Goal: Task Accomplishment & Management: Complete application form

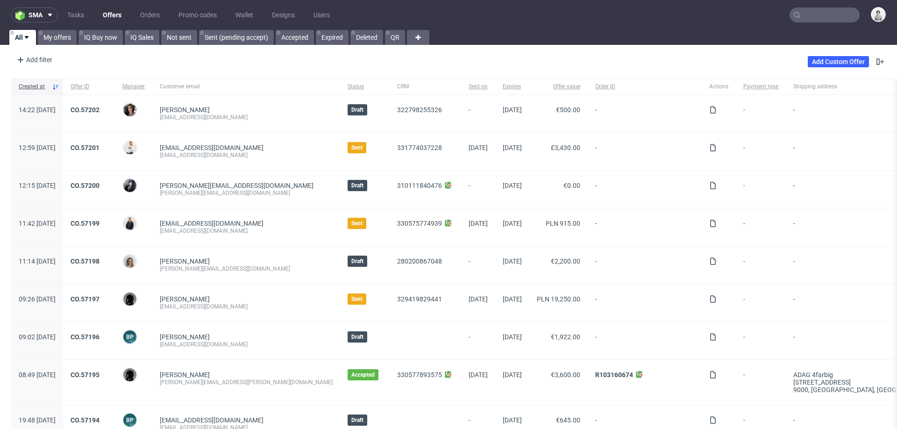
click at [806, 17] on input "text" at bounding box center [825, 14] width 70 height 15
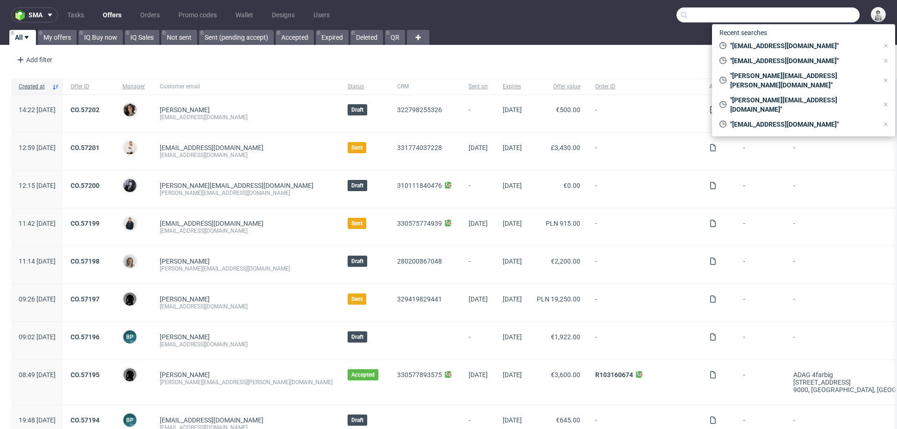
type input "x"
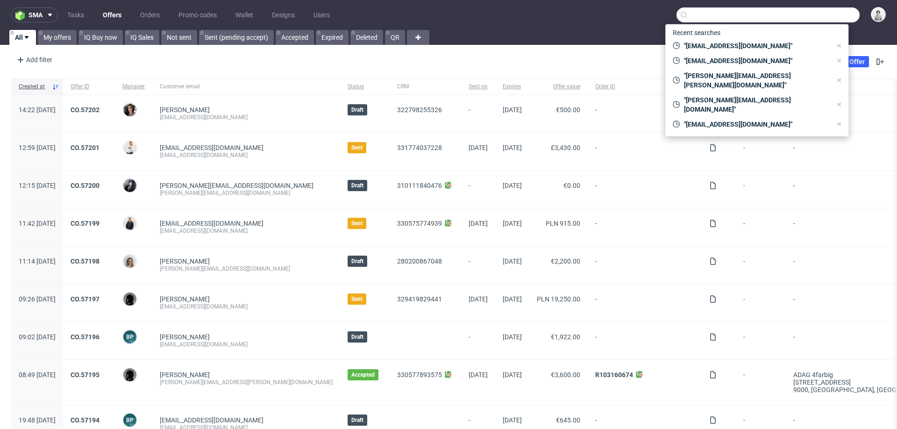
paste input "[EMAIL_ADDRESS][DOMAIN_NAME]"
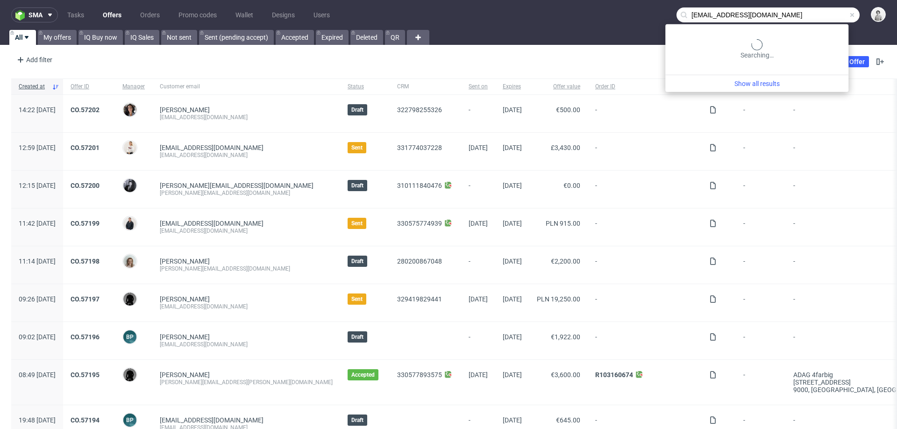
type input "[EMAIL_ADDRESS][DOMAIN_NAME]"
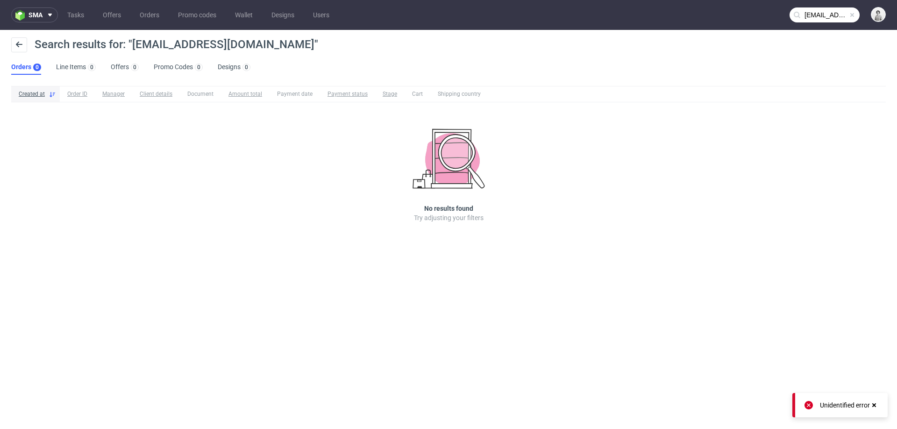
click at [820, 7] on nav "sma Tasks Offers Orders Promo codes Wallet Designs Users teddyundpoppy@outlook.…" at bounding box center [448, 15] width 897 height 30
click at [820, 15] on input "teddyundpoppy@outlook.de" at bounding box center [825, 14] width 70 height 15
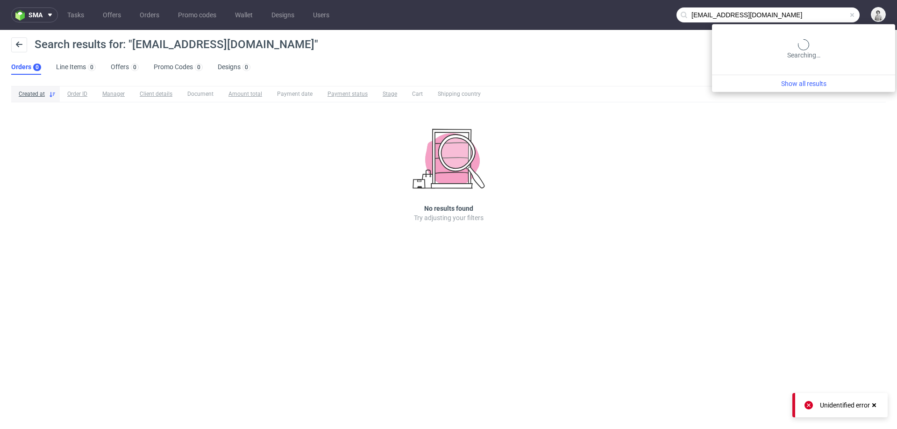
click at [777, 8] on input "teddyundpoppy@outlook.de" at bounding box center [768, 14] width 183 height 15
click at [777, 16] on input "[EMAIL_ADDRESS][DOMAIN_NAME]" at bounding box center [768, 14] width 183 height 15
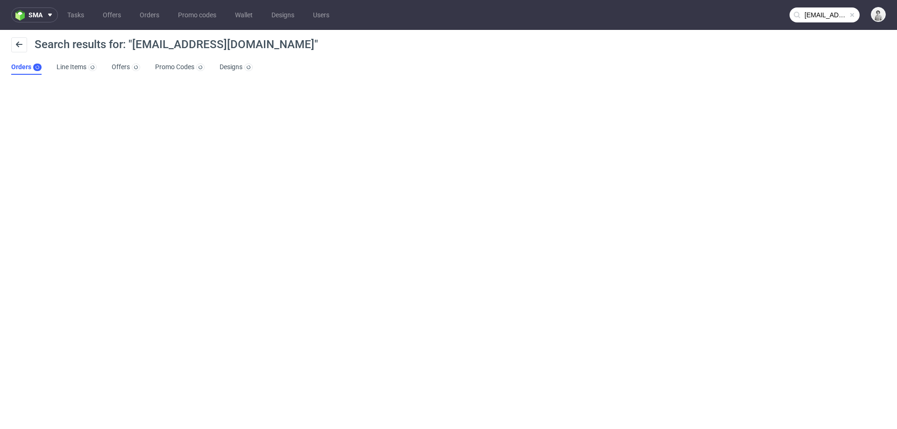
click at [808, 16] on input "[EMAIL_ADDRESS][DOMAIN_NAME]" at bounding box center [825, 14] width 70 height 15
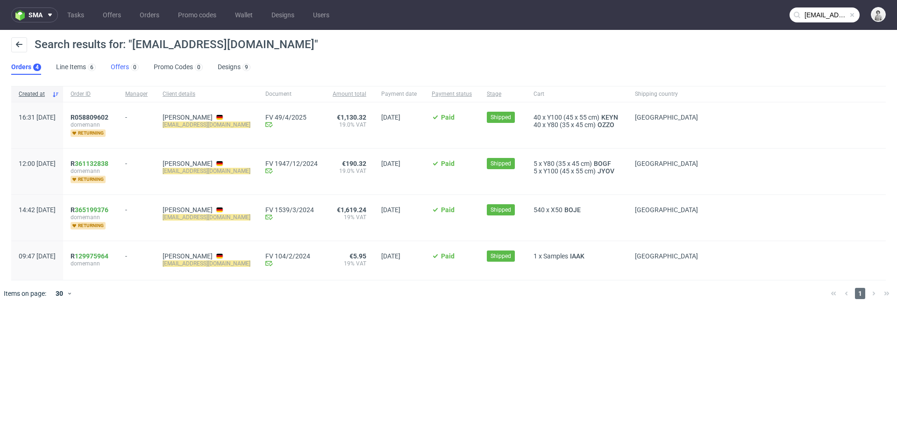
click at [124, 65] on link "Offers 0" at bounding box center [125, 67] width 28 height 15
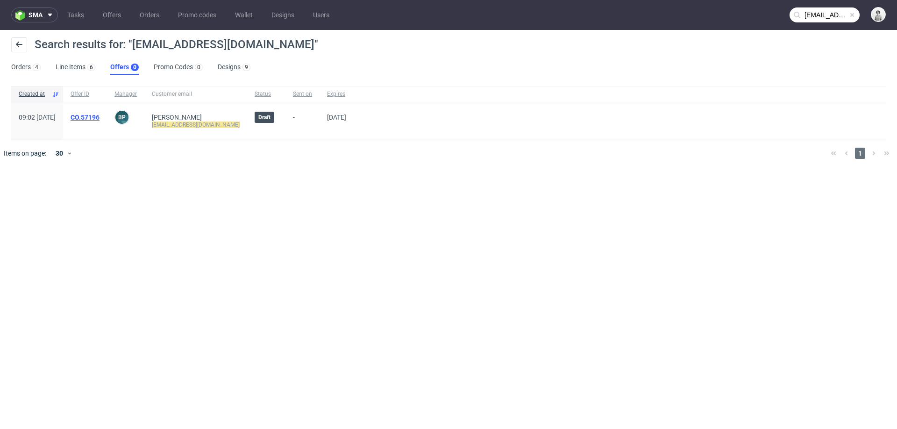
click at [100, 119] on link "CO.57196" at bounding box center [85, 117] width 29 height 7
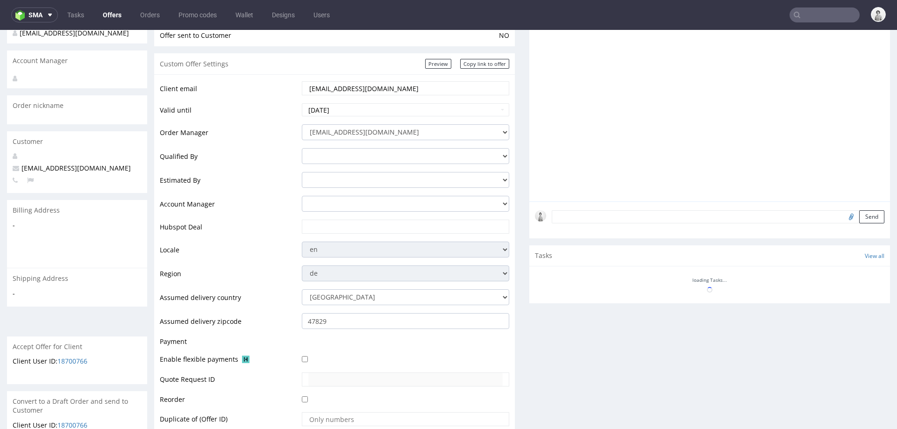
scroll to position [109, 0]
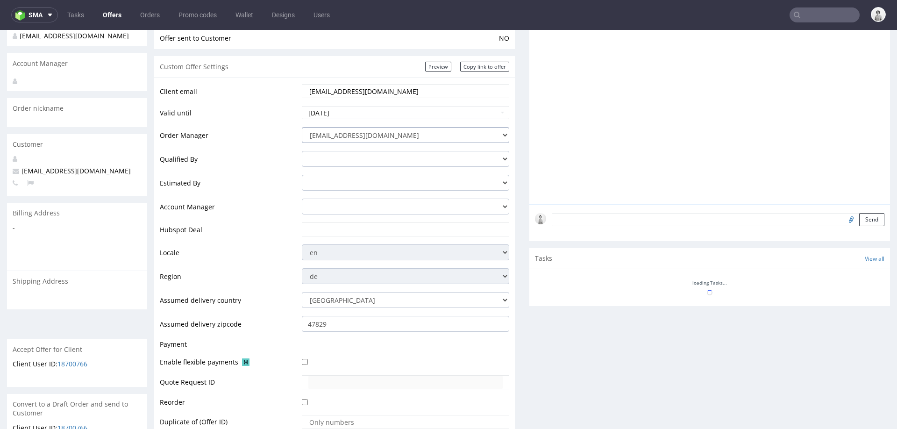
click at [373, 130] on select "integrations@packhelp.com adrian.grudzien@packhelp.com adrian.margula@packhelp.…" at bounding box center [405, 135] width 207 height 16
select select "20998342"
click at [302, 127] on select "[EMAIL_ADDRESS][DOMAIN_NAME] [PERSON_NAME][DOMAIN_NAME][EMAIL_ADDRESS][PERSON_N…" at bounding box center [405, 135] width 207 height 16
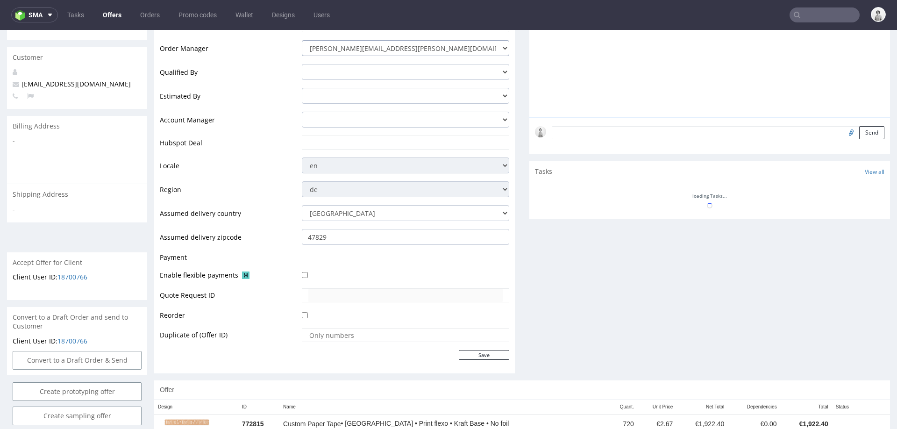
scroll to position [197, 0]
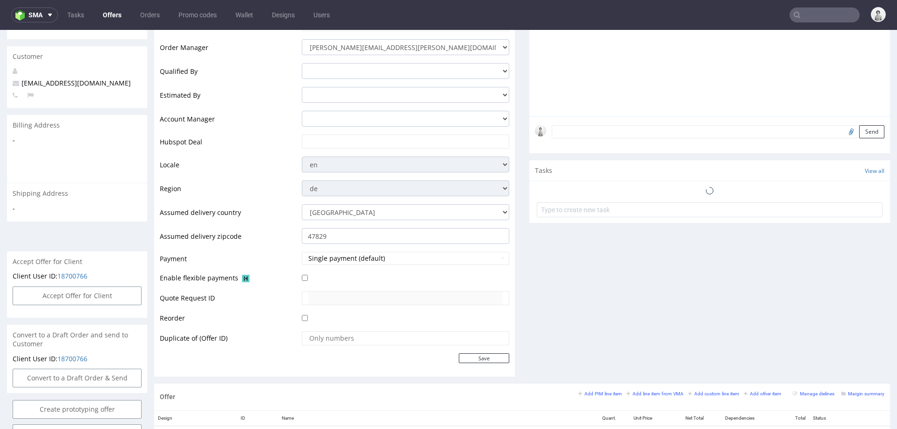
click at [387, 134] on td at bounding box center [405, 145] width 210 height 22
click at [387, 140] on input "text" at bounding box center [405, 141] width 194 height 13
paste input "[URL][DOMAIN_NAME]"
type input "[URL][DOMAIN_NAME]"
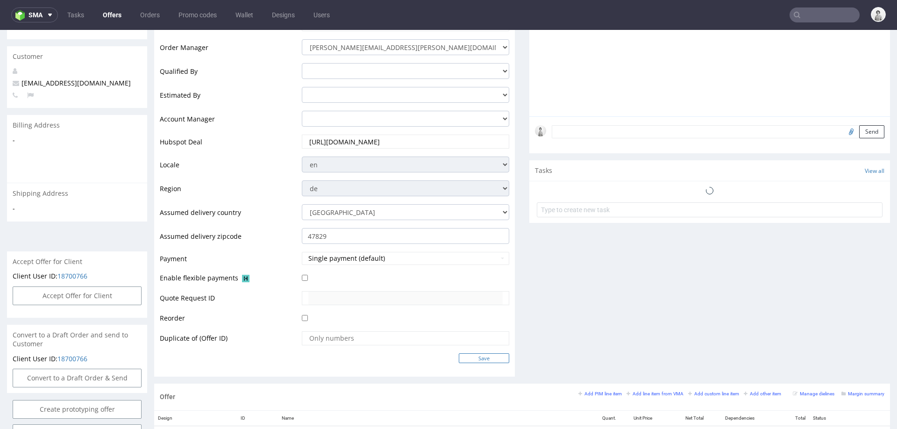
click at [464, 354] on input "Save" at bounding box center [484, 358] width 50 height 10
type input "In progress..."
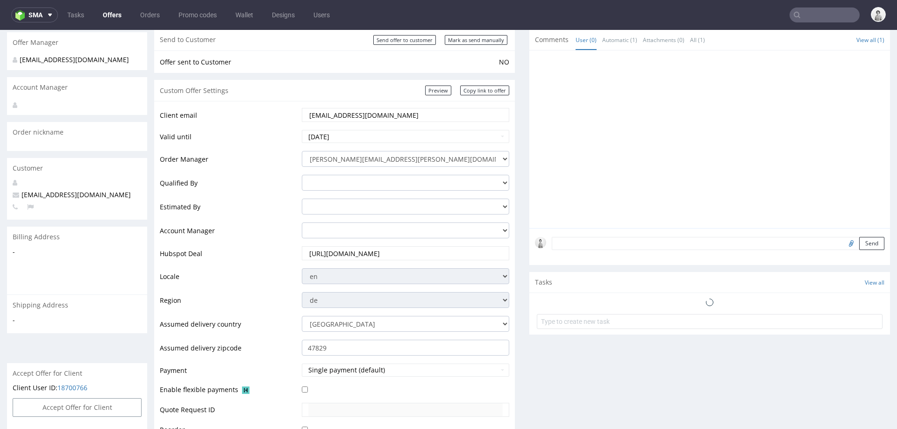
scroll to position [79, 0]
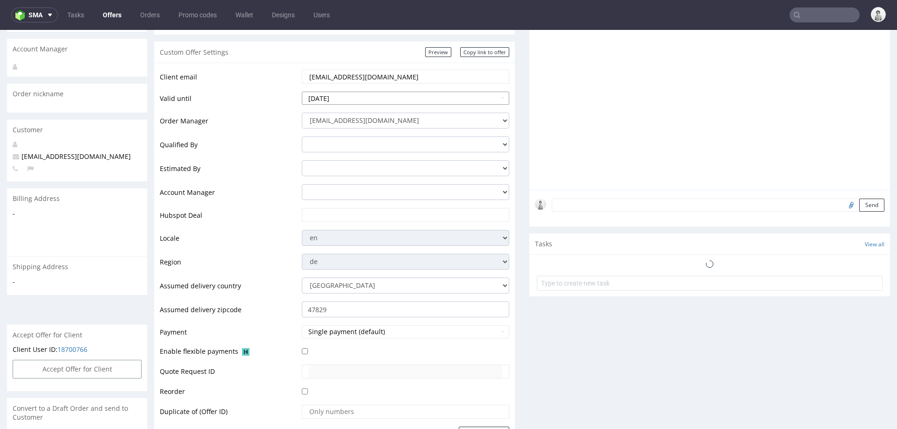
scroll to position [122, 0]
click at [363, 118] on select "integrations@packhelp.com adrian.grudzien@packhelp.com adrian.margula@packhelp.…" at bounding box center [405, 122] width 207 height 16
select select "20998342"
click at [302, 114] on select "integrations@packhelp.com adrian.grudzien@packhelp.com adrian.margula@packhelp.…" at bounding box center [405, 122] width 207 height 16
click at [345, 217] on input "text" at bounding box center [405, 216] width 194 height 13
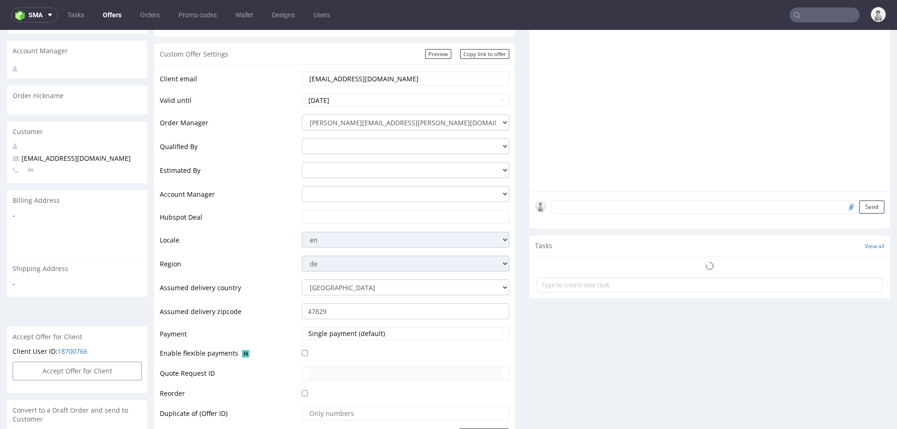
paste input "https://app-eu1.hubspot.com/contacts/25600958/record/0-3/331494898902"
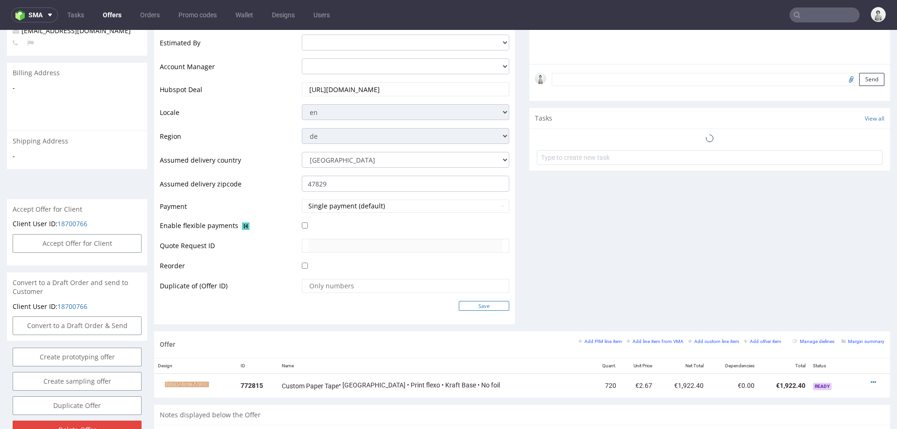
type input "https://app-eu1.hubspot.com/contacts/25600958/record/0-3/331494898902"
click at [482, 303] on input "Save" at bounding box center [484, 306] width 50 height 10
type input "In progress..."
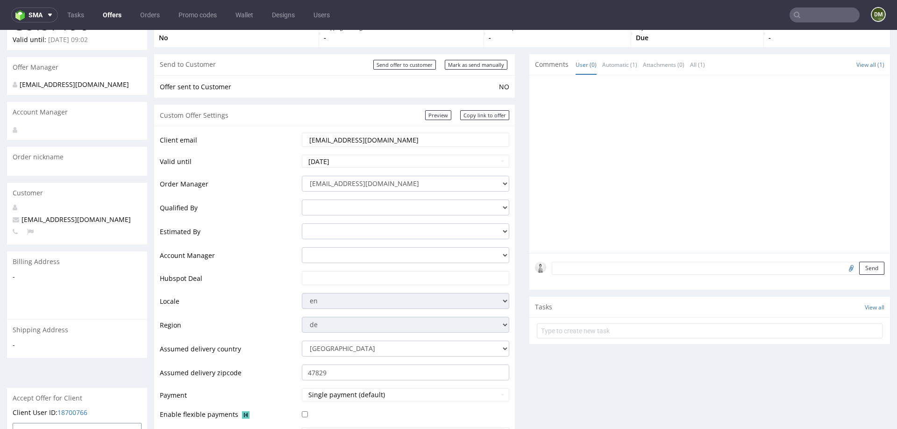
scroll to position [73, 0]
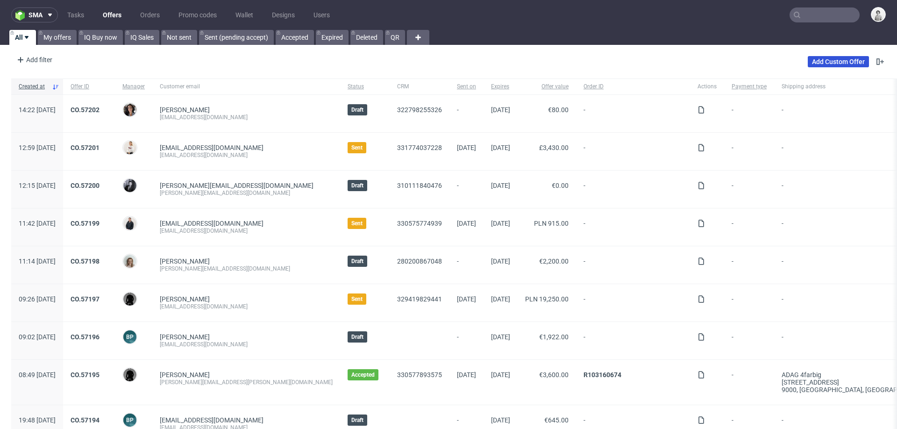
click at [824, 58] on link "Add Custom Offer" at bounding box center [838, 61] width 61 height 11
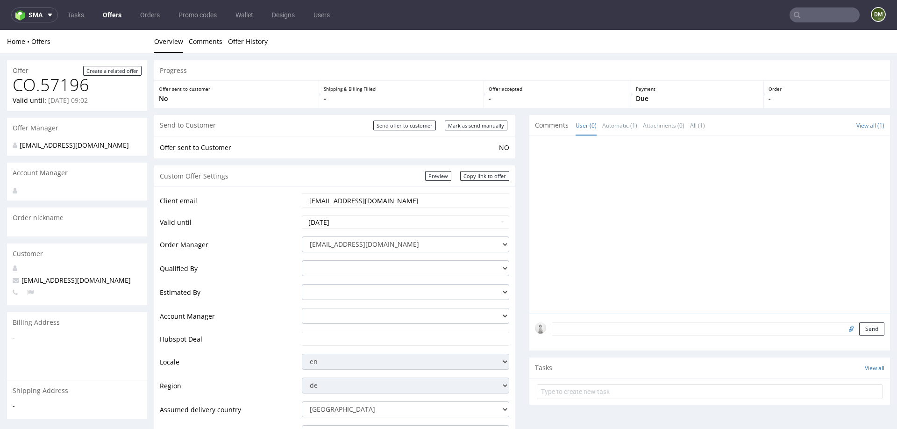
scroll to position [73, 0]
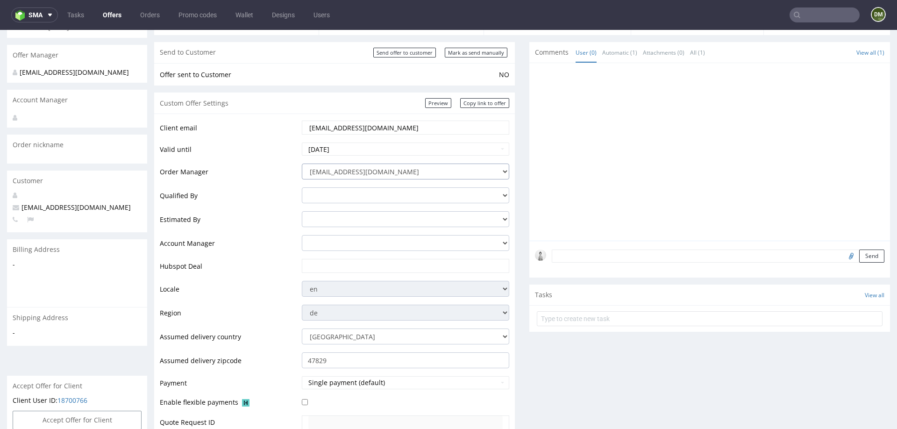
click at [412, 171] on select "integrations@packhelp.com adrian.grudzien@packhelp.com adrian.margula@packhelp.…" at bounding box center [405, 172] width 207 height 16
select select "20998342"
click at [302, 164] on select "integrations@packhelp.com adrian.grudzien@packhelp.com adrian.margula@packhelp.…" at bounding box center [405, 172] width 207 height 16
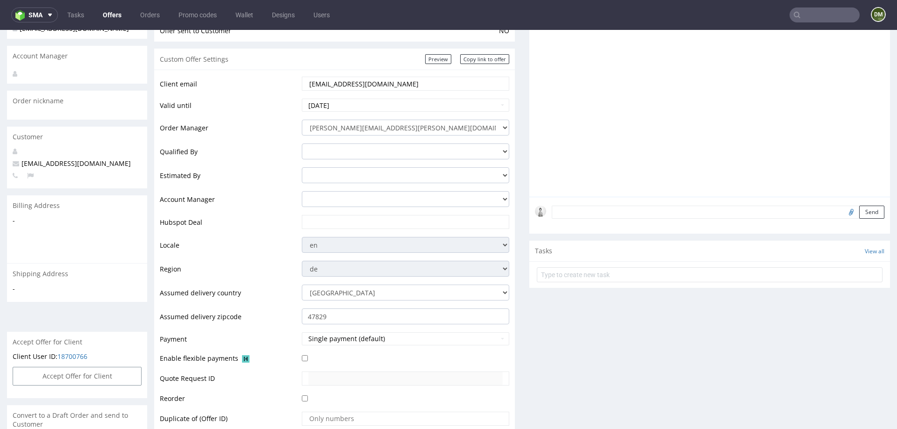
click at [389, 220] on input "text" at bounding box center [405, 221] width 194 height 13
paste input "[URL][DOMAIN_NAME]"
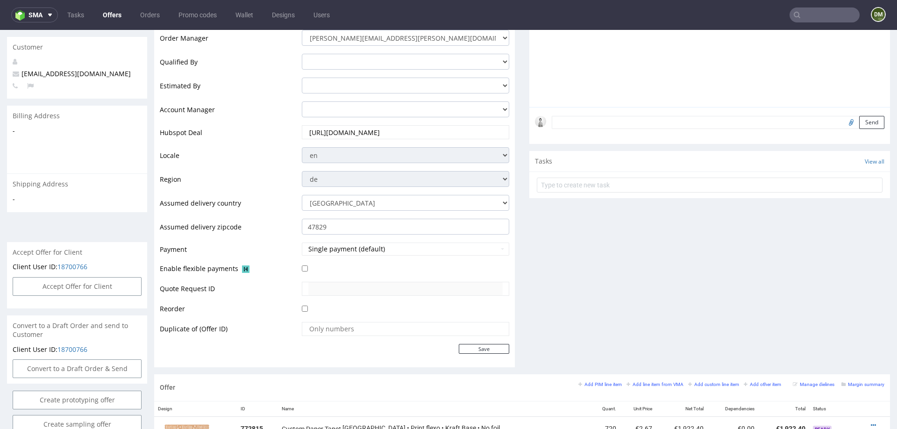
scroll to position [228, 0]
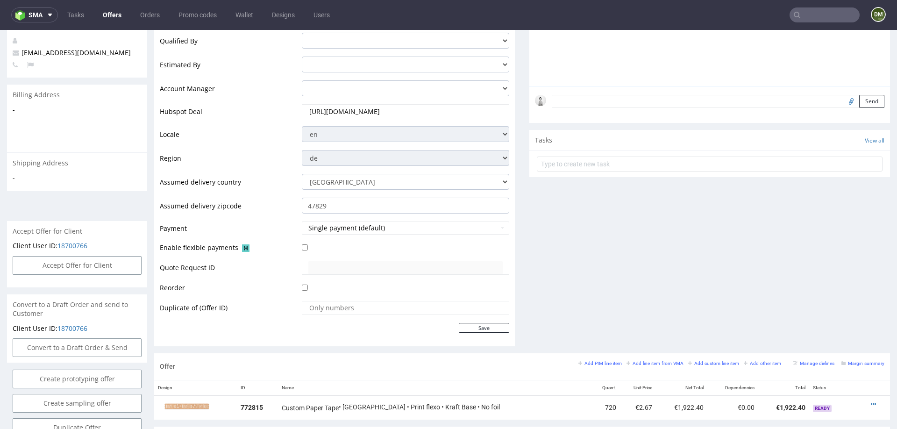
type input "[URL][DOMAIN_NAME]"
click at [469, 332] on div "Client email teddyundpoppy@outlook.de Valid until 2025-10-27 Order Manager inte…" at bounding box center [334, 152] width 361 height 387
click at [478, 322] on td "Save" at bounding box center [405, 328] width 210 height 12
click at [481, 326] on input "Save" at bounding box center [484, 328] width 50 height 10
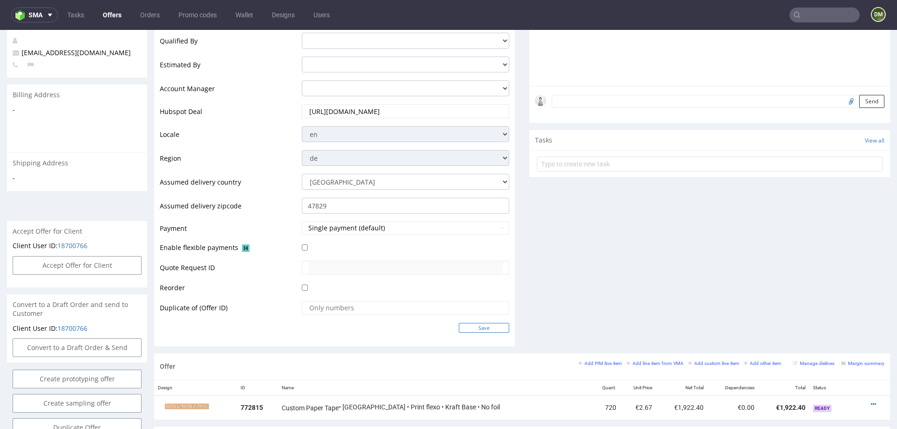
type input "In progress..."
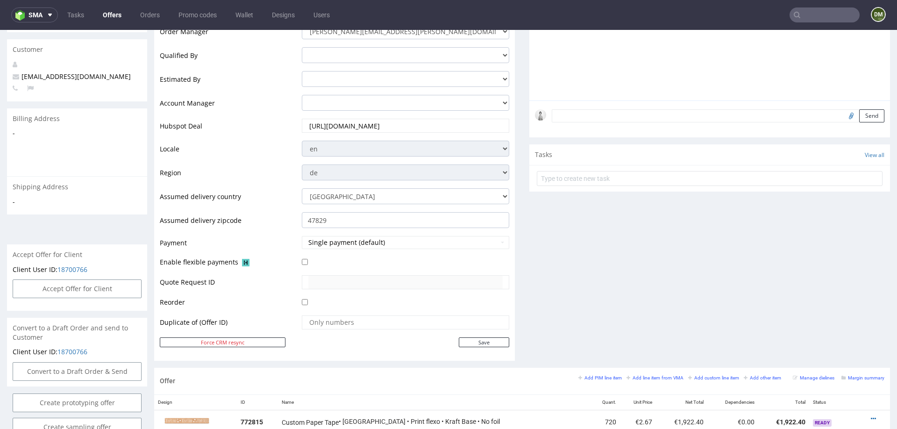
scroll to position [470, 0]
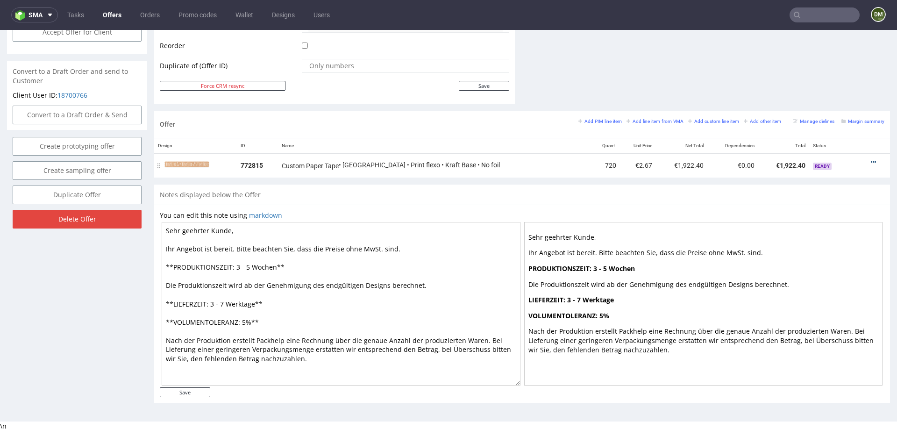
click at [871, 158] on link at bounding box center [873, 161] width 5 height 7
click at [825, 56] on span "Edit item specification" at bounding box center [830, 57] width 75 height 9
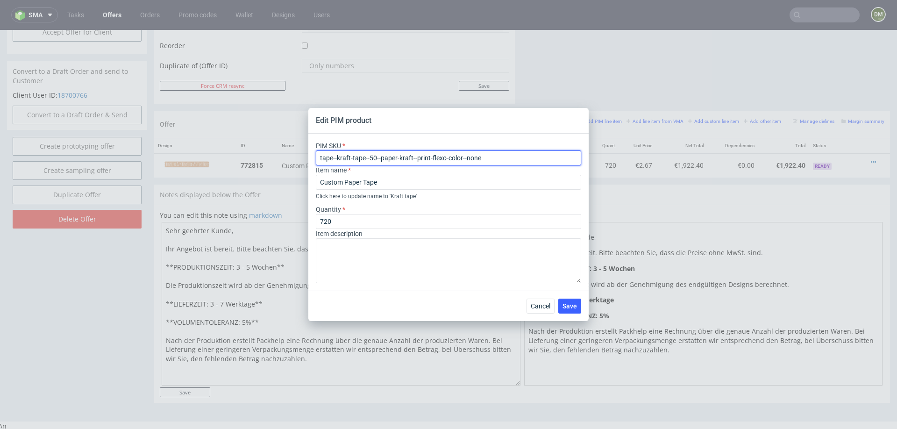
click at [430, 155] on input "tape--kraft-tape--50--paper-kraft--print-flexo-color--none" at bounding box center [448, 157] width 265 height 15
click at [540, 306] on span "Cancel" at bounding box center [541, 306] width 20 height 7
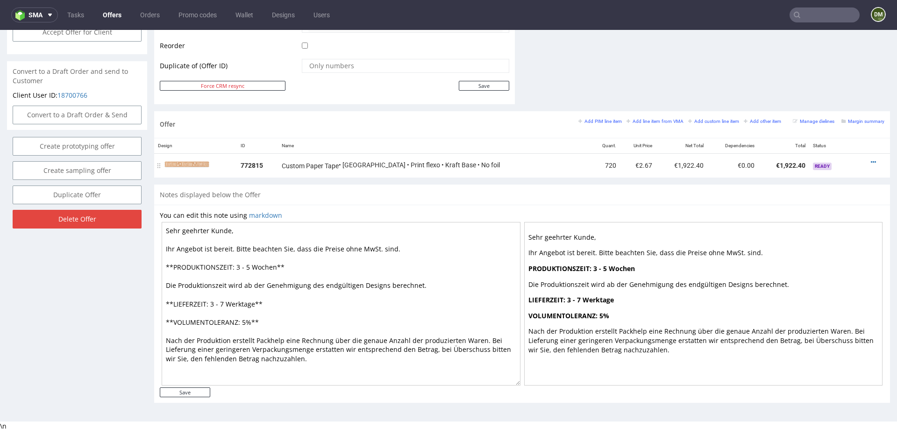
click at [190, 162] on img at bounding box center [187, 164] width 47 height 7
click at [871, 159] on icon at bounding box center [873, 162] width 5 height 7
click at [831, 58] on span "Edit item specification" at bounding box center [830, 57] width 75 height 9
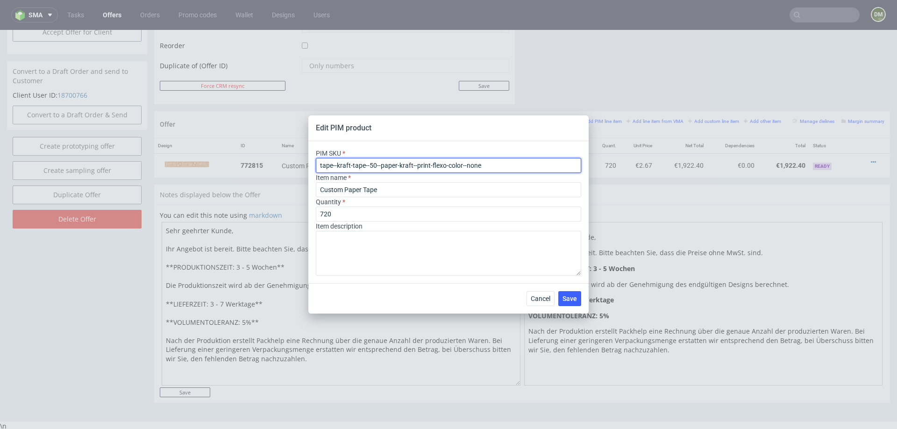
click at [428, 165] on input "tape--kraft-tape--50--paper-kraft--print-flexo-color--none" at bounding box center [448, 165] width 265 height 15
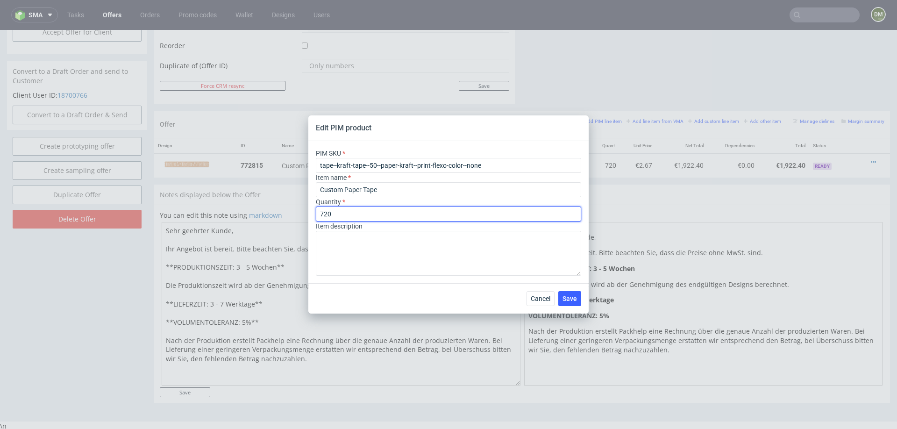
click at [361, 210] on input "720" at bounding box center [448, 214] width 265 height 15
click at [327, 214] on input "720" at bounding box center [448, 214] width 265 height 15
type input "730"
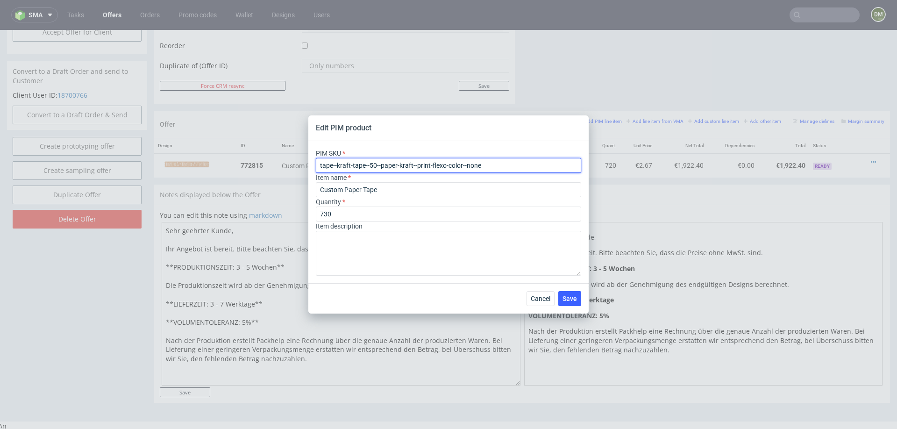
click at [396, 163] on input "tape--kraft-tape--50--paper-kraft--print-flexo-color--none" at bounding box center [448, 165] width 265 height 15
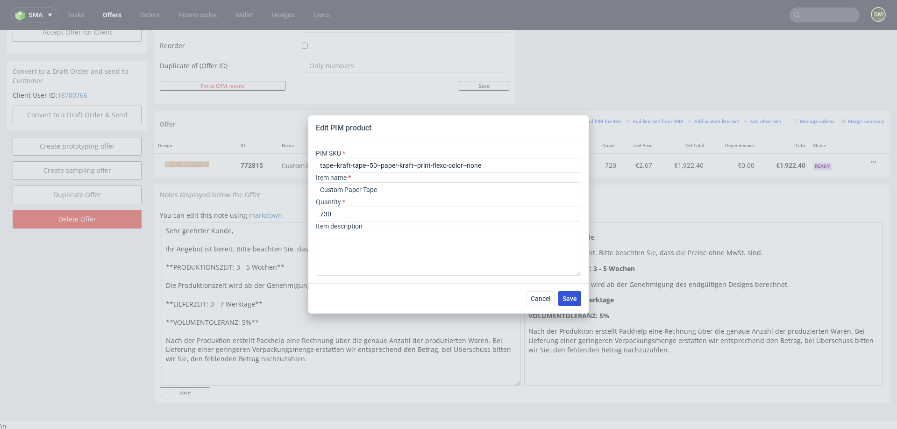
click at [565, 300] on span "Save" at bounding box center [570, 298] width 14 height 7
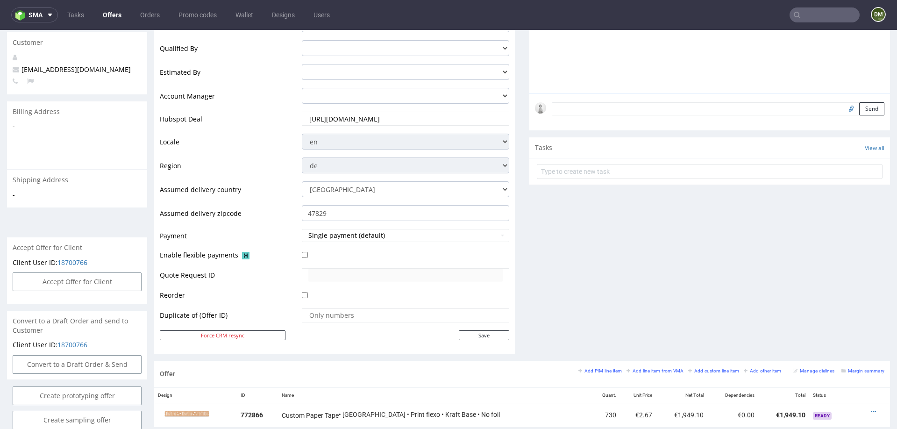
scroll to position [313, 0]
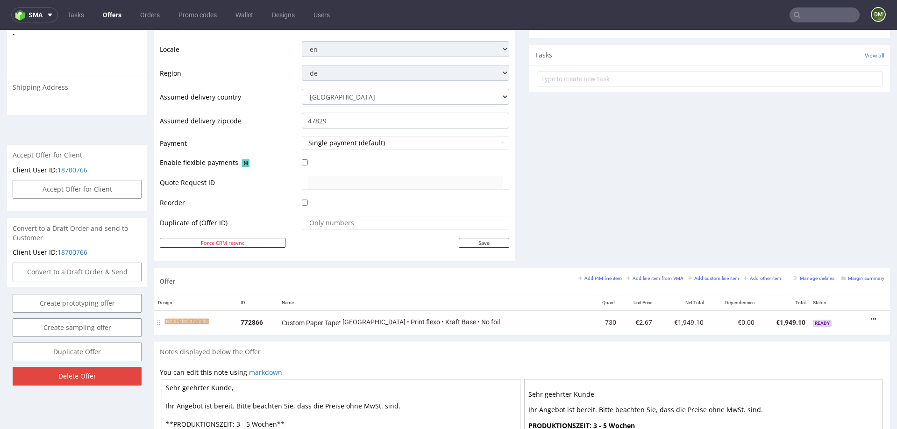
click at [871, 316] on icon at bounding box center [873, 319] width 5 height 7
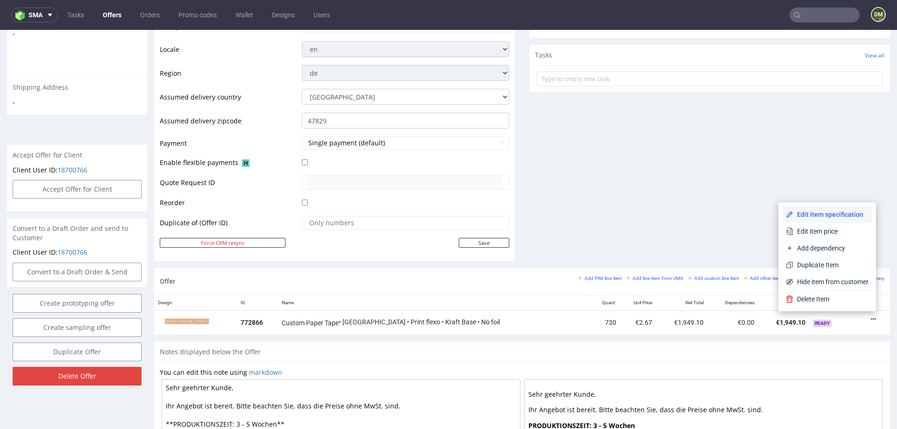
click at [841, 217] on span "Edit item specification" at bounding box center [830, 214] width 75 height 9
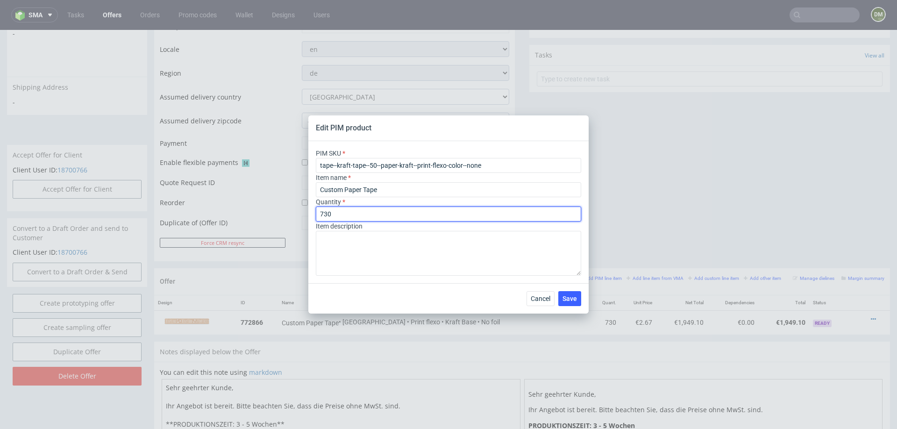
click at [497, 217] on input "730" at bounding box center [448, 214] width 265 height 15
type input "760"
click at [438, 299] on div "Cancel Save" at bounding box center [448, 298] width 280 height 30
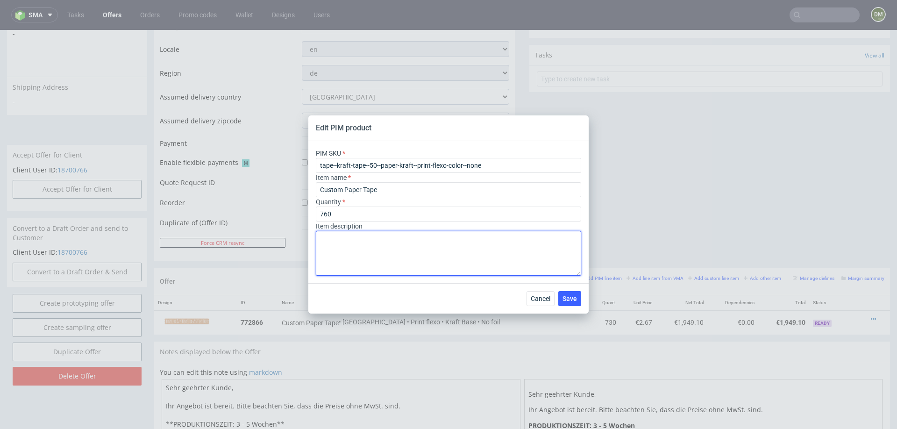
click at [409, 252] on textarea at bounding box center [448, 253] width 265 height 45
paste textarea "X50 (6000 x 5 cm)"
type textarea "X50 (6000 x 5 cm)"
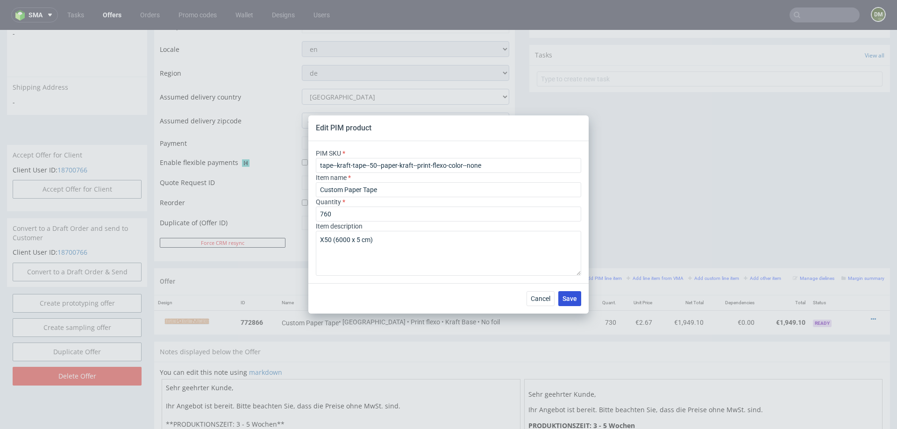
click at [567, 300] on span "Save" at bounding box center [570, 298] width 14 height 7
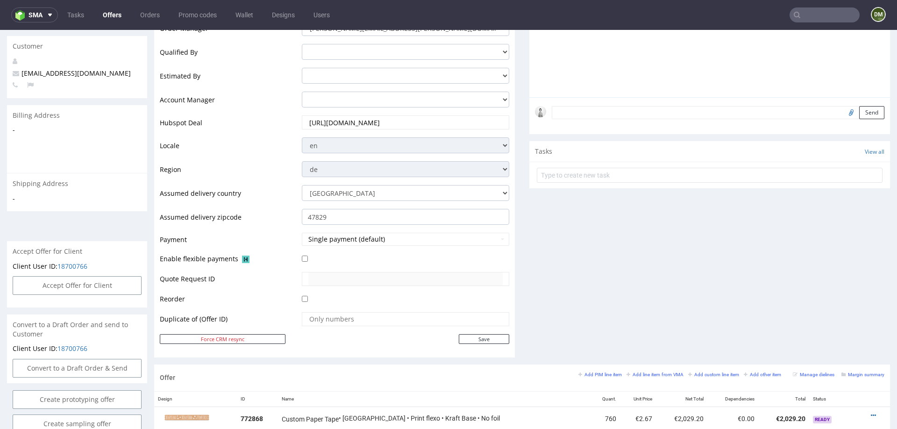
scroll to position [295, 0]
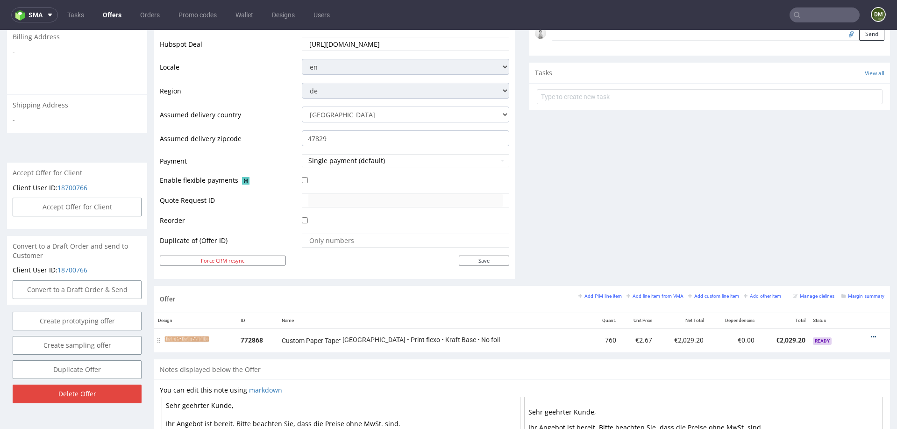
click at [871, 334] on icon at bounding box center [873, 337] width 5 height 7
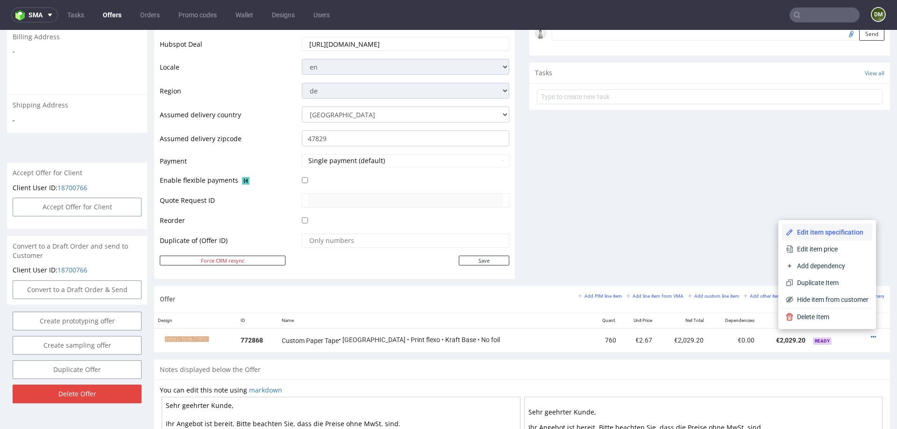
click at [821, 232] on span "Edit item specification" at bounding box center [830, 232] width 75 height 9
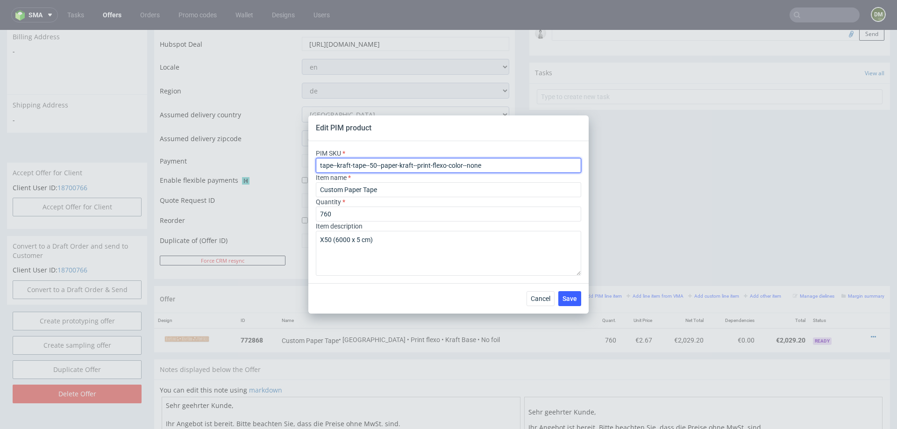
click at [504, 163] on input "tape--kraft-tape--50--paper-kraft--print-flexo-color--none" at bounding box center [448, 165] width 265 height 15
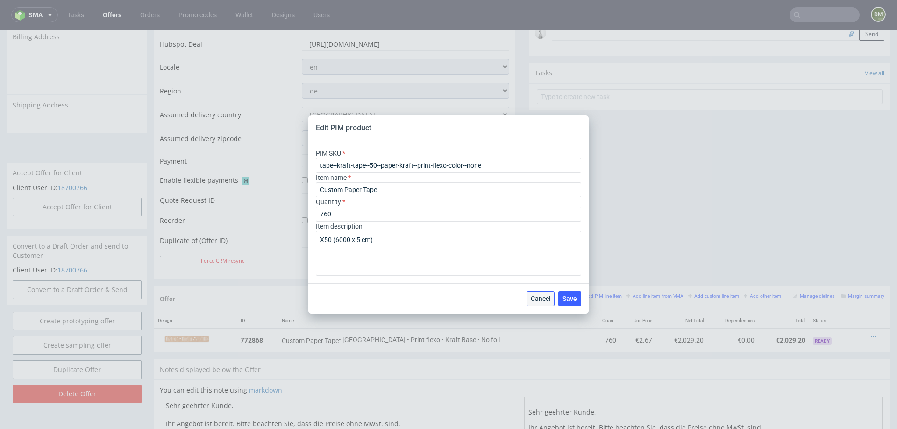
drag, startPoint x: 537, startPoint y: 297, endPoint x: 536, endPoint y: 267, distance: 29.9
click at [537, 297] on span "Cancel" at bounding box center [541, 298] width 20 height 7
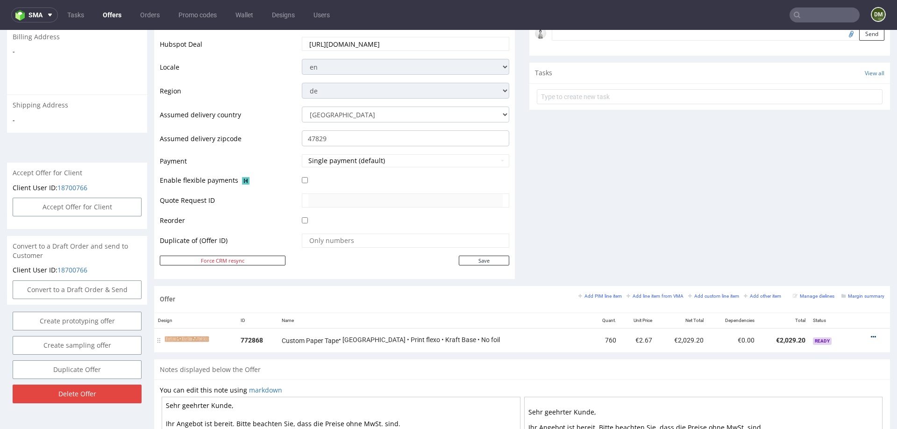
click at [871, 334] on icon at bounding box center [873, 337] width 5 height 7
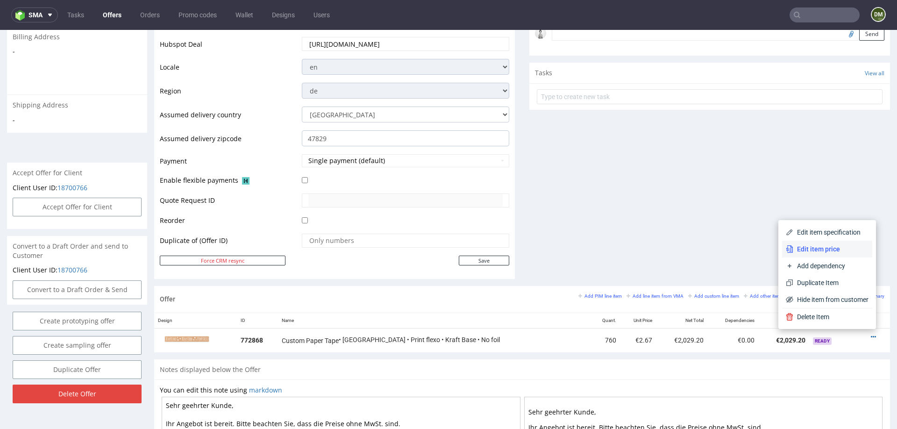
click at [814, 244] on li "Edit item price" at bounding box center [827, 249] width 90 height 17
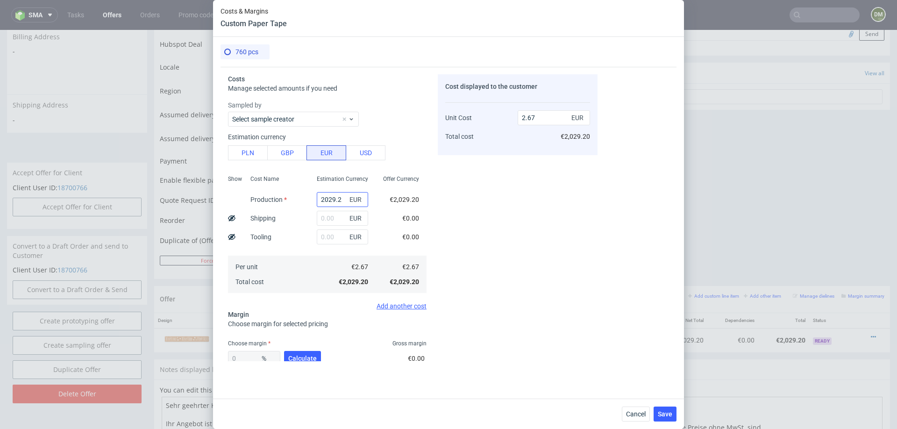
click at [323, 199] on input "2029.2" at bounding box center [342, 199] width 51 height 15
click at [254, 156] on button "PLN" at bounding box center [248, 152] width 40 height 15
type input "0.63"
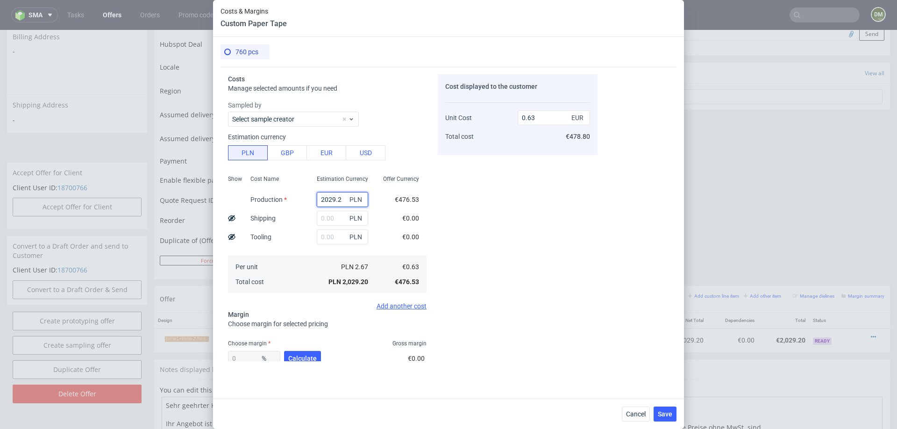
click at [336, 202] on input "2029.2" at bounding box center [342, 199] width 51 height 15
type input "5"
type input "0"
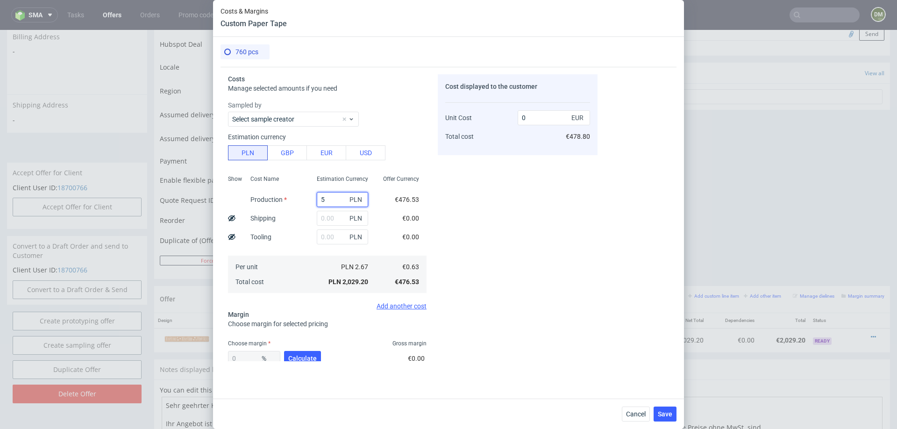
type input "52"
type input "0.02"
type input "528"
type input "0.16"
type input "5282"
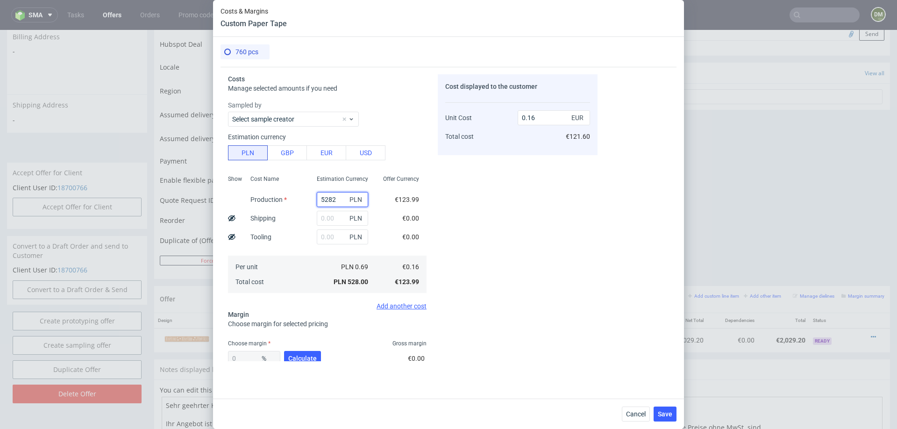
type input "1.63"
type input "5282"
click at [332, 221] on input "text" at bounding box center [342, 218] width 51 height 15
type input "639"
type input "1.83"
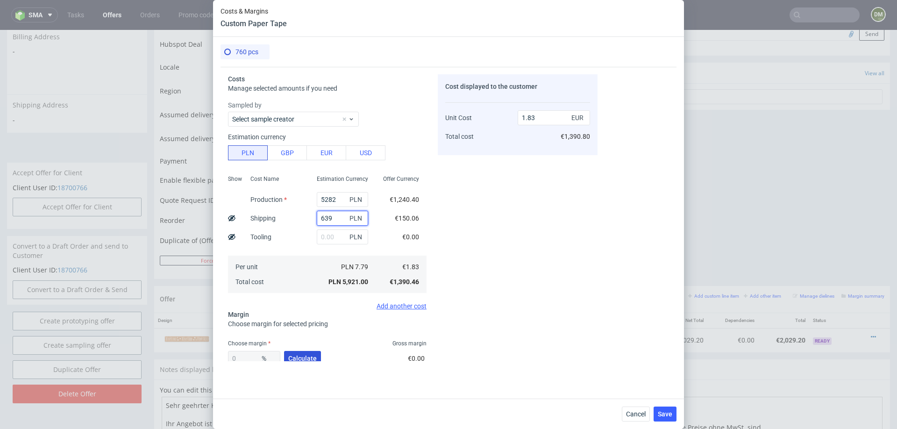
type input "639"
click at [303, 361] on span "Calculate" at bounding box center [302, 358] width 29 height 7
type input "37.17"
type input "2.91"
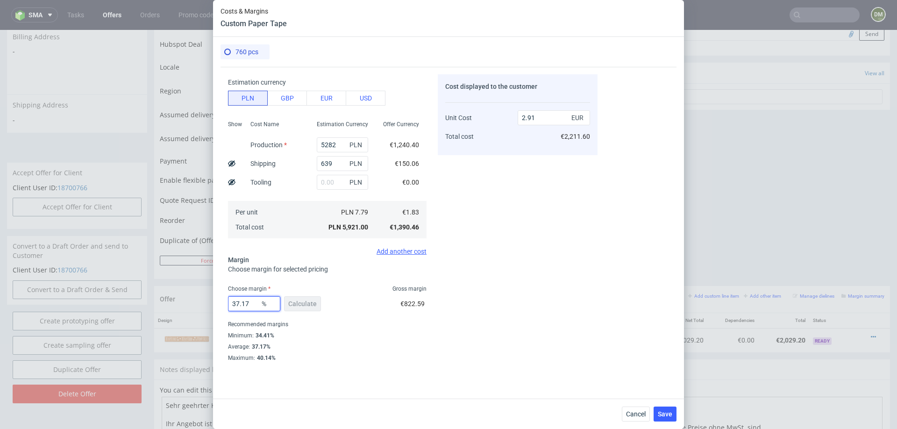
click at [256, 303] on input "37.17" at bounding box center [254, 303] width 52 height 15
type input "3"
type input "1.89"
type input "35"
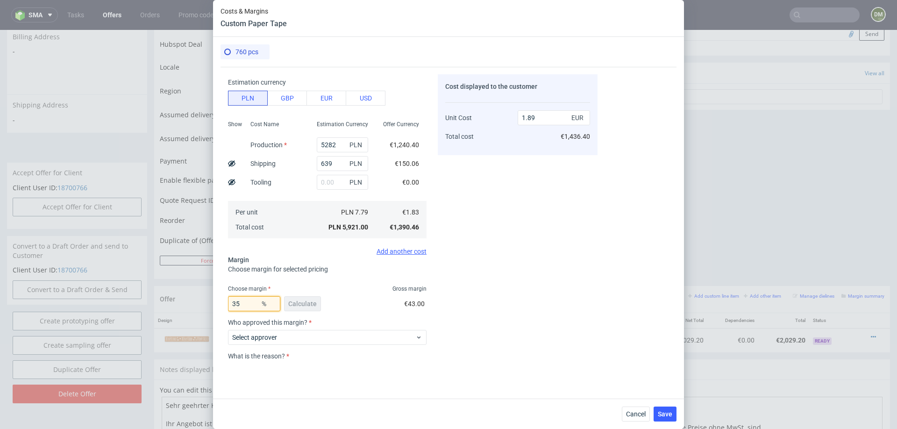
type input "2.82"
type input "30"
type input "2.62"
click at [246, 303] on input "30" at bounding box center [254, 303] width 52 height 15
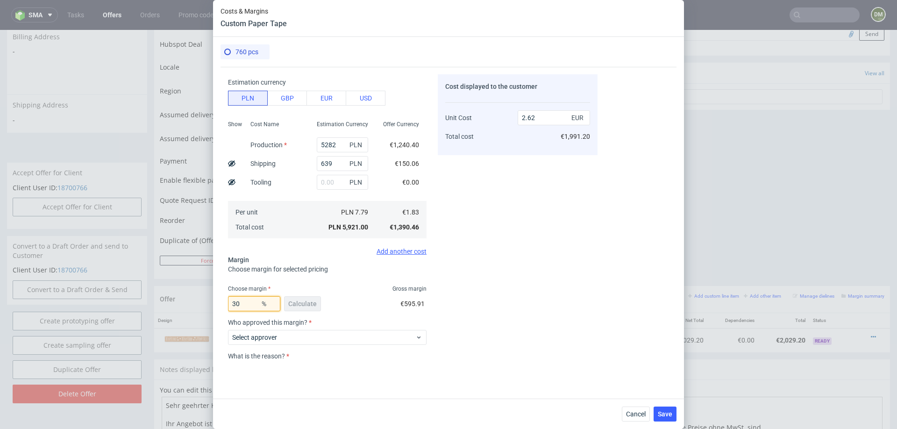
click at [246, 303] on input "30" at bounding box center [254, 303] width 52 height 15
type input "20"
type input "2.29"
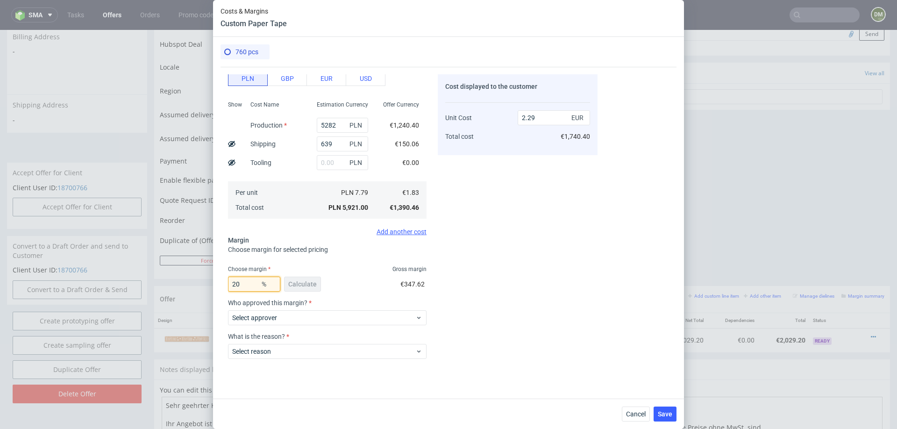
scroll to position [65, 0]
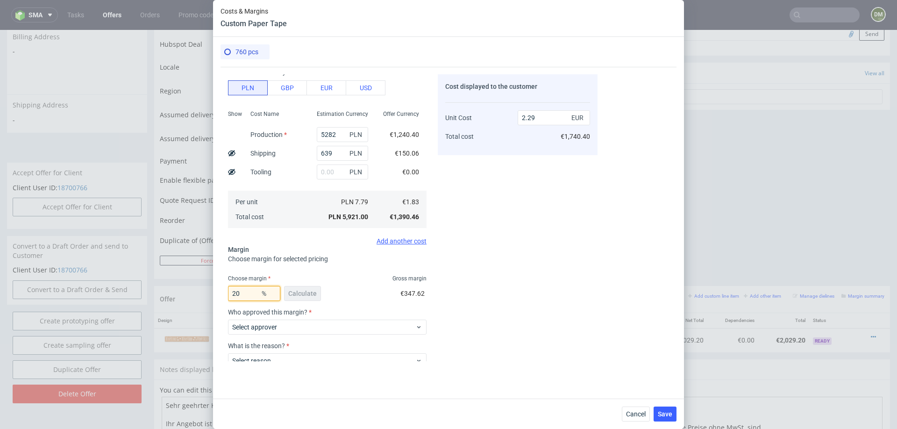
click at [250, 295] on input "20" at bounding box center [254, 293] width 52 height 15
type input "18"
type input "2.23"
type input "19"
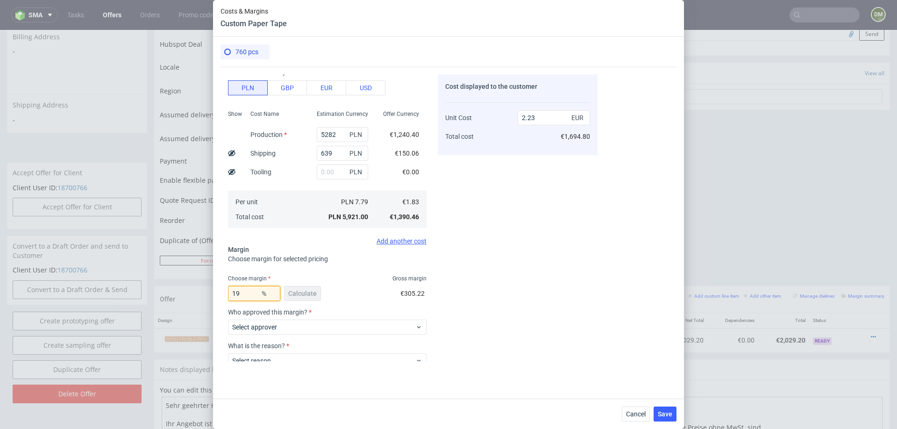
type input "2.26"
type input "18"
type input "2.23"
type input "18"
click at [494, 290] on div "Cost displayed to the customer Unit Cost Total cost 2.23 EUR €1,694.80" at bounding box center [518, 217] width 160 height 287
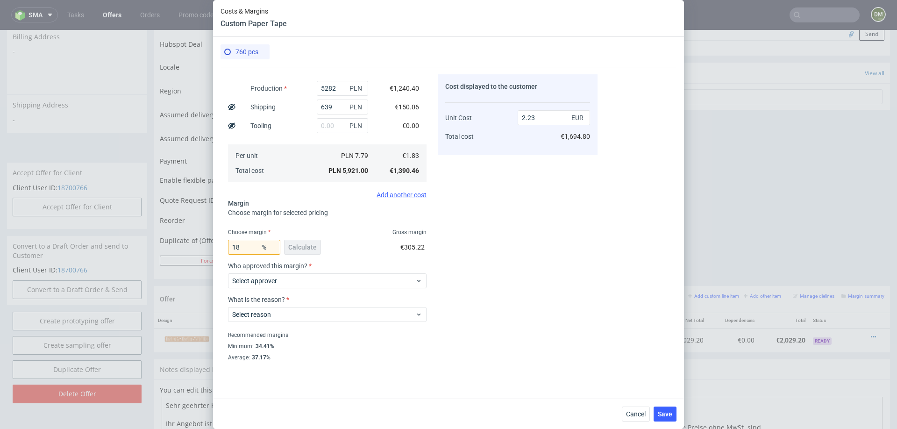
scroll to position [122, 0]
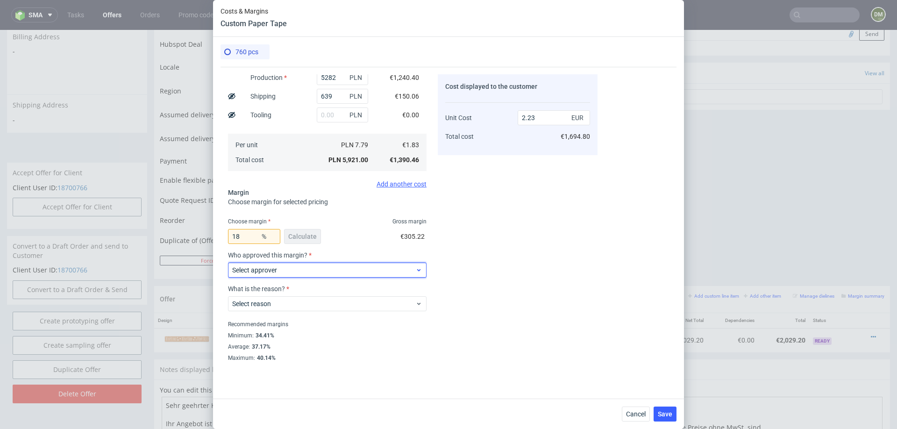
click at [300, 269] on span "Select approver" at bounding box center [323, 269] width 183 height 9
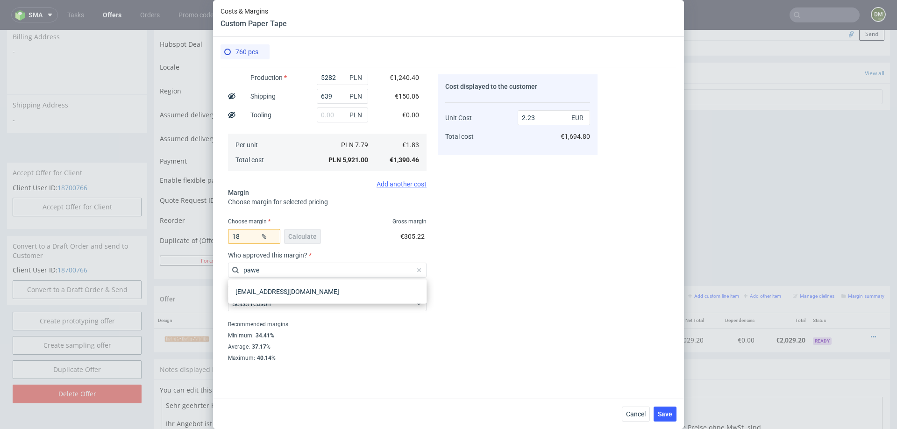
type input "pawe"
click at [284, 300] on div "[EMAIL_ADDRESS][DOMAIN_NAME]" at bounding box center [327, 291] width 199 height 24
click at [296, 289] on div "[EMAIL_ADDRESS][DOMAIN_NAME]" at bounding box center [327, 291] width 191 height 17
click at [292, 303] on span "Select reason" at bounding box center [323, 303] width 183 height 9
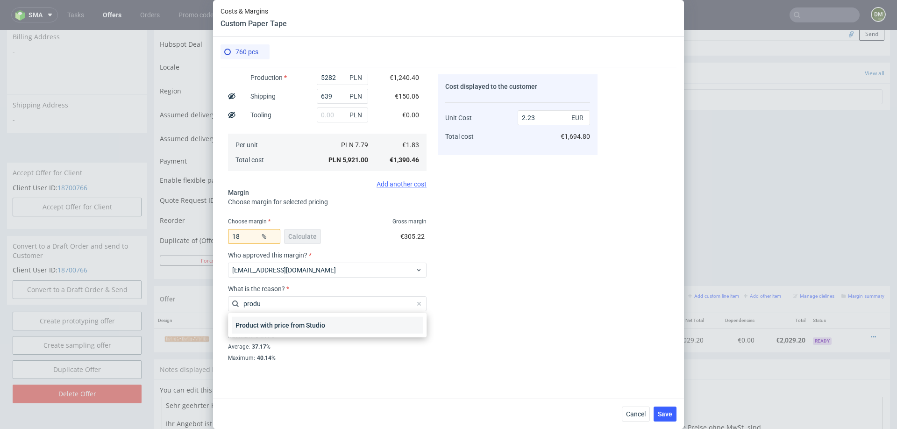
type input "produ"
click at [304, 328] on div "Product with price from Studio" at bounding box center [327, 325] width 191 height 17
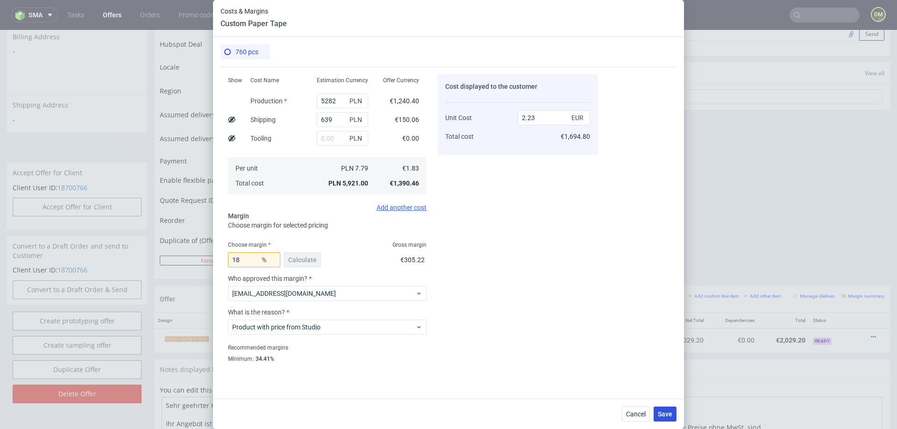
click at [660, 416] on span "Save" at bounding box center [665, 414] width 14 height 7
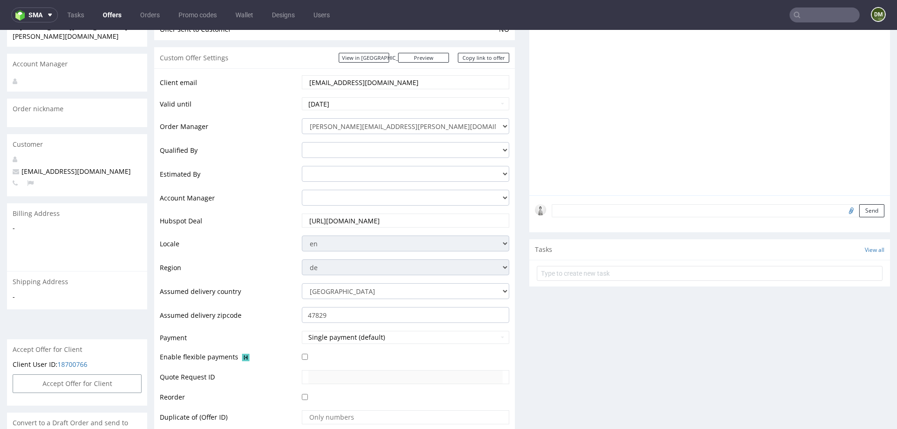
scroll to position [0, 0]
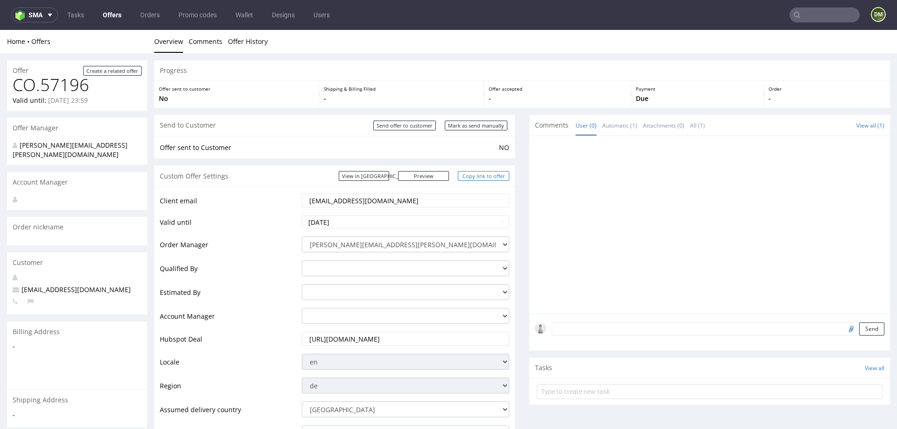
click at [485, 176] on link "Copy link to offer" at bounding box center [483, 176] width 51 height 10
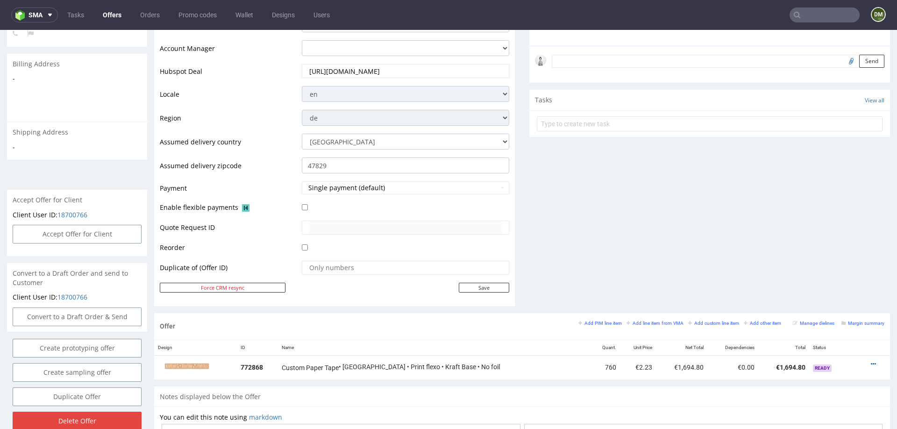
scroll to position [325, 0]
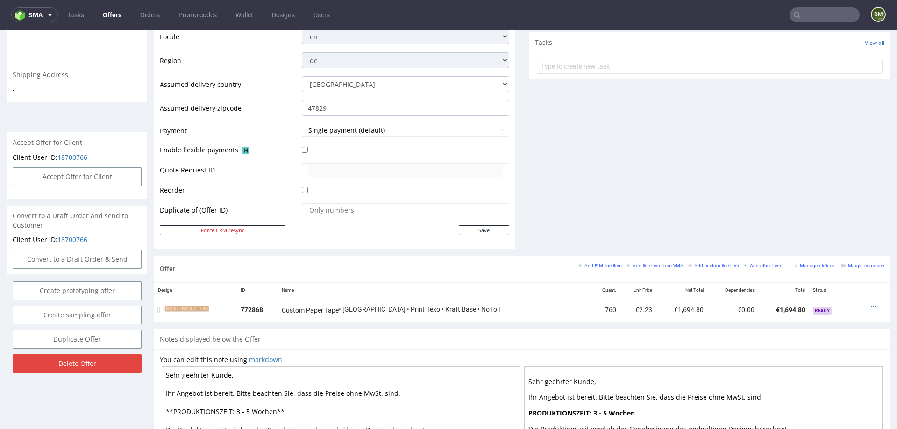
click at [866, 302] on div at bounding box center [871, 306] width 19 height 9
click at [871, 303] on icon at bounding box center [873, 306] width 5 height 7
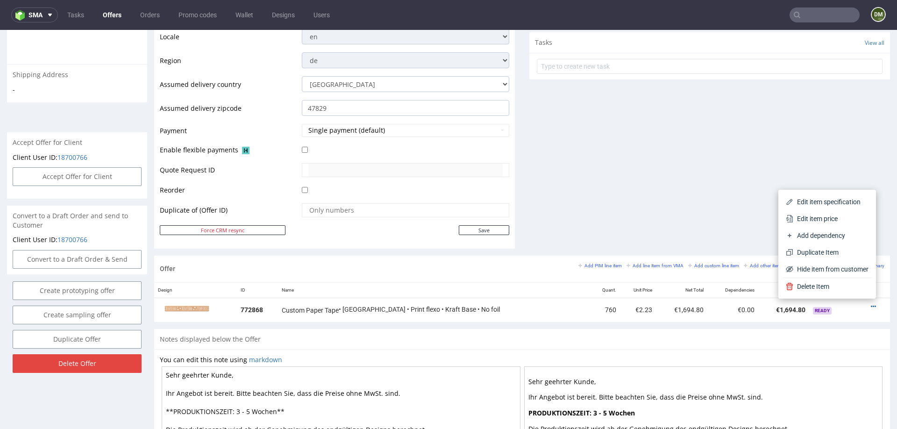
click at [687, 197] on div "Comments User (0) Automatic (1) Attachments (0) All (1) View all (1) 13th Oct 2…" at bounding box center [709, 23] width 361 height 466
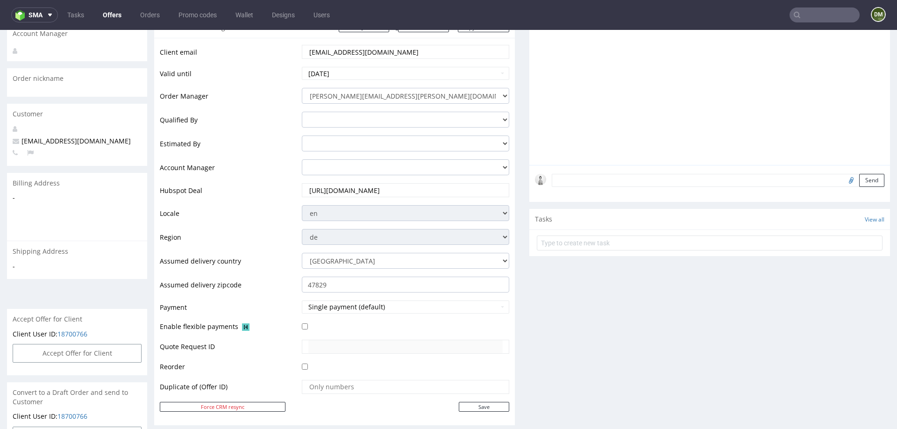
scroll to position [0, 0]
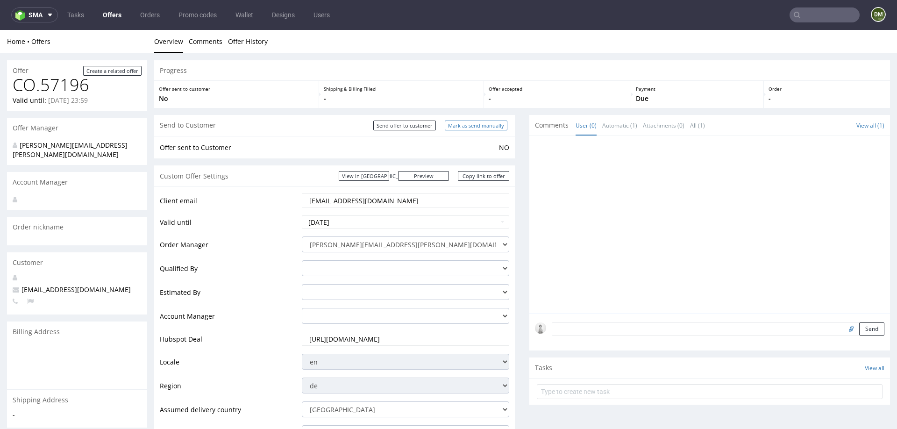
click at [464, 123] on input "Mark as send manually" at bounding box center [476, 126] width 63 height 10
type input "In progress..."
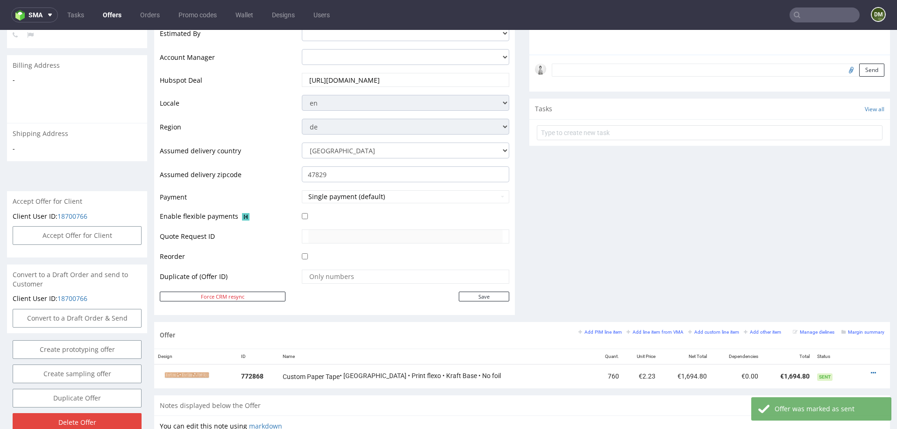
scroll to position [350, 0]
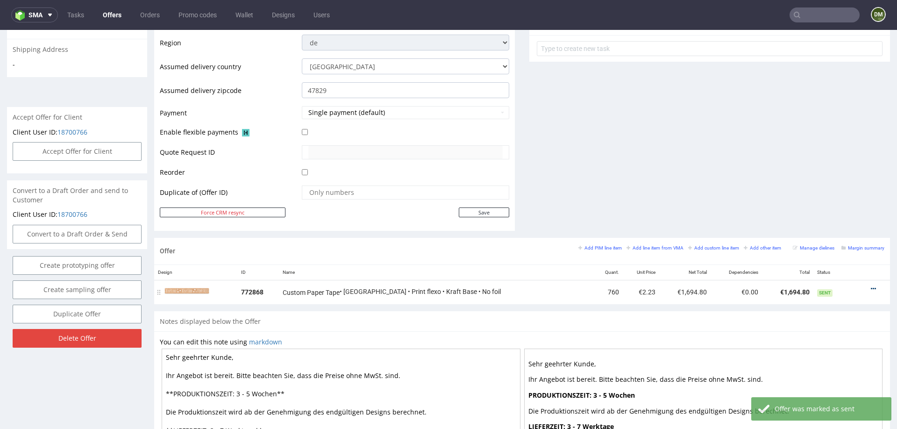
click at [871, 285] on icon at bounding box center [873, 288] width 5 height 7
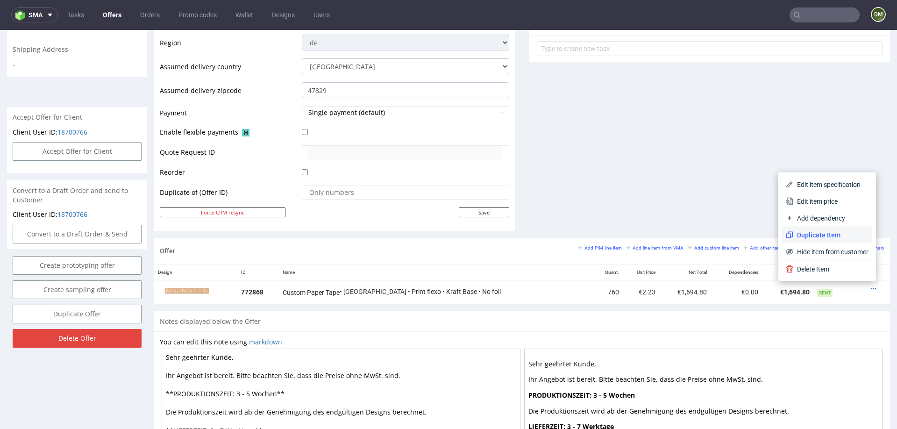
click at [821, 231] on span "Duplicate Item" at bounding box center [830, 234] width 75 height 9
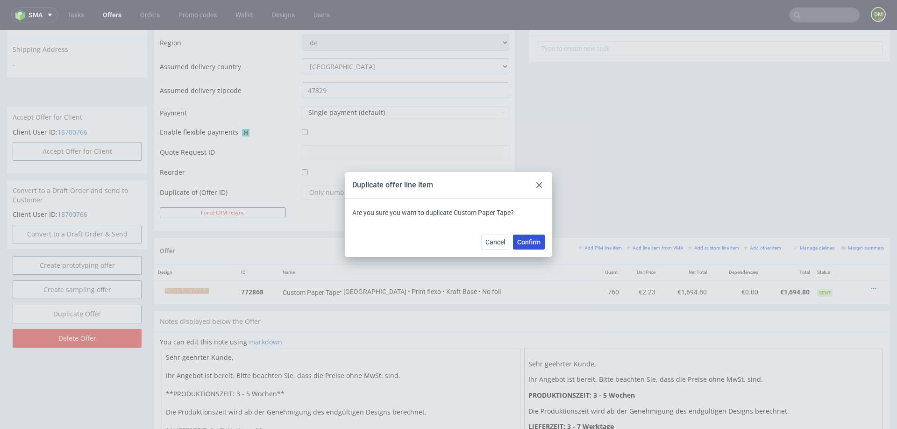
click at [532, 242] on span "Confirm" at bounding box center [528, 242] width 23 height 7
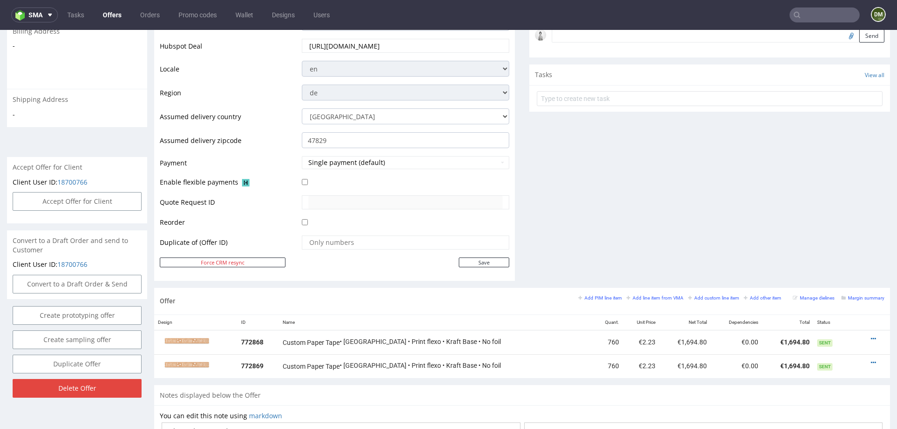
scroll to position [309, 0]
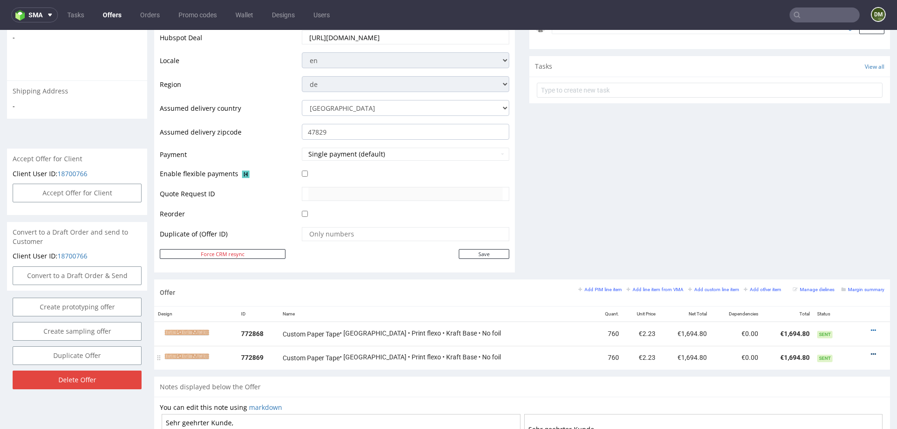
click at [871, 351] on icon at bounding box center [873, 354] width 5 height 7
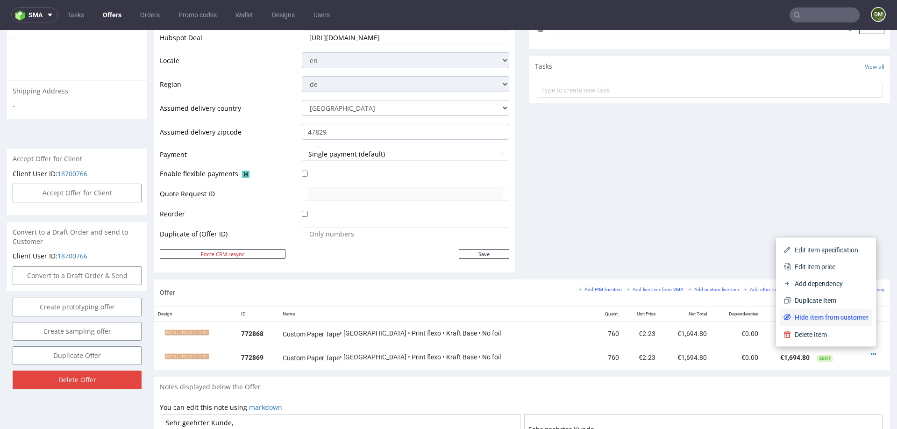
click at [848, 320] on span "Hide item from customer" at bounding box center [830, 317] width 78 height 9
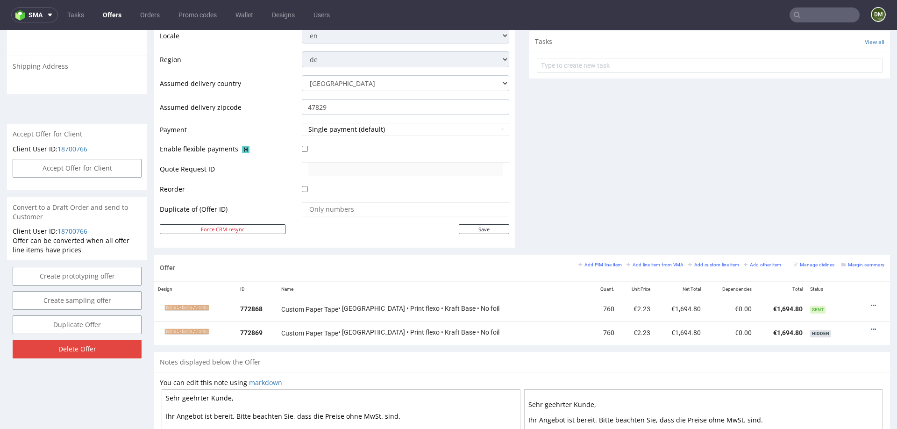
scroll to position [355, 0]
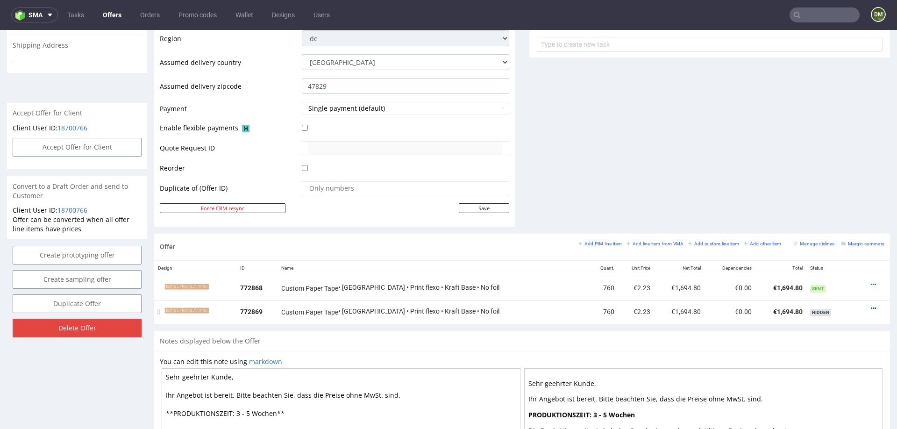
click at [871, 306] on icon at bounding box center [873, 308] width 5 height 7
click at [835, 223] on span "Add cost manually" at bounding box center [833, 220] width 71 height 9
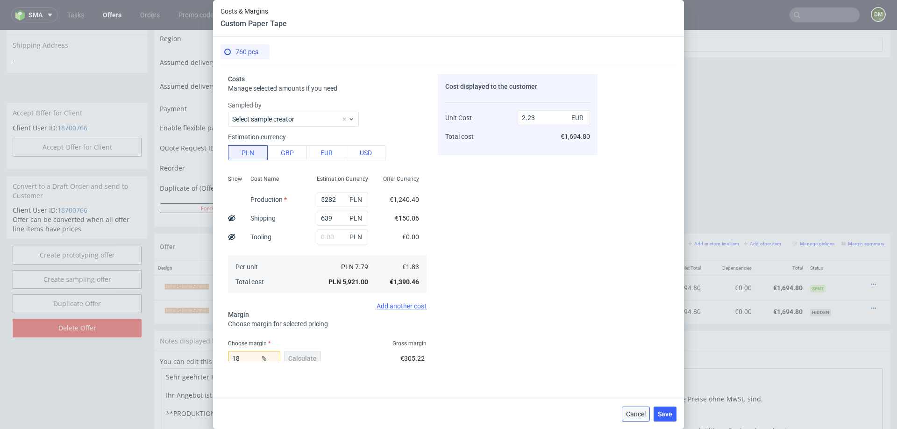
click at [627, 414] on span "Cancel" at bounding box center [636, 414] width 20 height 7
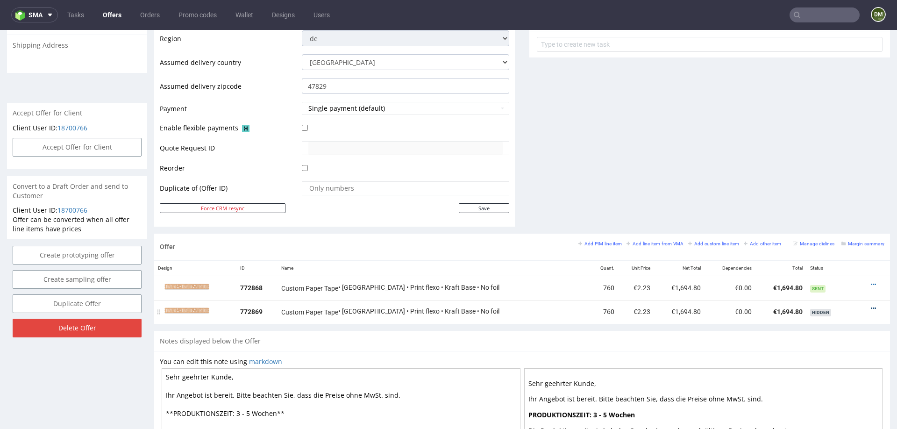
click at [871, 305] on icon at bounding box center [873, 308] width 5 height 7
click at [832, 200] on span "Edit item specification" at bounding box center [833, 204] width 71 height 9
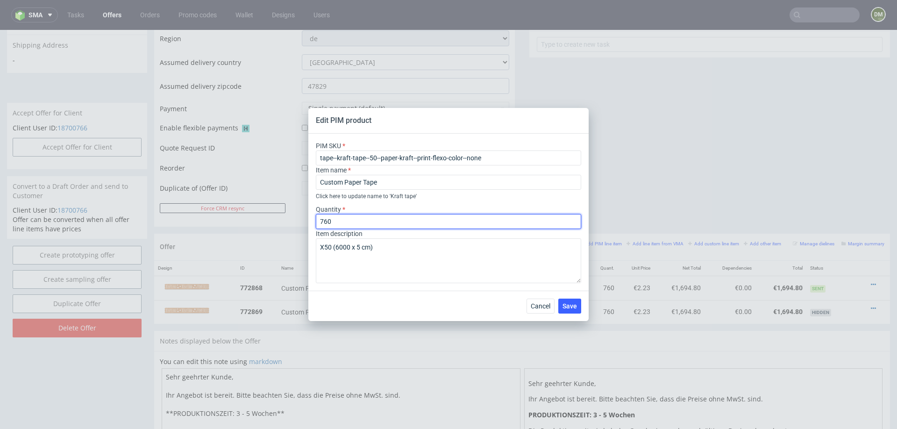
drag, startPoint x: 332, startPoint y: 222, endPoint x: 314, endPoint y: 221, distance: 18.2
click at [314, 221] on div "PIM SKU tape--kraft-tape--50--paper-kraft--print-flexo-color--none Item name Cu…" at bounding box center [448, 212] width 280 height 157
type input "720"
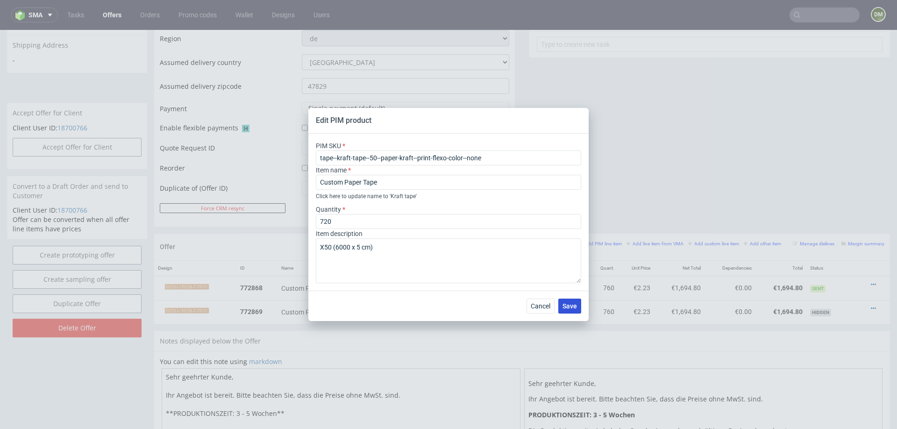
click at [568, 306] on span "Save" at bounding box center [570, 306] width 14 height 7
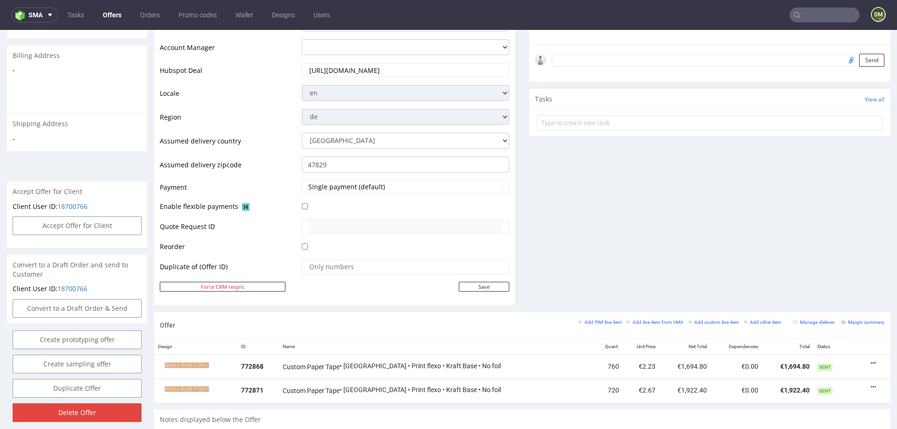
scroll to position [313, 0]
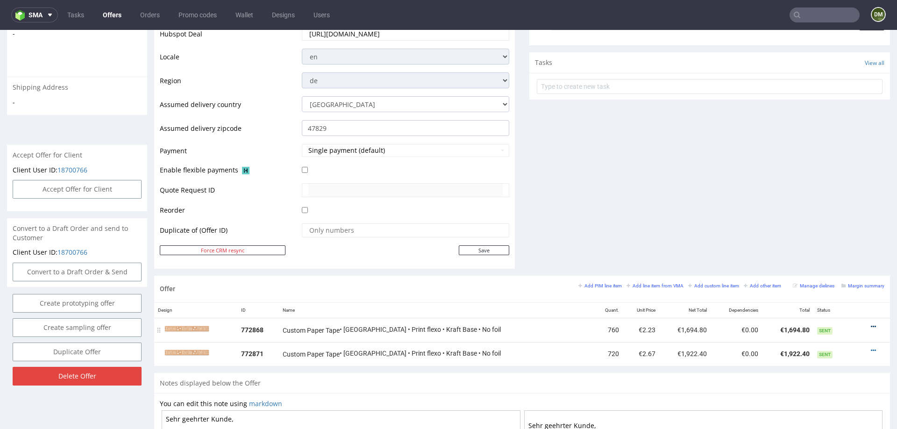
click at [871, 323] on link at bounding box center [873, 326] width 5 height 7
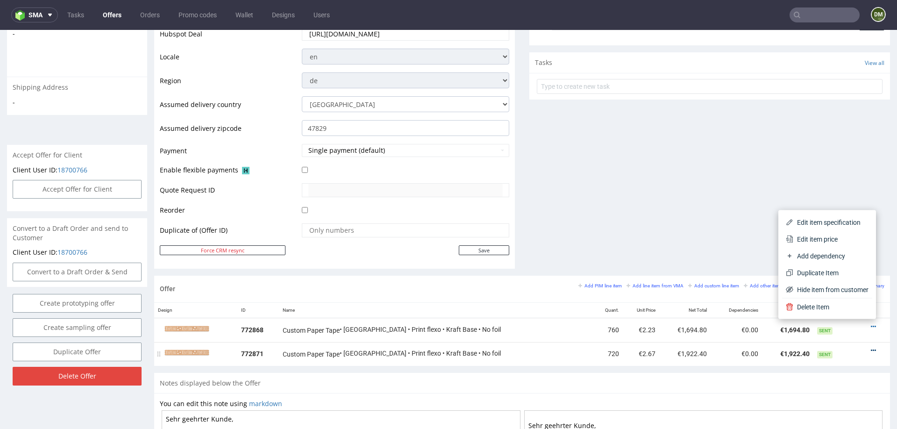
click at [871, 347] on icon at bounding box center [873, 350] width 5 height 7
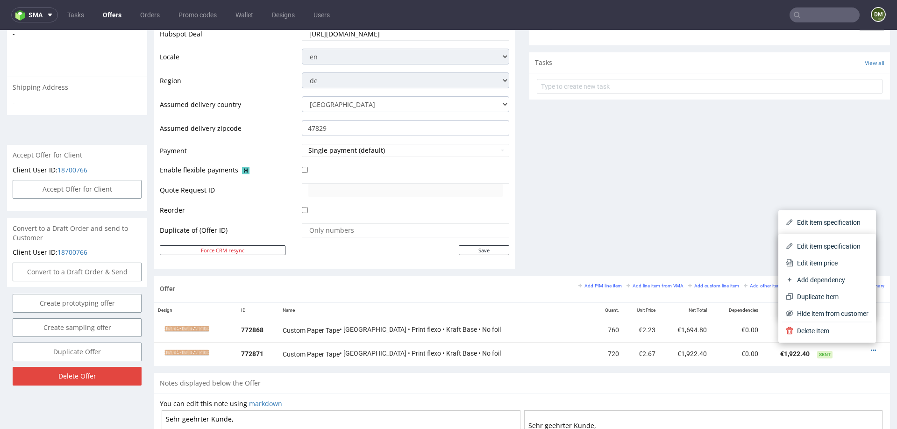
click at [835, 369] on div "Offer Add PIM line item Add line item from VMA Add custom line item Add other i…" at bounding box center [522, 324] width 736 height 97
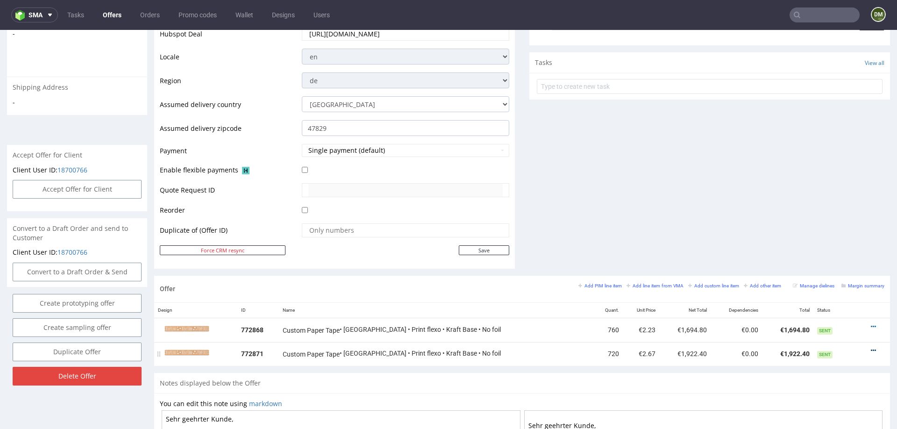
click at [871, 348] on icon at bounding box center [873, 350] width 5 height 7
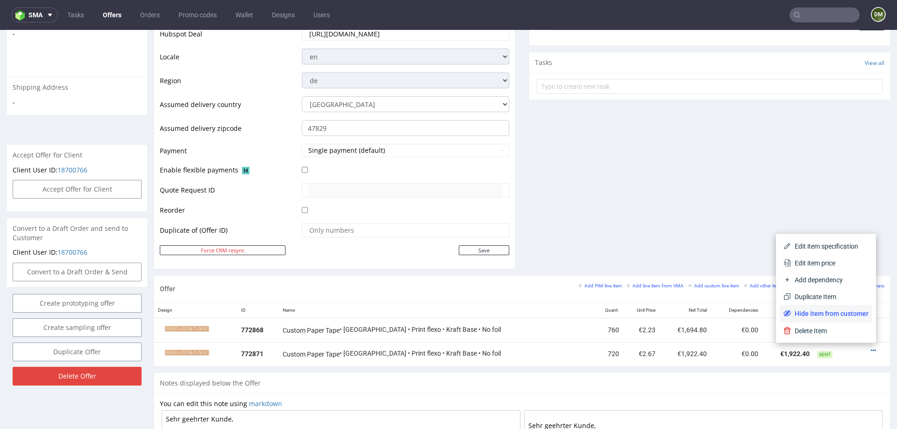
click at [841, 313] on span "Hide item from customer" at bounding box center [830, 313] width 78 height 9
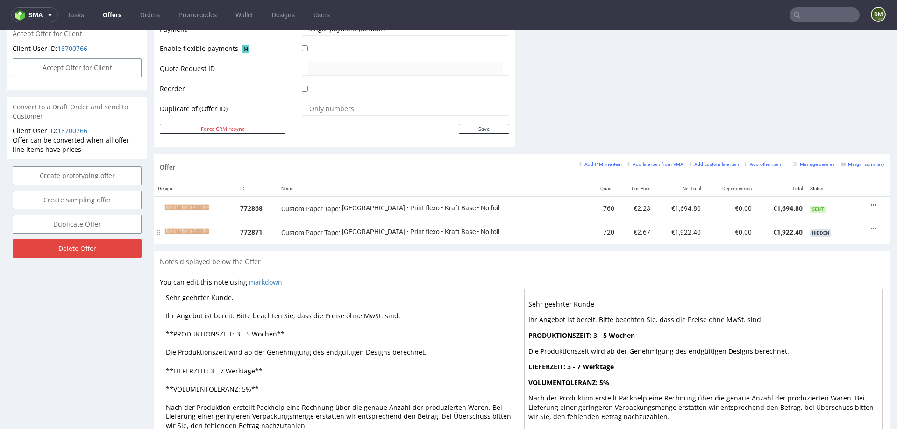
scroll to position [433, 0]
click at [862, 226] on div at bounding box center [871, 230] width 19 height 9
click at [871, 227] on icon at bounding box center [873, 230] width 5 height 7
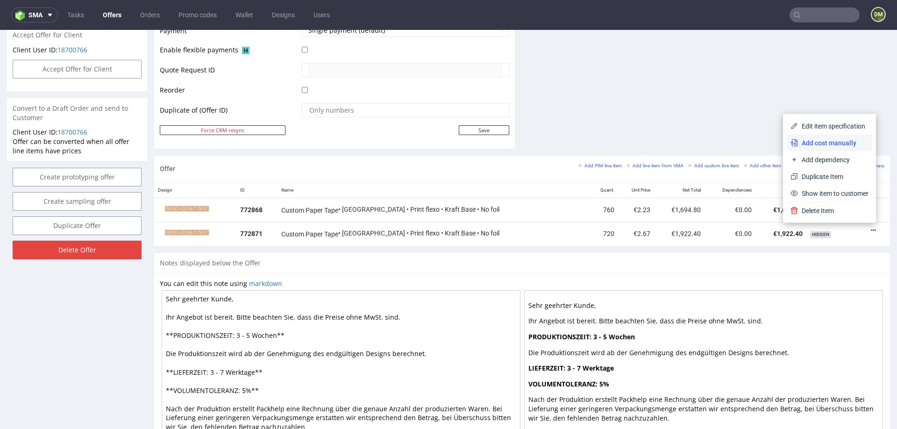
click at [830, 143] on span "Add cost manually" at bounding box center [833, 142] width 71 height 9
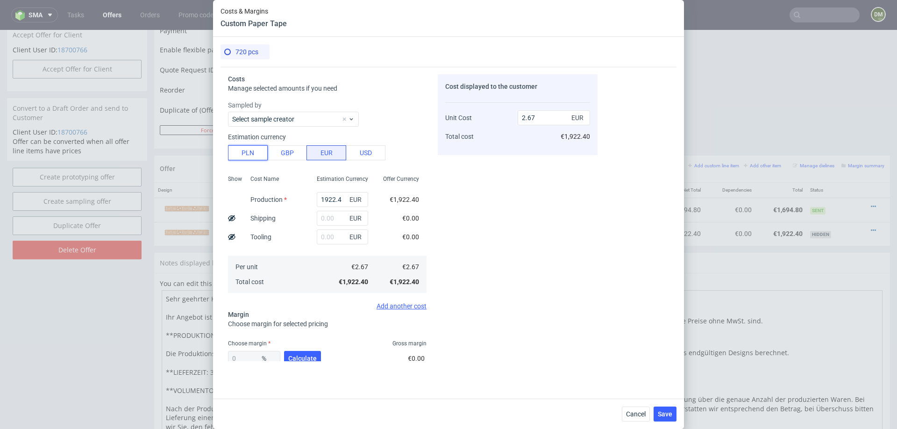
click at [250, 155] on button "PLN" at bounding box center [248, 152] width 40 height 15
type input "0.63"
click at [337, 202] on input "1922.4" at bounding box center [342, 199] width 51 height 15
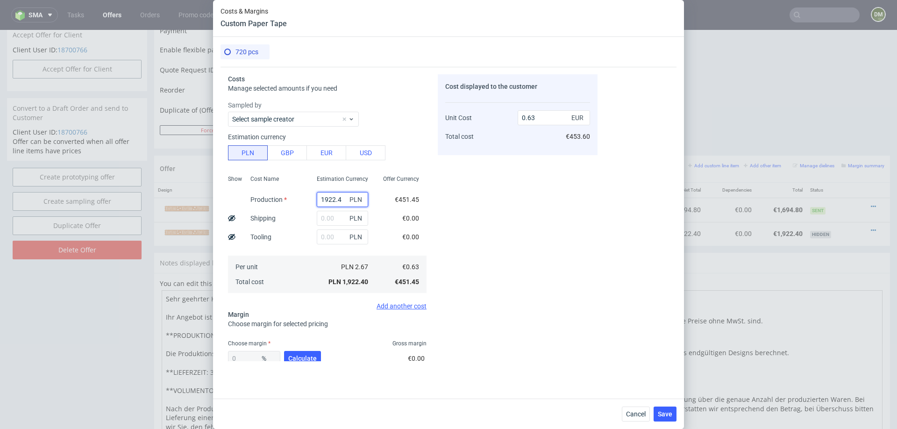
type input "5"
type input "0"
type input "5609"
type input "1.83"
type input "5609"
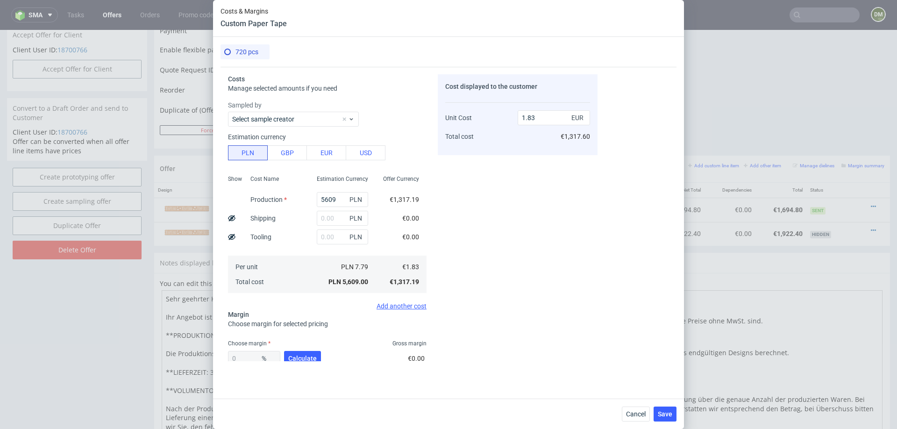
click at [573, 205] on div "Cost displayed to the customer Unit Cost Total cost 1.83 EUR €1,317.60" at bounding box center [518, 217] width 160 height 287
click at [304, 357] on span "Calculate" at bounding box center [302, 358] width 29 height 7
type input "37.53"
type input "2.93"
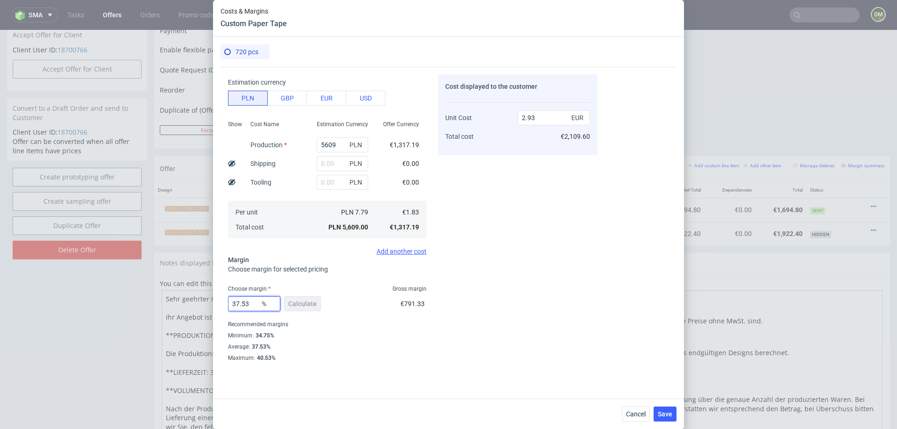
click at [251, 301] on input "37.53" at bounding box center [254, 303] width 52 height 15
type input "20"
type input "2.29"
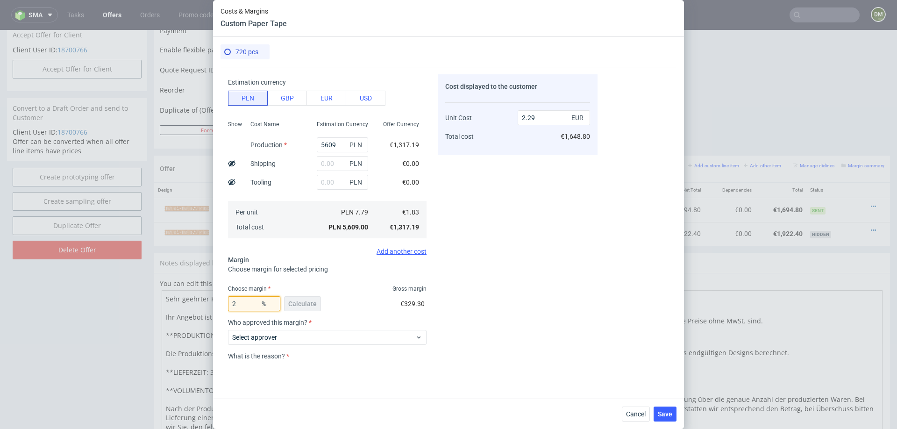
type input "23"
type input "2.38"
type input "27"
type input "2.51"
type input "26"
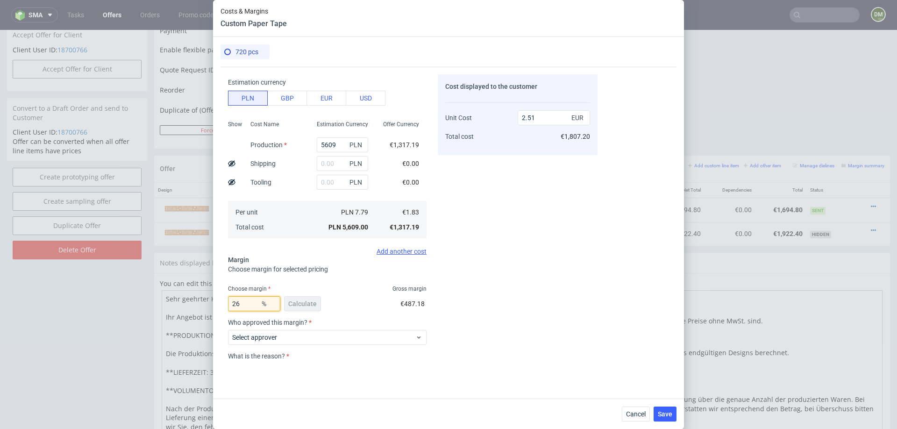
type input "2.47"
type input "25"
type input "2.44"
type input "25"
click at [554, 295] on div "Cost displayed to the customer Unit Cost Total cost 2.44 EUR €1,756.80" at bounding box center [518, 217] width 160 height 287
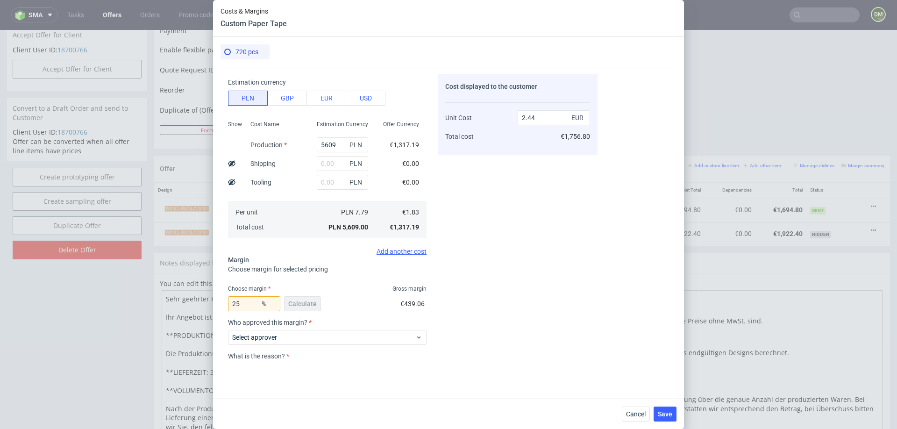
click at [554, 295] on div "Cost displayed to the customer Unit Cost Total cost 2.44 EUR €1,756.80" at bounding box center [518, 217] width 160 height 287
click at [301, 333] on span "Select approver" at bounding box center [323, 337] width 183 height 9
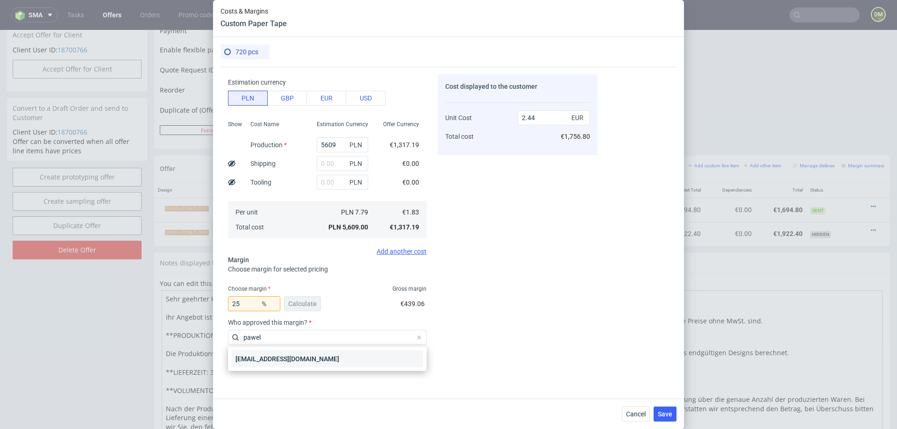
type input "pawel"
click at [260, 357] on div "[EMAIL_ADDRESS][DOMAIN_NAME]" at bounding box center [327, 358] width 191 height 17
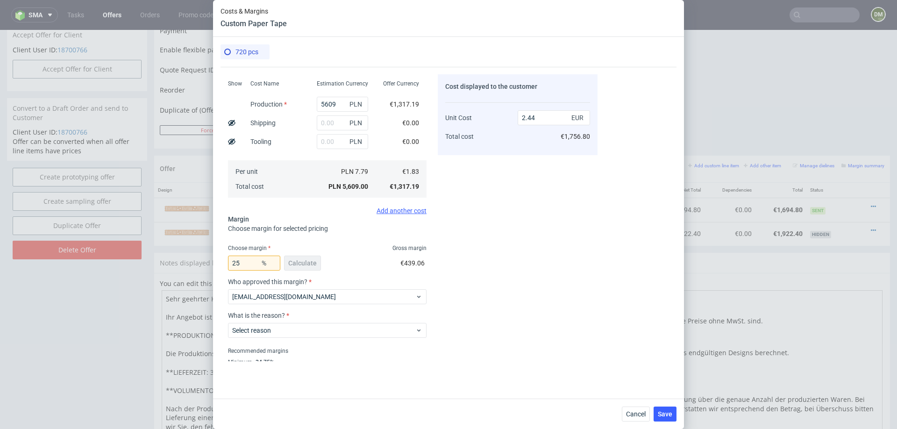
scroll to position [105, 0]
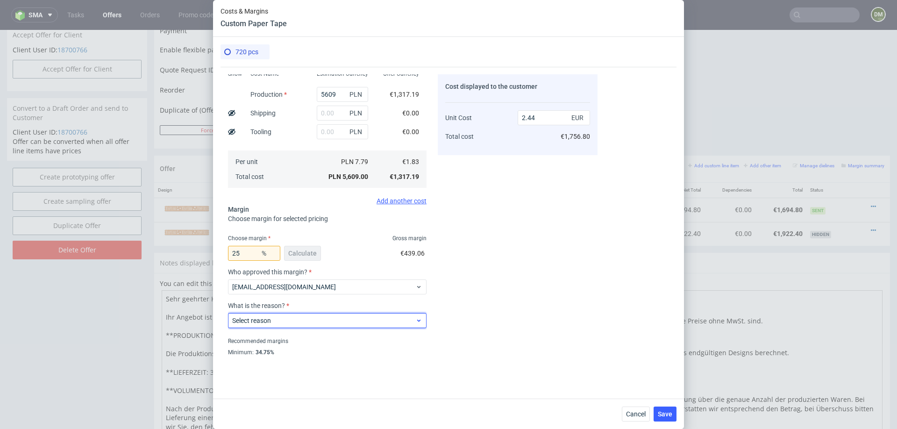
click at [282, 323] on span "Select reason" at bounding box center [323, 320] width 183 height 9
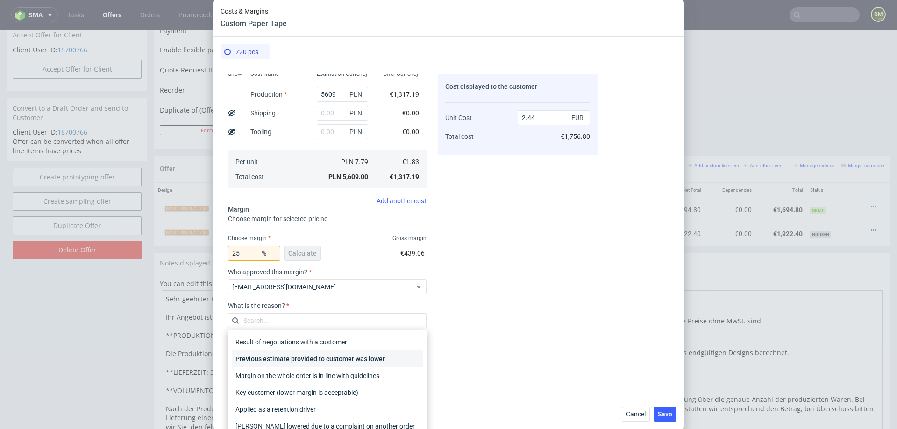
type input "["
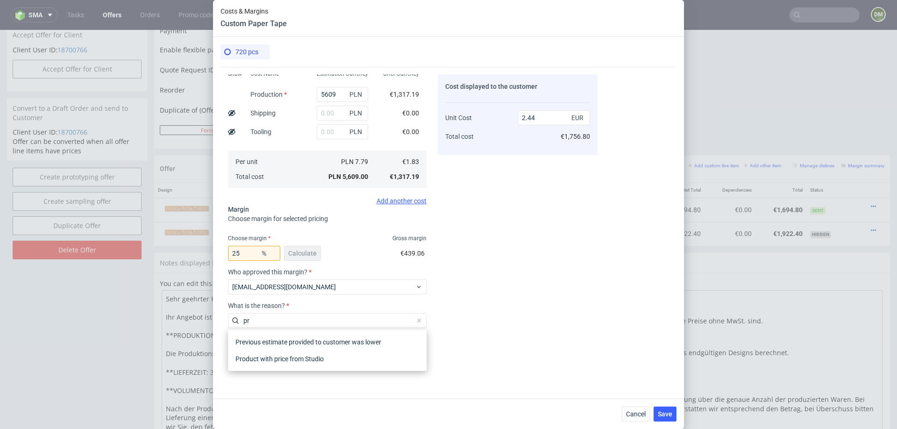
type input "pro"
click at [316, 362] on div "Product with price from Studio" at bounding box center [327, 358] width 191 height 17
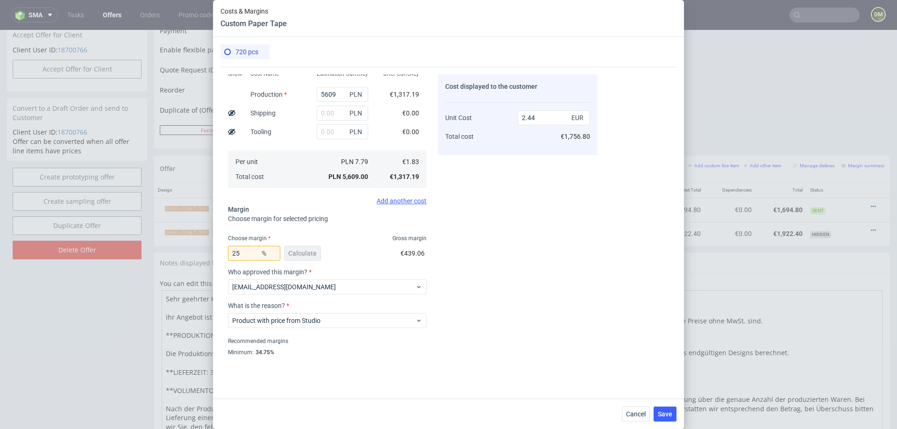
scroll to position [122, 0]
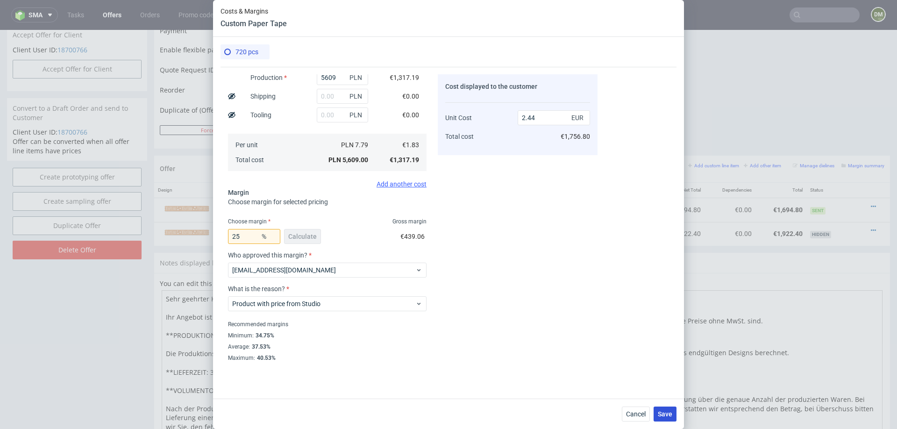
click at [667, 414] on span "Save" at bounding box center [665, 414] width 14 height 7
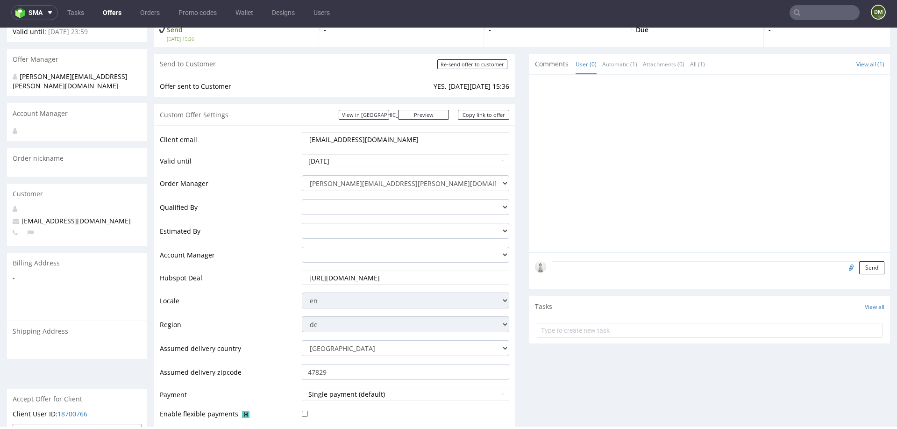
scroll to position [57, 0]
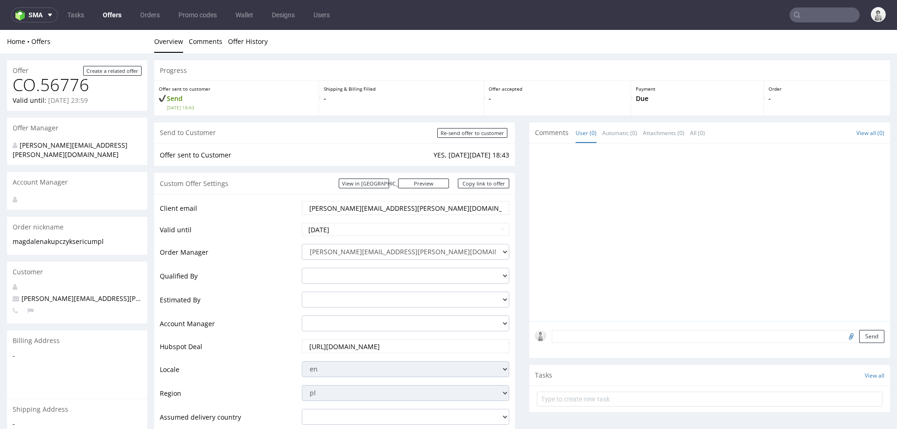
scroll to position [421, 0]
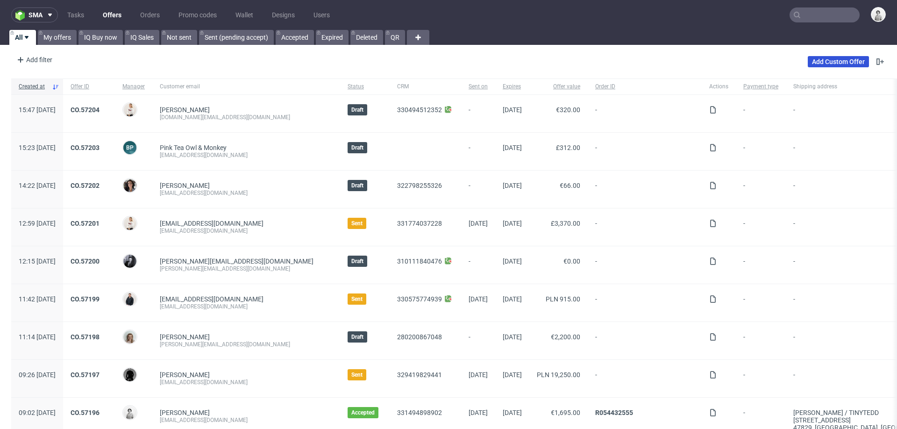
click at [812, 58] on link "Add Custom Offer" at bounding box center [838, 61] width 61 height 11
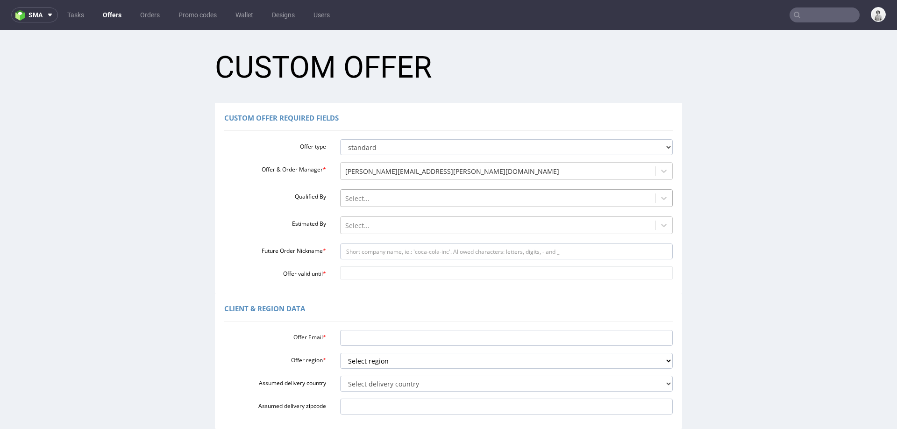
click at [415, 196] on div at bounding box center [498, 198] width 306 height 11
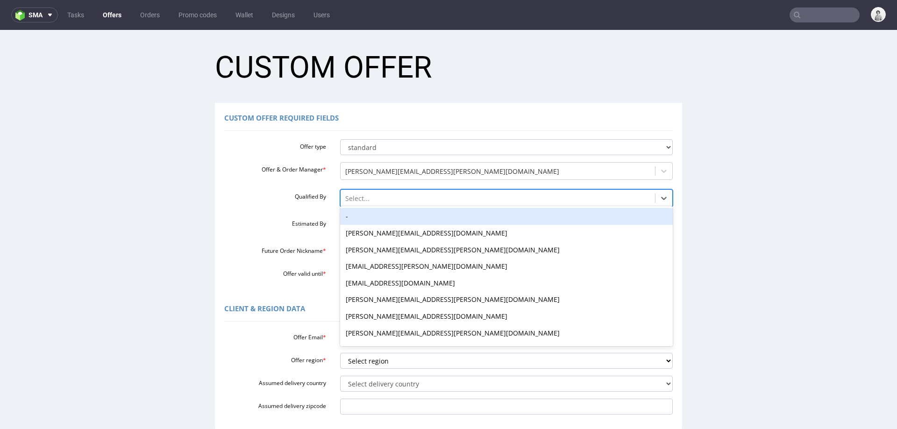
click at [404, 218] on div "-" at bounding box center [506, 216] width 333 height 17
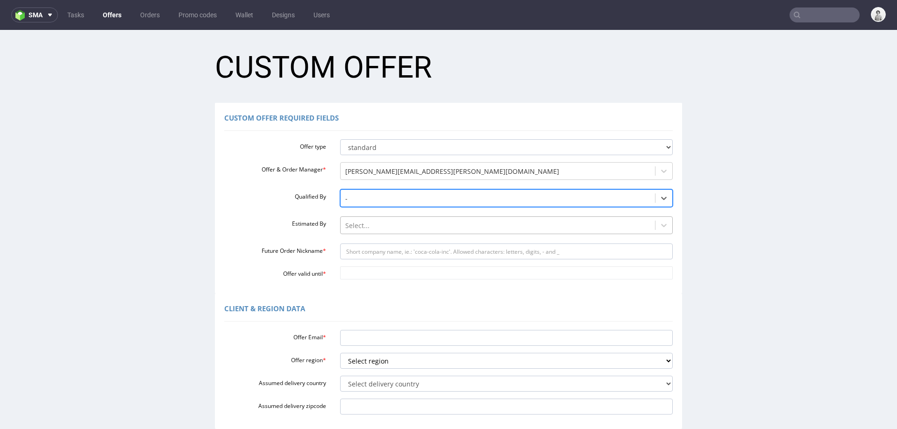
click at [394, 228] on div at bounding box center [498, 225] width 306 height 11
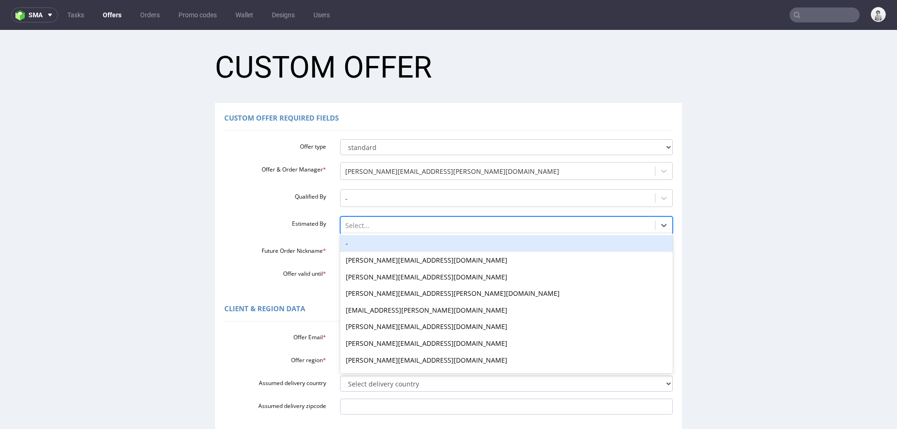
click at [388, 247] on div "-" at bounding box center [506, 243] width 333 height 17
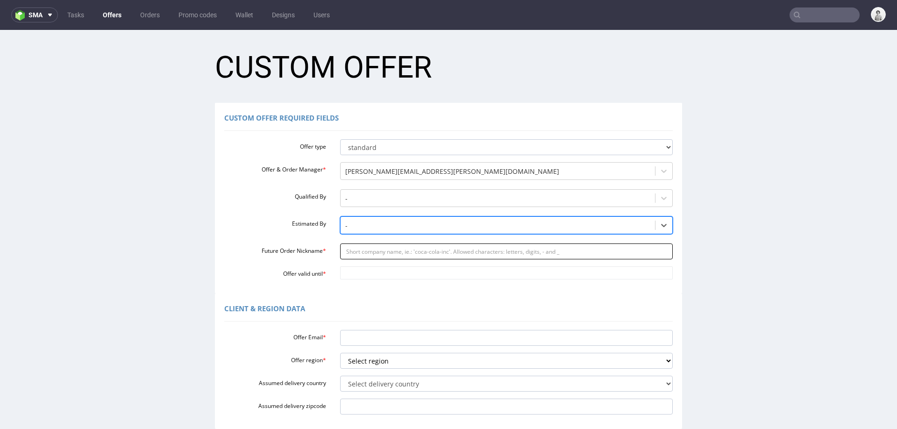
click at [449, 251] on input "Future Order Nickname *" at bounding box center [506, 251] width 333 height 16
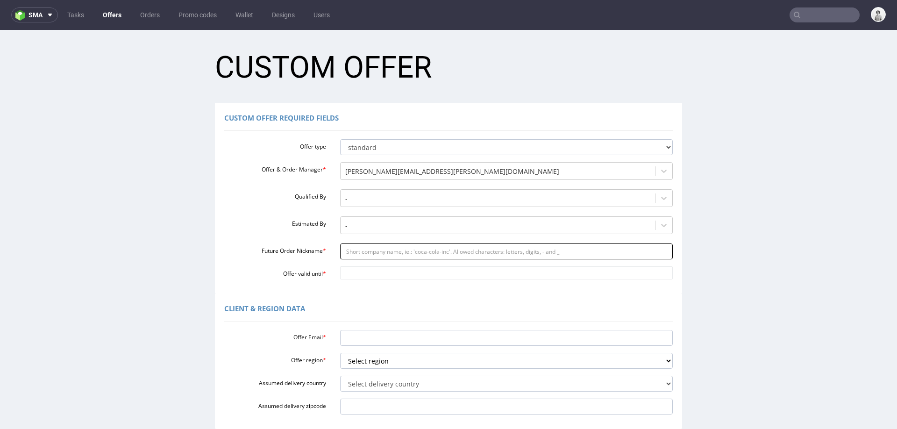
paste input "natalia4mediacreationspl"
type input "natalia4mediacreationspl"
click at [408, 277] on input "Offer valid until *" at bounding box center [506, 272] width 333 height 13
click at [394, 243] on td "30" at bounding box center [401, 245] width 14 height 14
type input "2025-10-30"
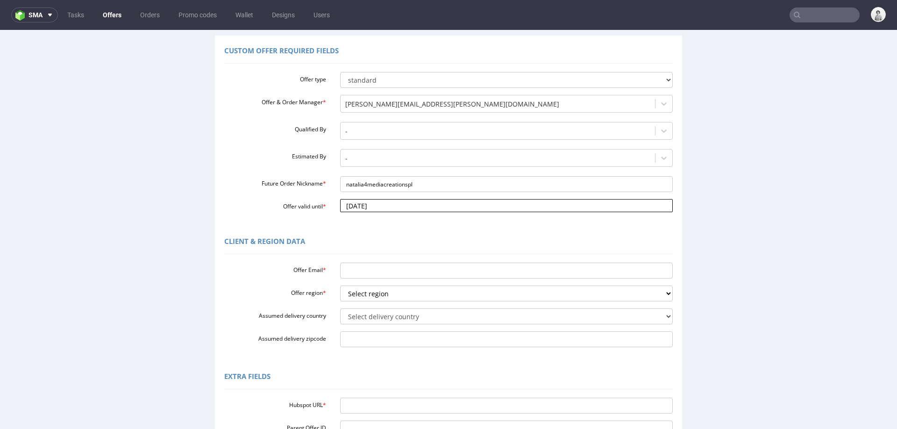
scroll to position [68, 0]
click at [397, 272] on input "Offer Email *" at bounding box center [506, 270] width 333 height 16
paste input "natalia@4mediacreations.pl"
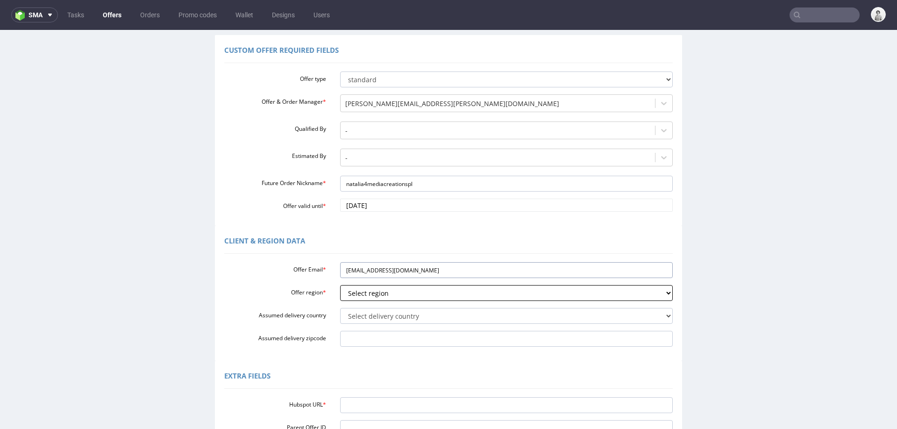
type input "natalia@4mediacreations.pl"
click at [392, 296] on select "Select region eu gb de pl cz fr it es" at bounding box center [506, 293] width 333 height 16
select select "pl"
click at [340, 285] on select "Select region eu gb de pl cz fr it es" at bounding box center [506, 293] width 333 height 16
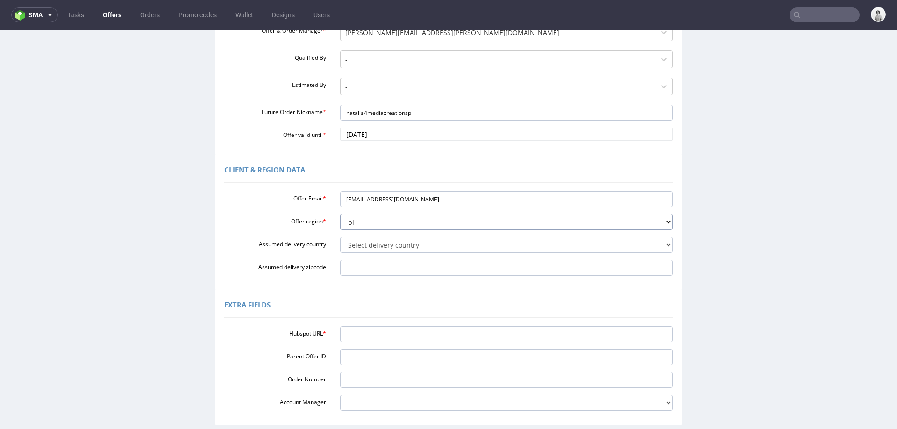
scroll to position [170, 0]
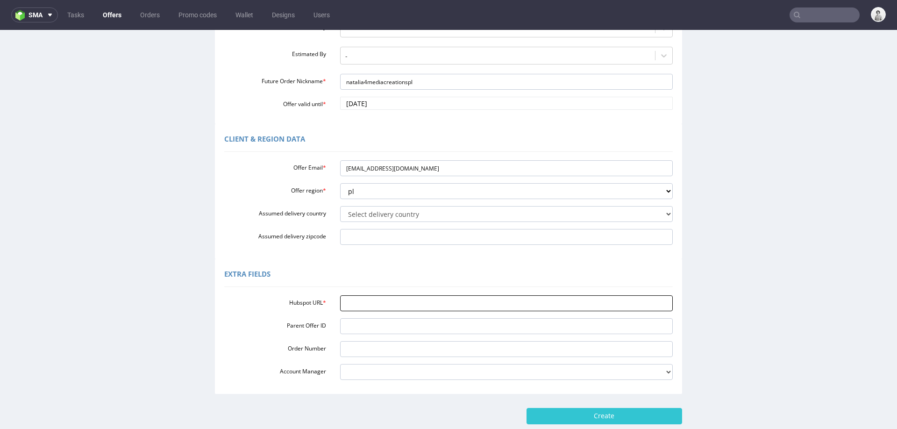
click at [362, 302] on input "Hubspot URL *" at bounding box center [506, 303] width 333 height 16
paste input "[EMAIL_ADDRESS][DOMAIN_NAME]"
type input "[EMAIL_ADDRESS][DOMAIN_NAME]"
paste input "https://app-eu1.hubspot.com/contacts/25600958/record/0-3/331512288485/"
type input "https://app-eu1.hubspot.com/contacts/25600958/record/0-3/331512288485/"
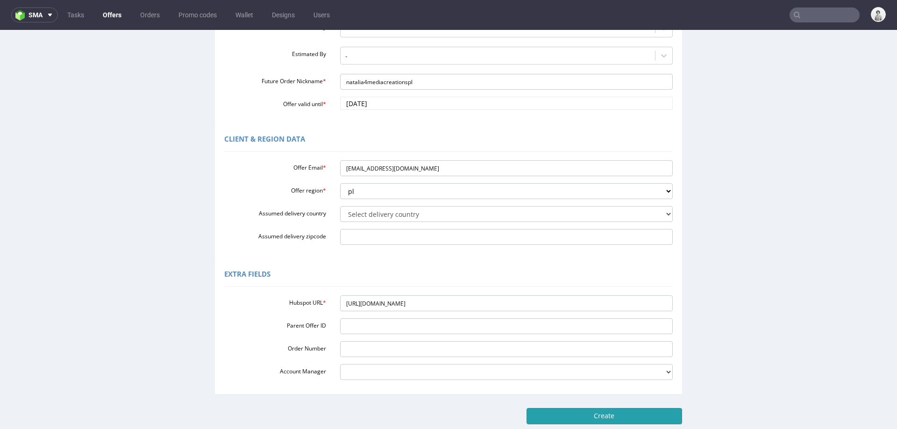
click at [553, 418] on input "Create" at bounding box center [605, 416] width 156 height 16
type input "Please wait..."
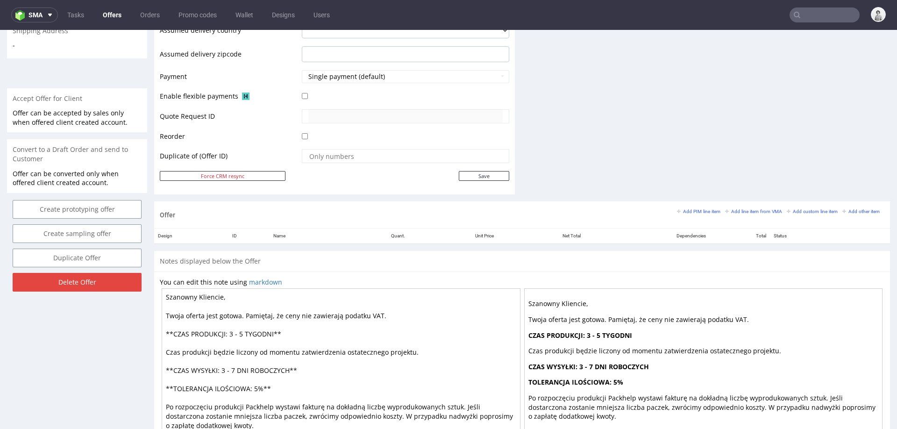
scroll to position [395, 0]
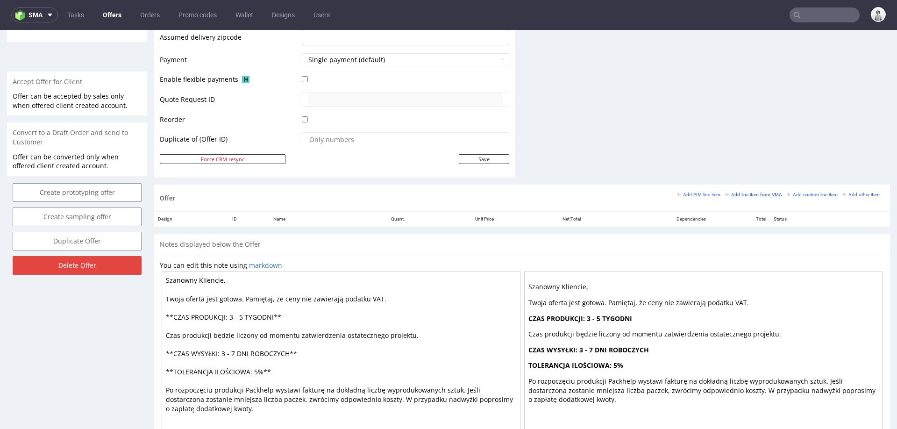
click at [742, 191] on link "Add line item from VMA" at bounding box center [753, 194] width 57 height 7
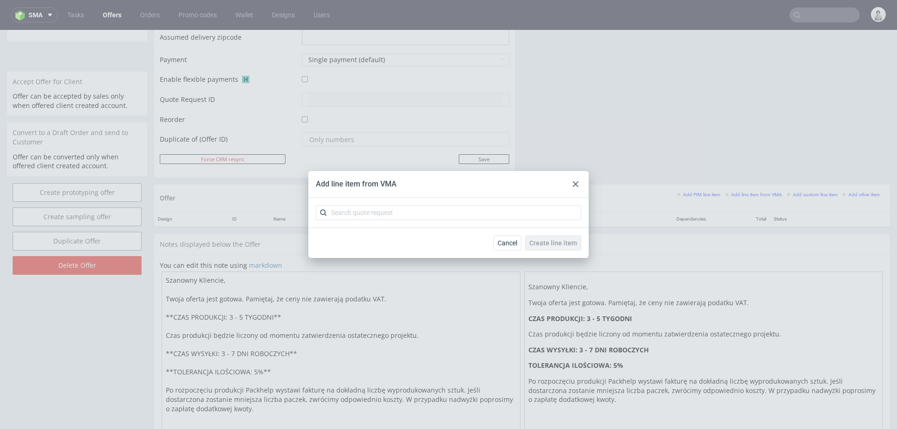
click at [573, 182] on use at bounding box center [576, 184] width 6 height 6
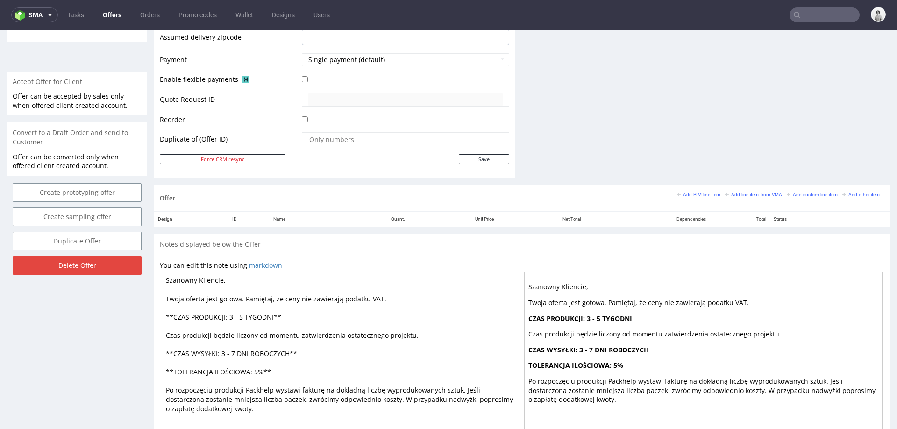
click at [710, 193] on div "Add PIM line item Add line item from VMA Add custom line item Add other item" at bounding box center [780, 194] width 207 height 8
click at [705, 193] on small "Add PIM line item" at bounding box center [698, 194] width 43 height 5
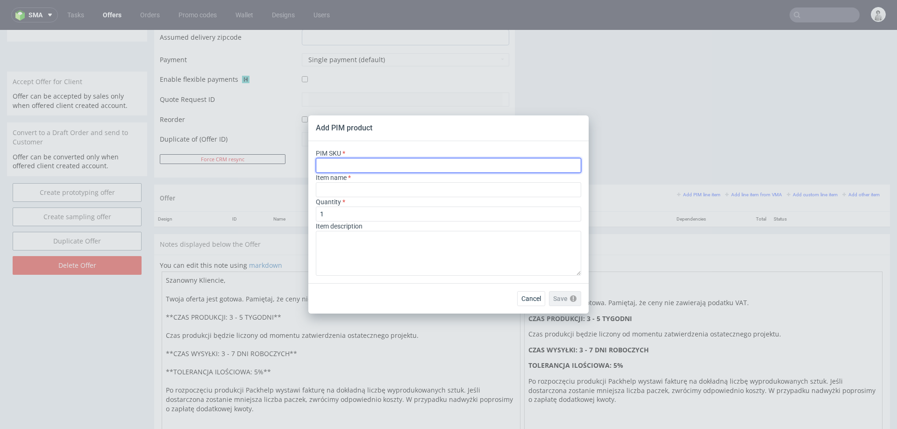
click at [531, 171] on input "text" at bounding box center [448, 165] width 265 height 15
paste input "ph-434-13684"
type input "ph-434-13684"
type input "Custom Rigid Magnetic Box"
type input "ph-434-13684"
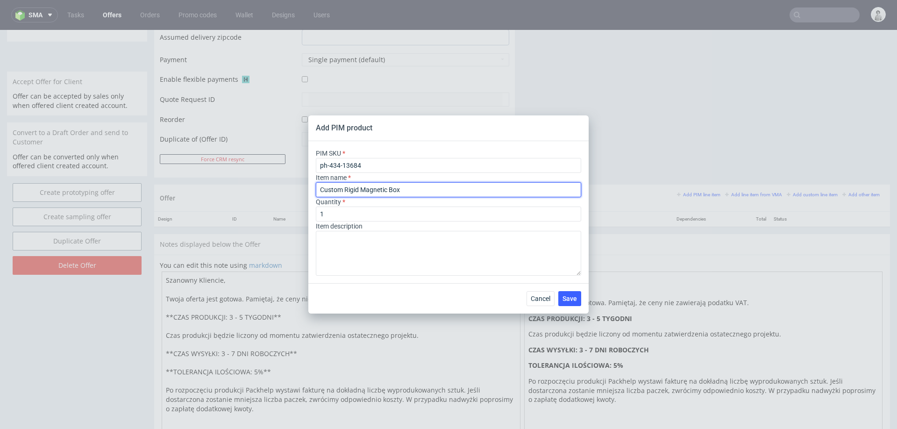
click at [417, 188] on input "Custom Rigid Magnetic Box" at bounding box center [448, 189] width 265 height 15
click at [400, 192] on input "Custom Rigid Magnetic Box" at bounding box center [448, 189] width 265 height 15
paste input "Personalizowane pudełko magnetyczne z tektury litej"
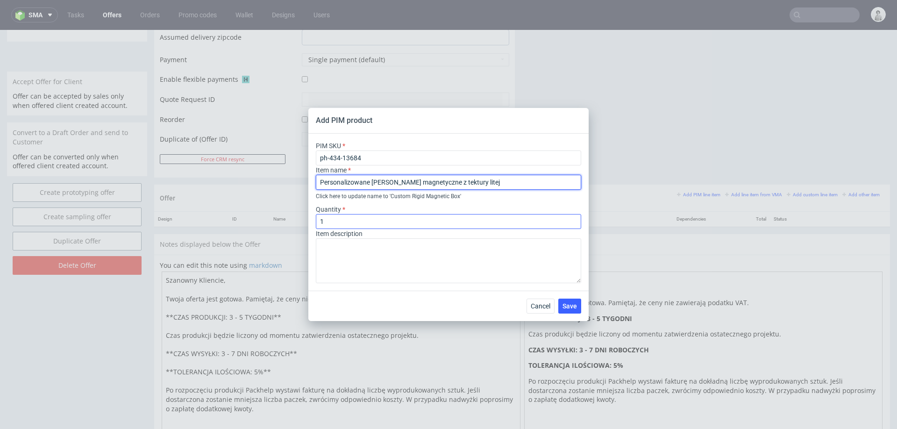
type input "Personalizowane pudełko magnetyczne z tektury litej"
click at [379, 221] on input "1" at bounding box center [448, 221] width 265 height 15
type input "500"
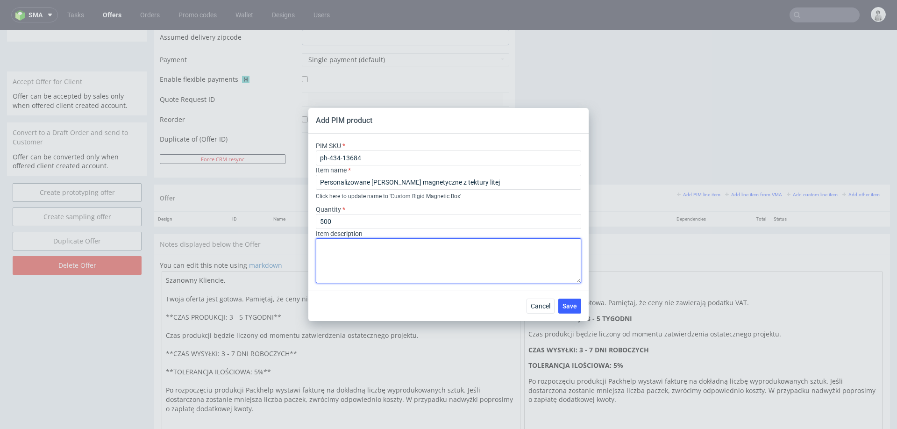
click at [450, 255] on textarea at bounding box center [448, 260] width 265 height 45
paste textarea "34 cm x 24 cm x 10 cm"
click at [322, 250] on textarea "zadruk offset na zew, kolor biały wew. brak zadruku, 34 cm x 24 cm x 10 cm" at bounding box center [448, 260] width 265 height 45
click at [488, 247] on textarea "Zadruk offset na zew, kolor biały wew. brak zadruku, 34 cm x 24 cm x 10 cm" at bounding box center [448, 260] width 265 height 45
type textarea "Zadruk offset na zew, kolor biały wew. brak zadruku, folia soft touch na zew. 3…"
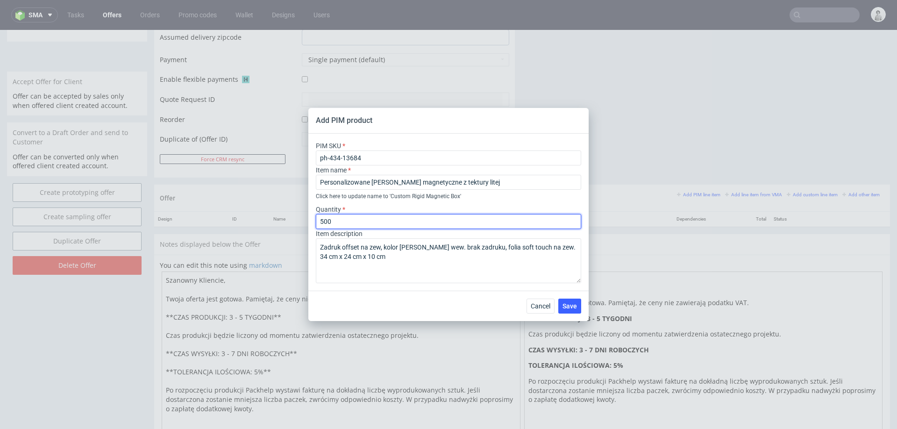
click at [346, 220] on input "500" at bounding box center [448, 221] width 265 height 15
type input "17"
click at [363, 303] on div "Cancel Save" at bounding box center [448, 306] width 280 height 30
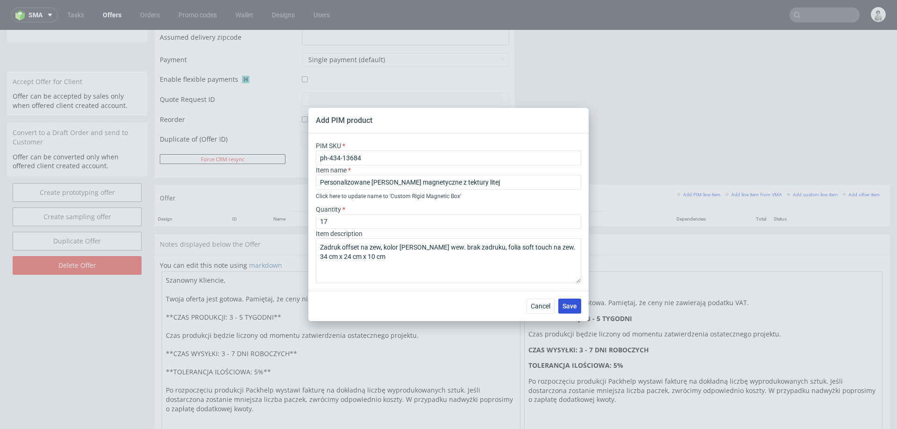
click at [572, 306] on span "Save" at bounding box center [570, 306] width 14 height 7
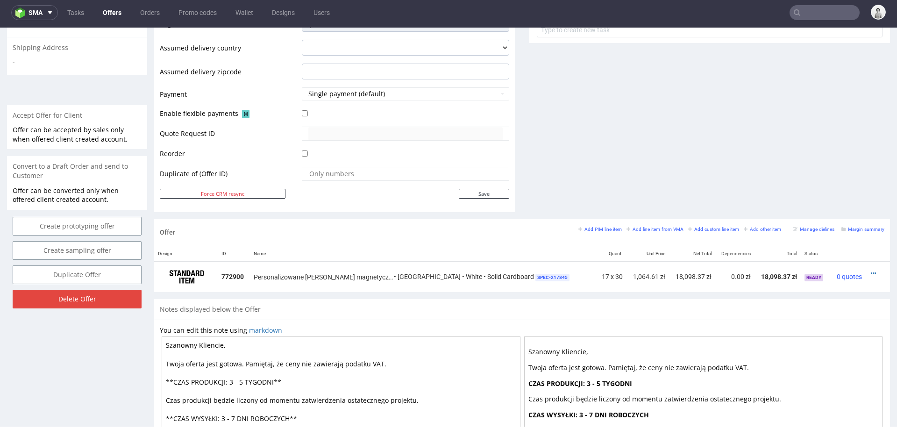
scroll to position [396, 0]
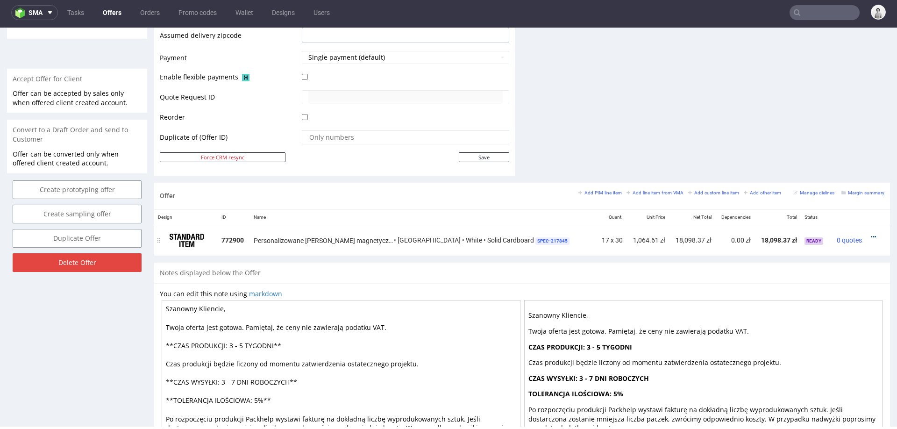
click at [871, 234] on icon at bounding box center [873, 237] width 5 height 7
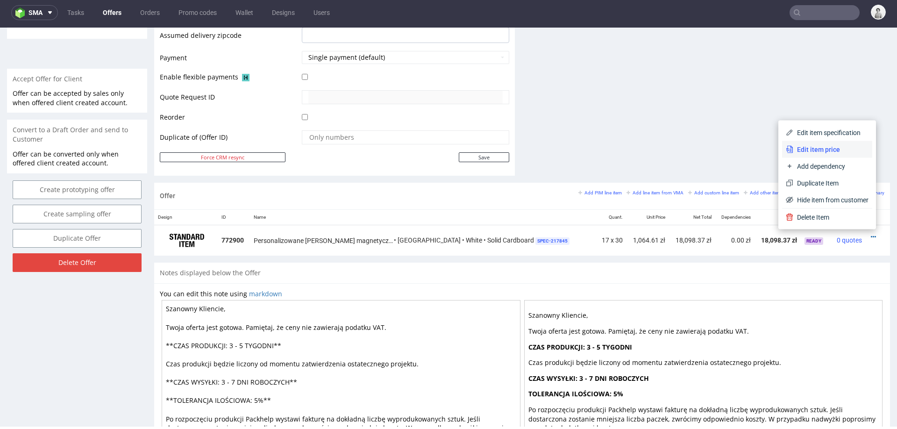
click at [815, 145] on span "Edit item price" at bounding box center [830, 149] width 75 height 9
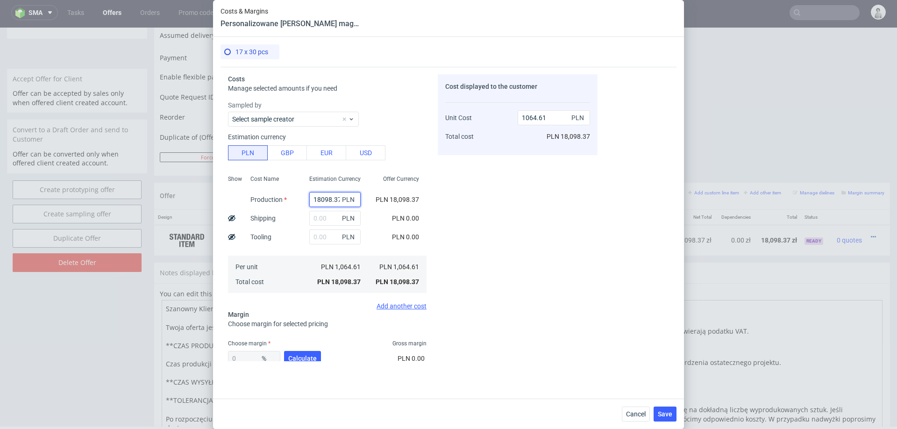
click at [323, 199] on input "18098.37" at bounding box center [334, 199] width 51 height 15
type input "13229"
type input "778.18"
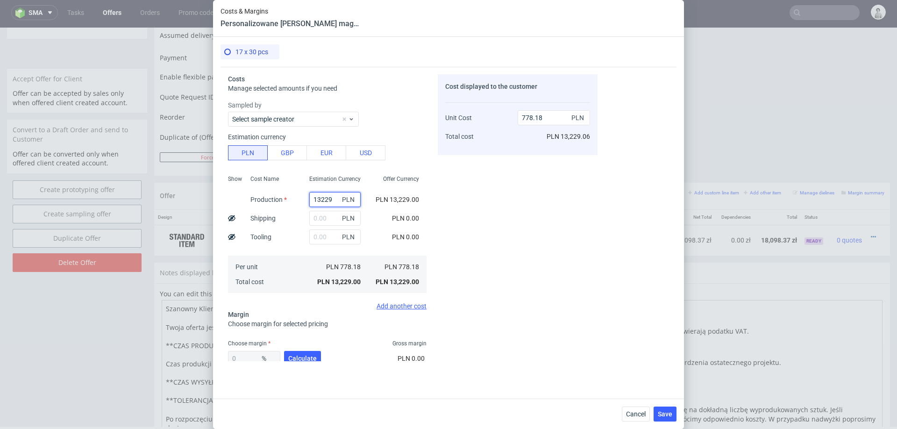
type input "13229"
click at [542, 253] on div "Cost displayed to the customer Unit Cost Total cost 778.18 PLN PLN 13,229.06" at bounding box center [518, 217] width 160 height 287
click at [331, 214] on input "text" at bounding box center [334, 218] width 51 height 15
type input "6"
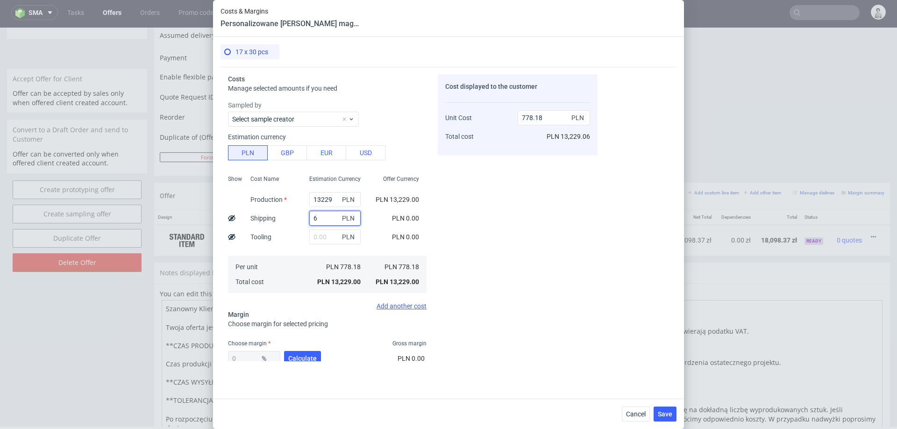
type input "778.53"
type input "633"
type input "815.42"
type input "633"
click at [293, 358] on span "Calculate" at bounding box center [302, 358] width 29 height 7
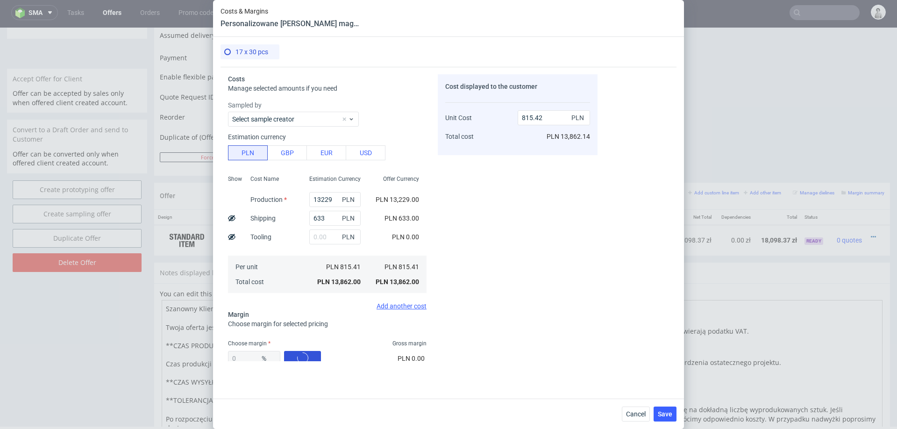
type input "31.5"
type input "1190.39"
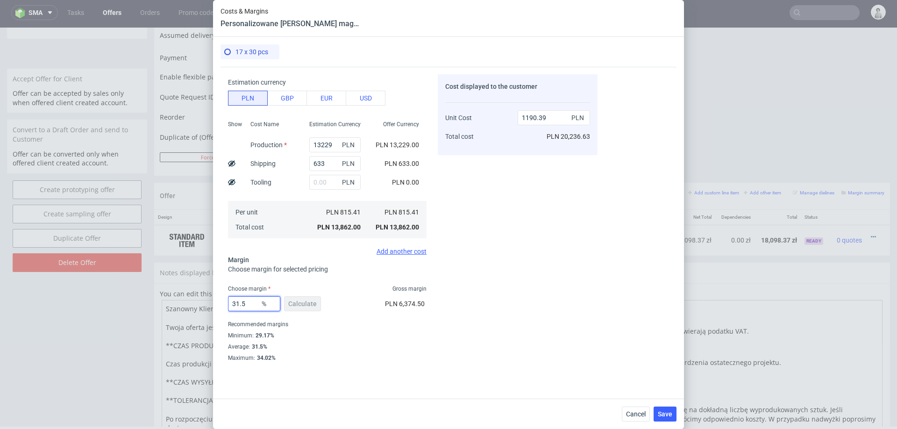
click at [250, 305] on input "31.5" at bounding box center [254, 303] width 52 height 15
type input "20"
type input "1019.27"
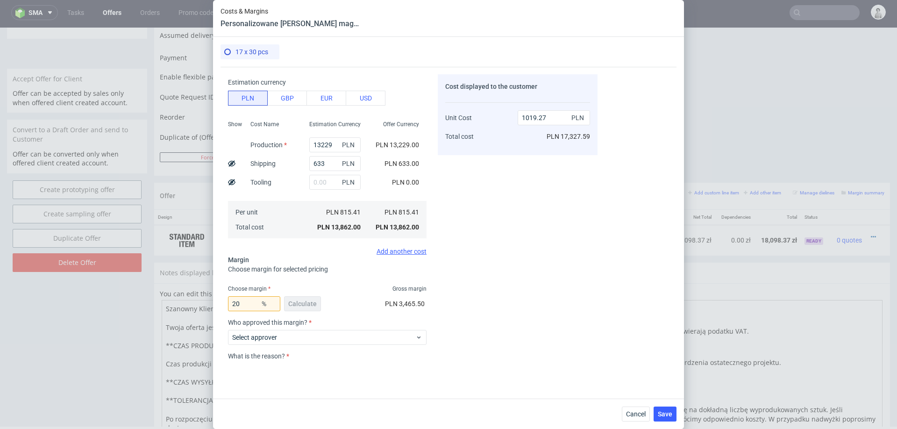
click at [475, 329] on div "Cost displayed to the customer Unit Cost Total cost 1019.27 PLN PLN 17,327.59" at bounding box center [518, 217] width 160 height 287
click at [251, 304] on input "20" at bounding box center [254, 303] width 52 height 15
type input "19"
type input "1006.69"
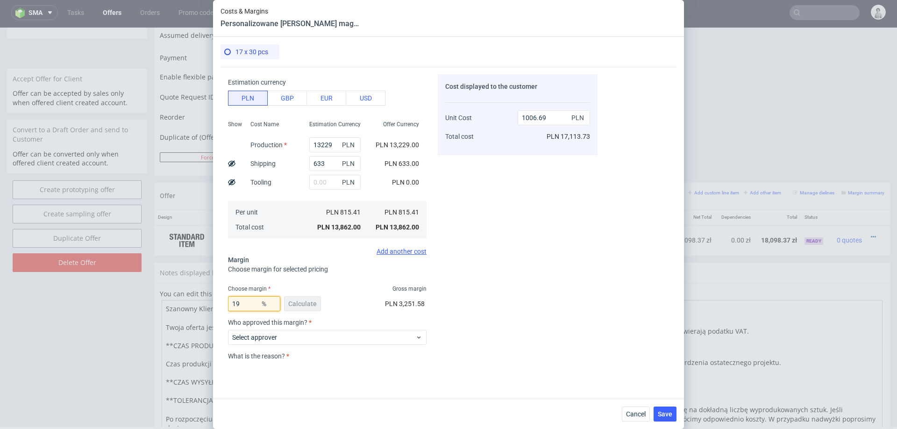
type input "19"
click at [567, 300] on div "Cost displayed to the customer Unit Cost Total cost 1006.69 PLN PLN 17,113.73" at bounding box center [518, 217] width 160 height 287
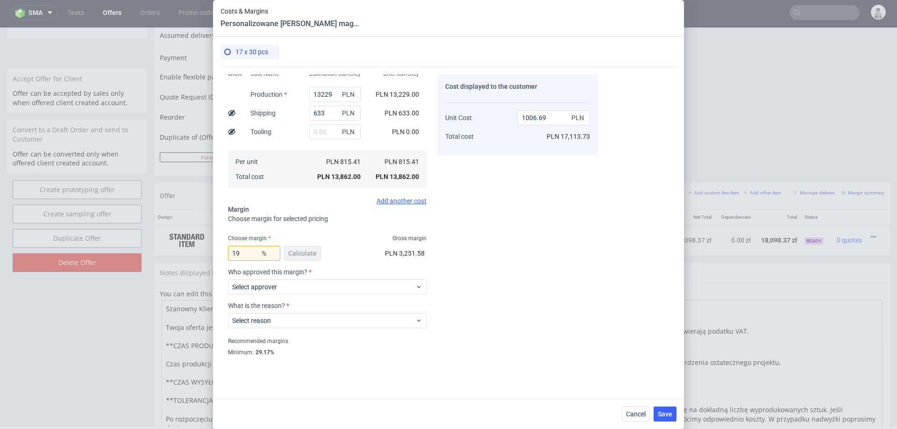
scroll to position [122, 0]
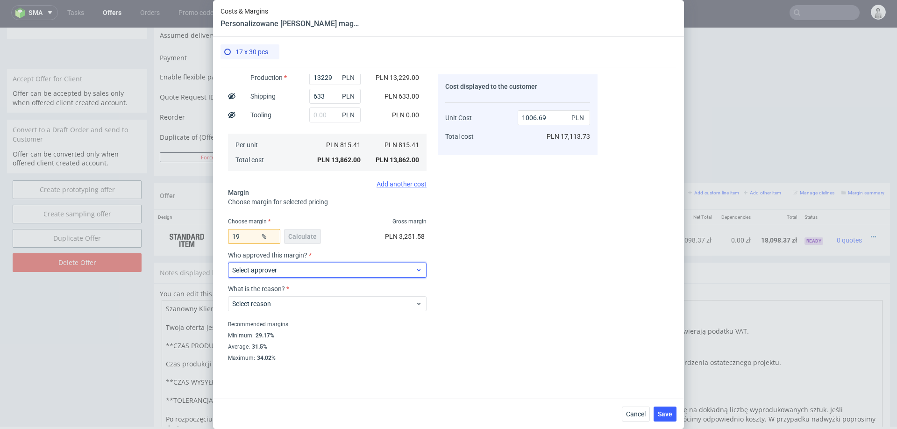
click at [385, 274] on span "Select approver" at bounding box center [323, 269] width 183 height 9
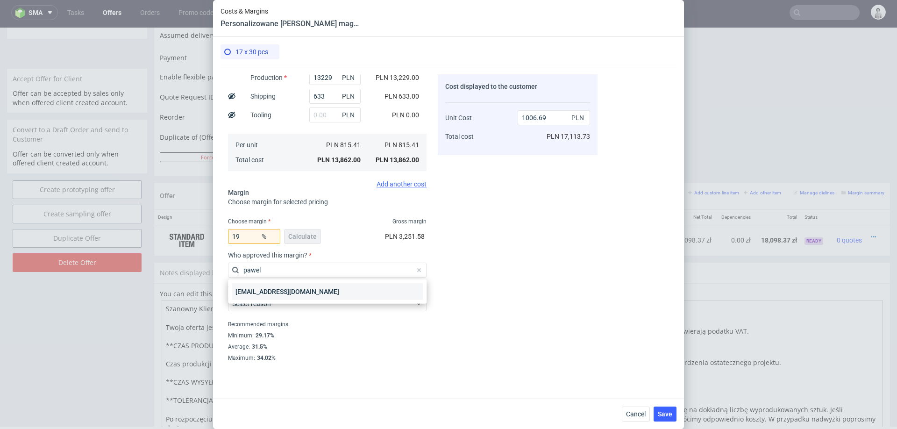
type input "pawel"
click at [335, 298] on div "[EMAIL_ADDRESS][DOMAIN_NAME]" at bounding box center [327, 291] width 191 height 17
click at [309, 307] on span "Select reason" at bounding box center [323, 303] width 183 height 9
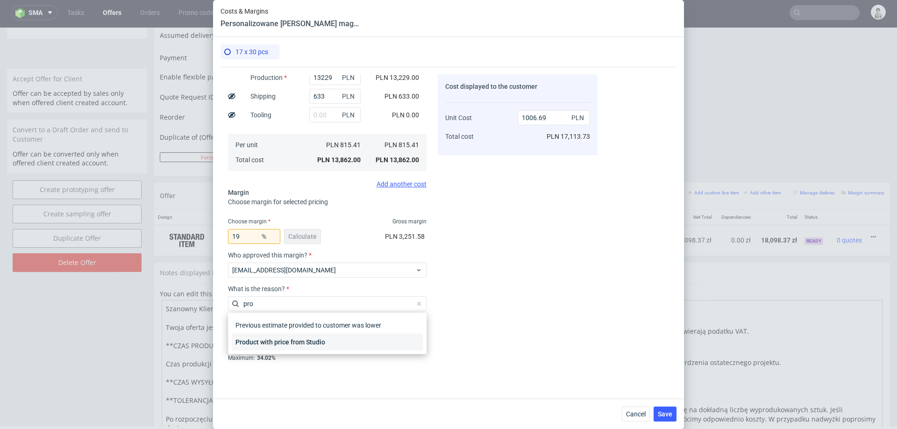
type input "pro"
click at [287, 345] on div "Product with price from Studio" at bounding box center [327, 342] width 191 height 17
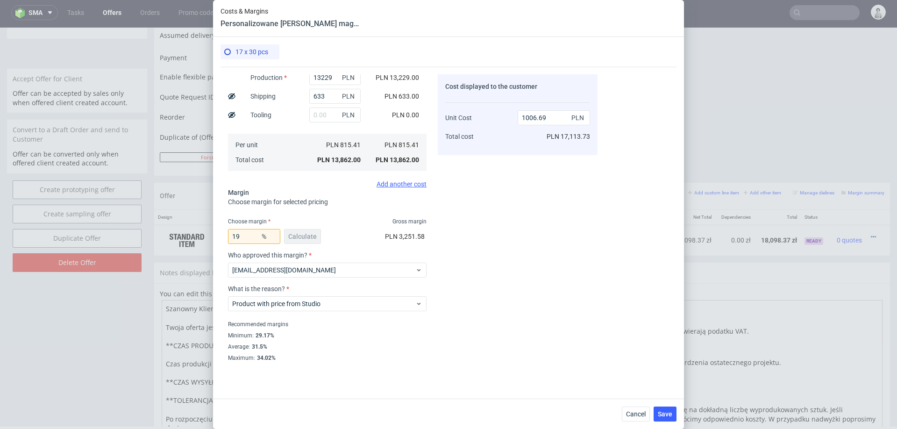
click at [577, 322] on div "Cost displayed to the customer Unit Cost Total cost 1006.69 PLN PLN 17,113.73" at bounding box center [518, 217] width 160 height 287
click at [663, 414] on span "Save" at bounding box center [665, 414] width 14 height 7
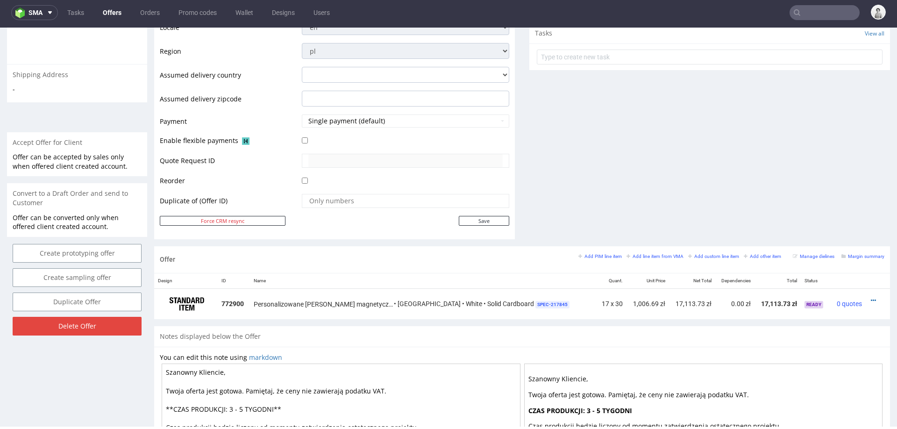
scroll to position [359, 0]
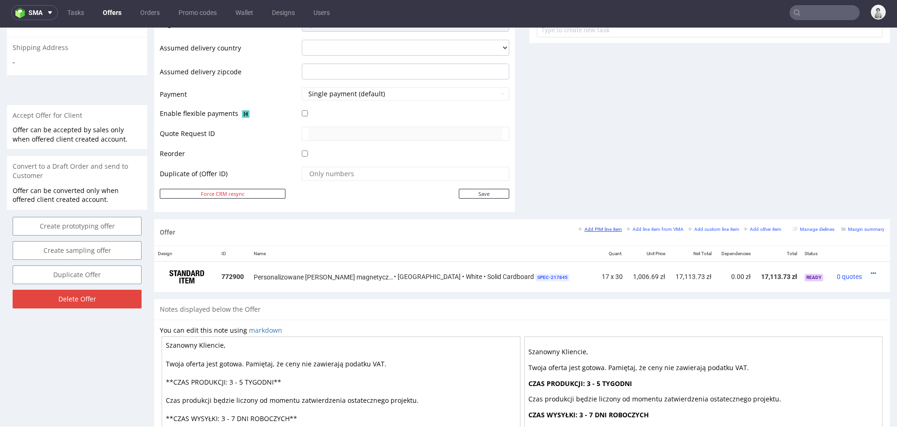
click at [604, 229] on small "Add PIM line item" at bounding box center [599, 229] width 43 height 5
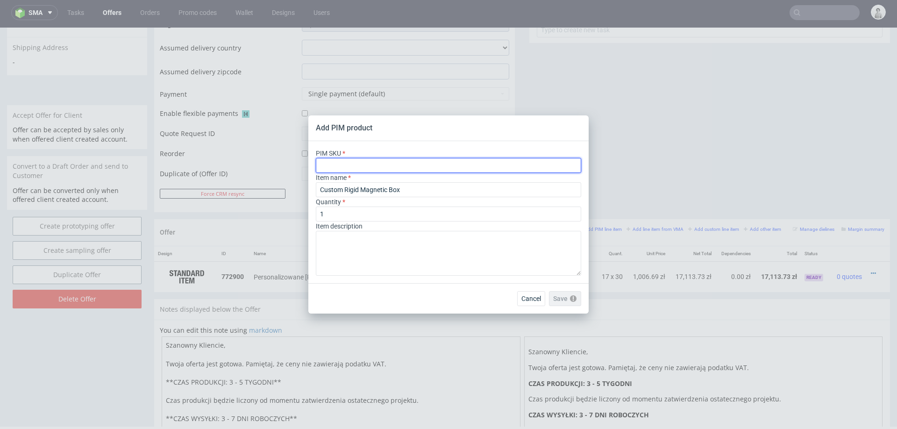
click at [498, 159] on input "text" at bounding box center [448, 165] width 265 height 15
click at [514, 138] on div "Add PIM product" at bounding box center [448, 128] width 280 height 26
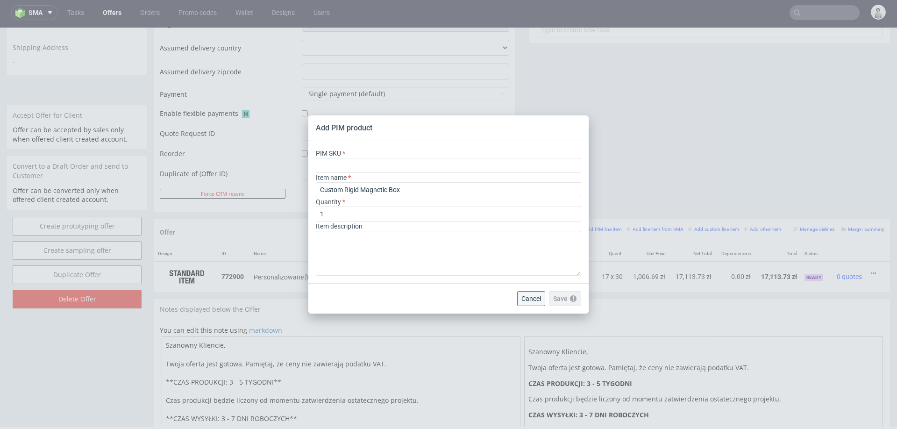
click at [530, 301] on span "Cancel" at bounding box center [531, 298] width 20 height 7
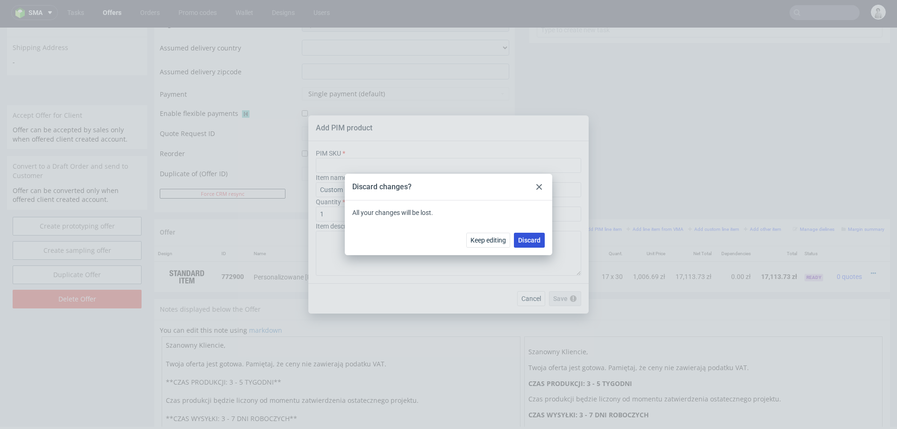
drag, startPoint x: 529, startPoint y: 242, endPoint x: 529, endPoint y: 214, distance: 27.1
click at [529, 242] on span "Discard" at bounding box center [529, 240] width 22 height 7
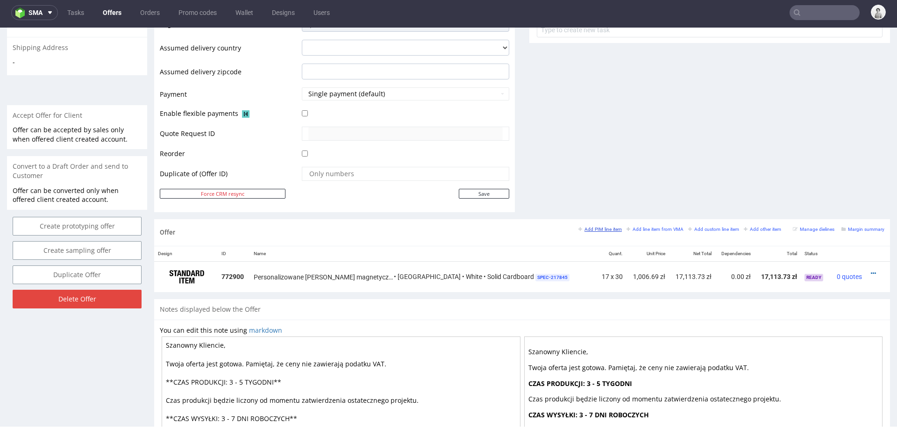
click at [581, 227] on small "Add PIM line item" at bounding box center [599, 229] width 43 height 5
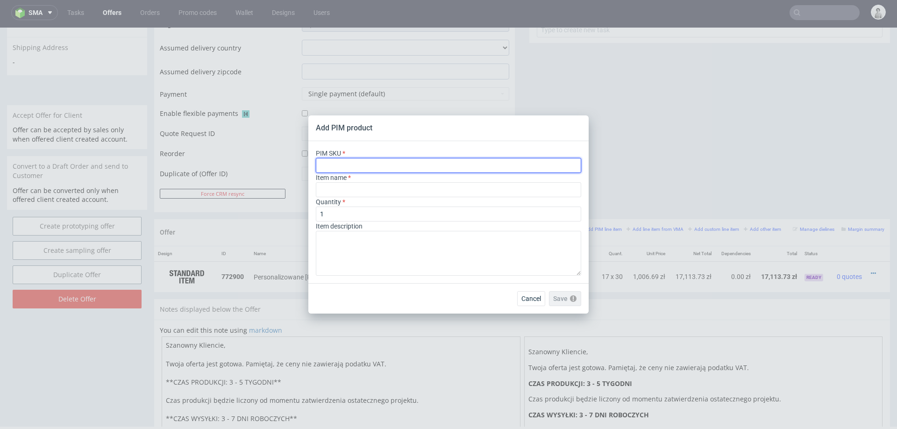
click at [523, 164] on input "text" at bounding box center [448, 165] width 265 height 15
paste input "ph-435-5757"
type input "ph-435-5757"
type input "Custom Rigid Wine Box with Lid"
type input "ph-435-5757"
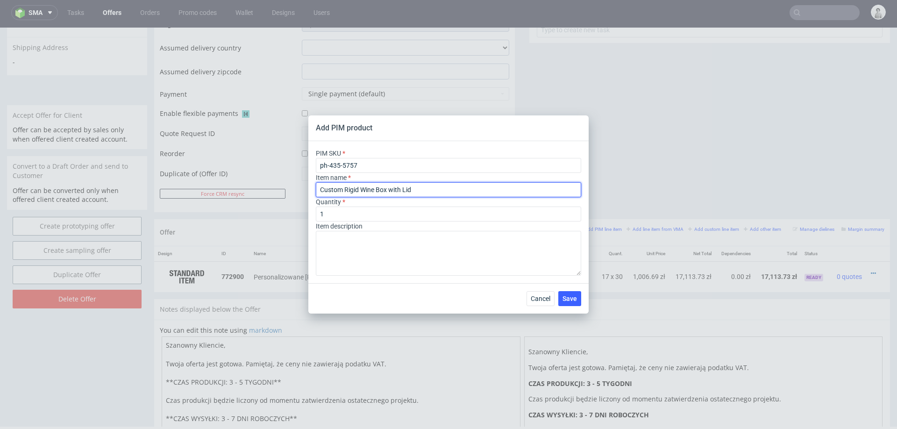
click at [440, 187] on input "Custom Rigid Wine Box with Lid" at bounding box center [448, 189] width 265 height 15
paste input "Personalizowane pudełko na wino z tektury litej z pokrywką"
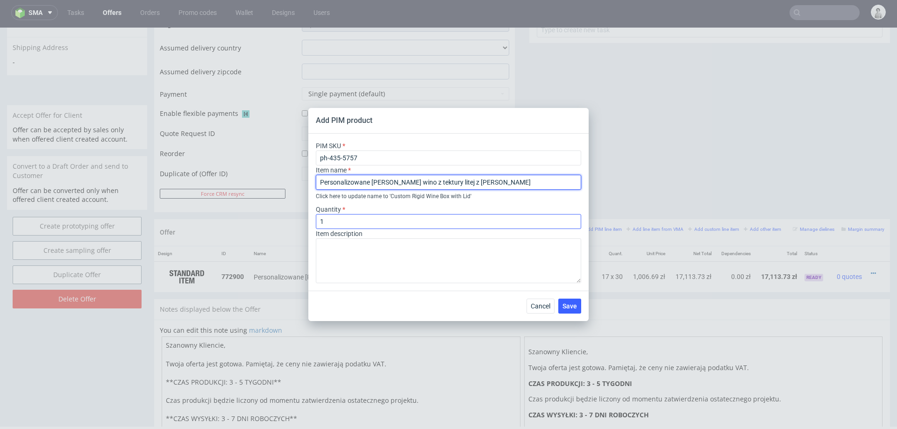
type input "Personalizowane pudełko na wino z tektury litej z pokrywką"
click at [393, 224] on input "1" at bounding box center [448, 221] width 265 height 15
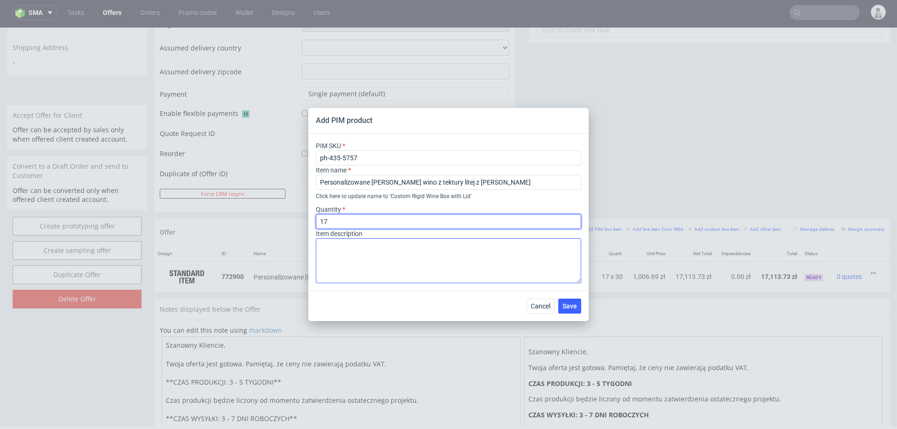
type input "17"
click at [401, 263] on textarea at bounding box center [448, 260] width 265 height 45
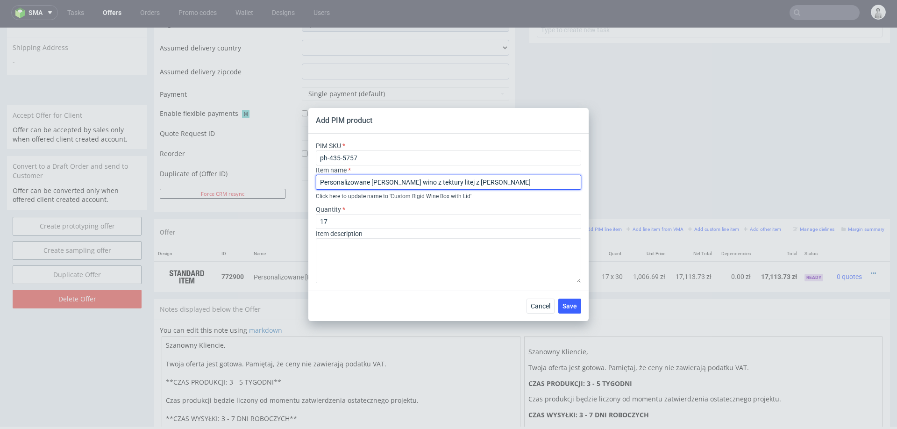
click at [412, 182] on input "Personalizowane pudełko na wino z tektury litej z pokrywką" at bounding box center [448, 182] width 265 height 15
type input "Personalizowane pudełko z tektury litej z pokrywką"
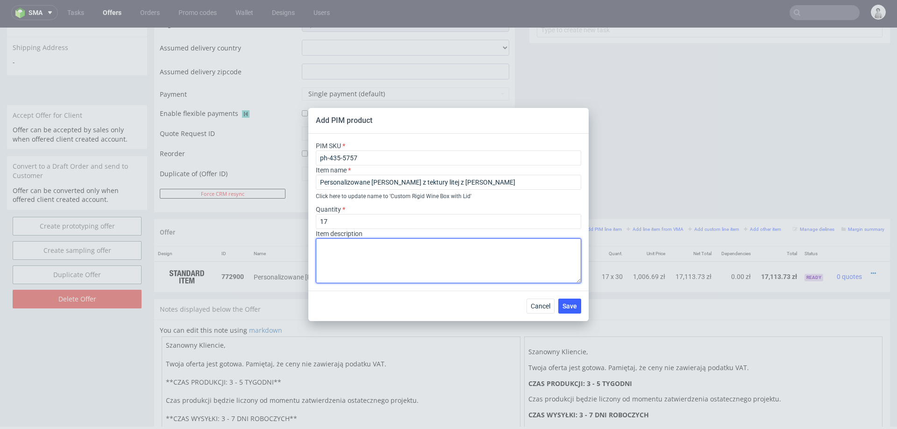
click at [437, 267] on textarea at bounding box center [448, 260] width 265 height 45
paste textarea "34 cm x 24 cm x 10 cm (lid 5 cm)"
click at [393, 257] on textarea "zadruk offset na zew. + folia soft touch, kolor biały w środku be zadruku 34 cm…" at bounding box center [448, 260] width 265 height 45
type textarea "zadruk offset na zew. + folia soft touch, kolor biały w środku be zadruku 34 cm…"
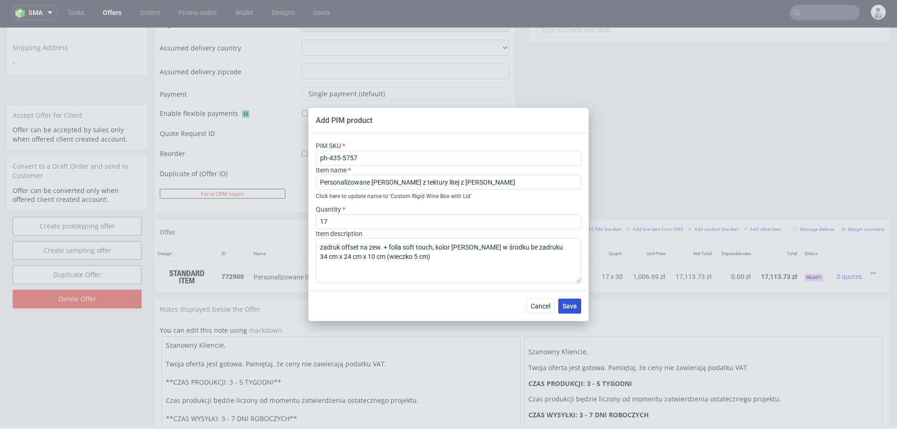
click at [573, 307] on span "Save" at bounding box center [570, 306] width 14 height 7
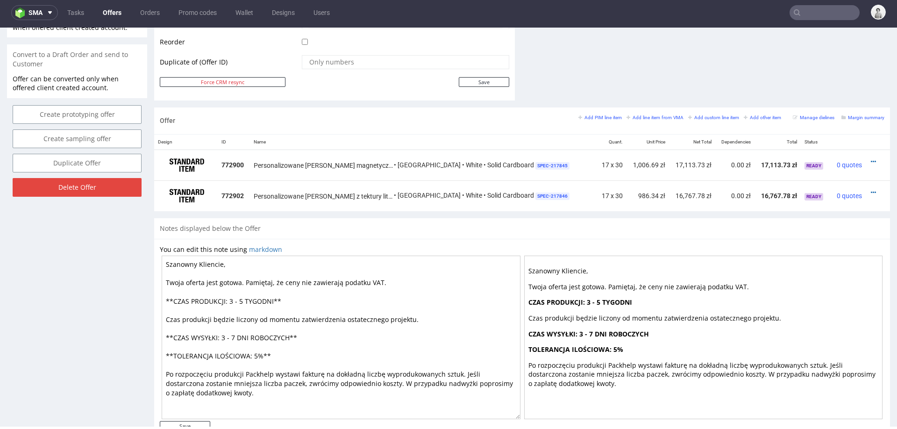
scroll to position [471, 0]
click at [871, 189] on icon at bounding box center [873, 192] width 5 height 7
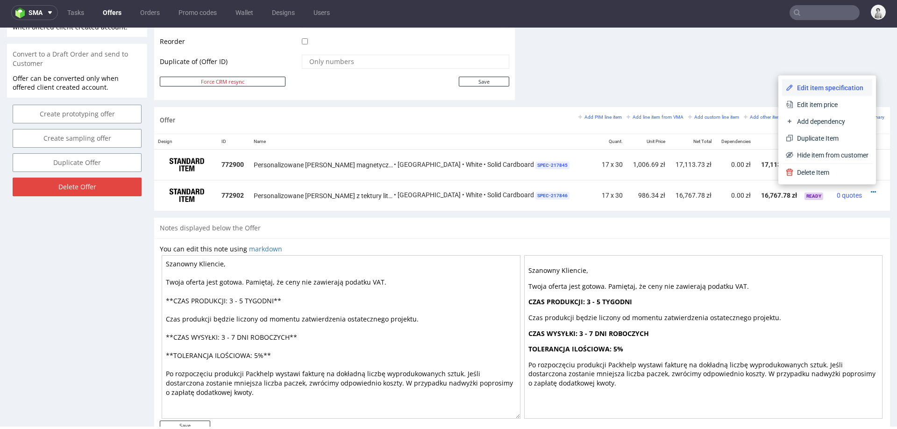
click at [804, 94] on li "Edit item specification" at bounding box center [827, 87] width 90 height 17
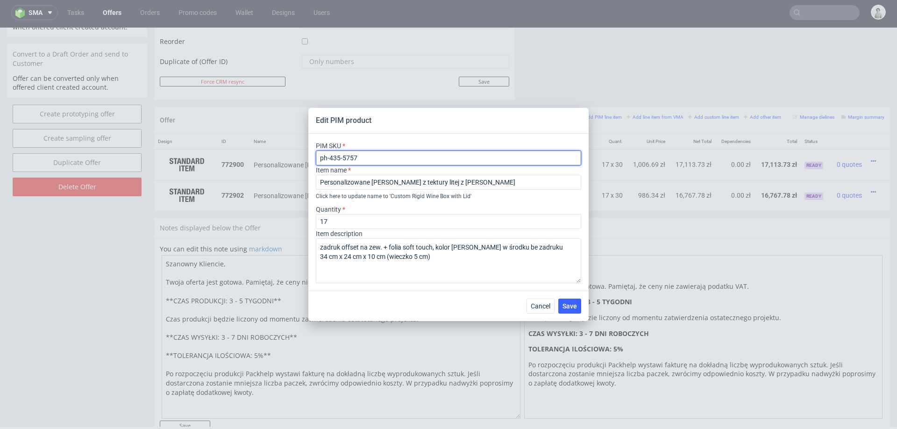
click at [390, 157] on input "ph-435-5757" at bounding box center [448, 157] width 265 height 15
click at [538, 303] on span "Cancel" at bounding box center [541, 306] width 20 height 7
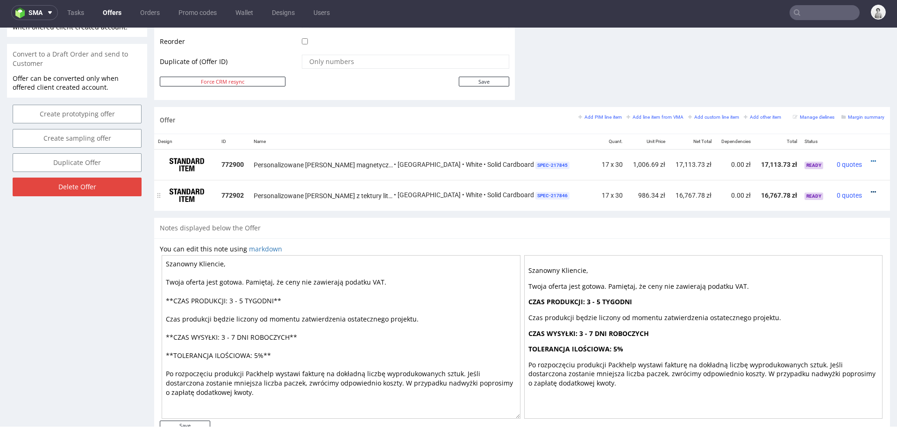
click at [871, 188] on link at bounding box center [873, 191] width 5 height 7
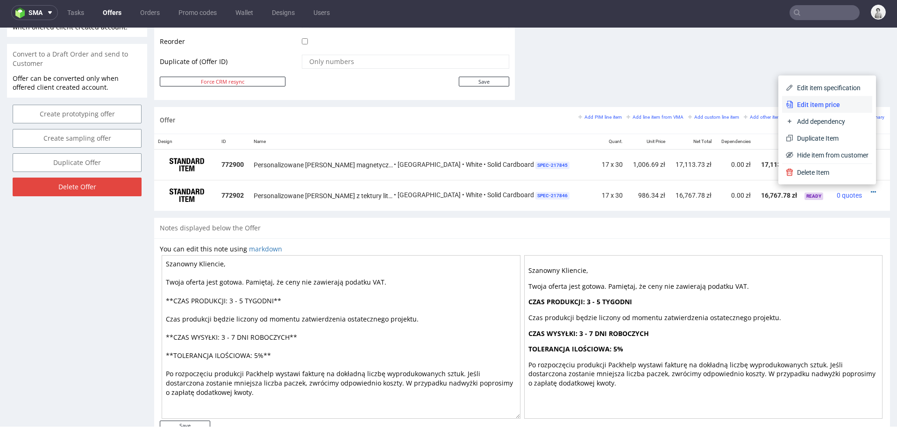
click at [835, 102] on span "Edit item price" at bounding box center [830, 104] width 75 height 9
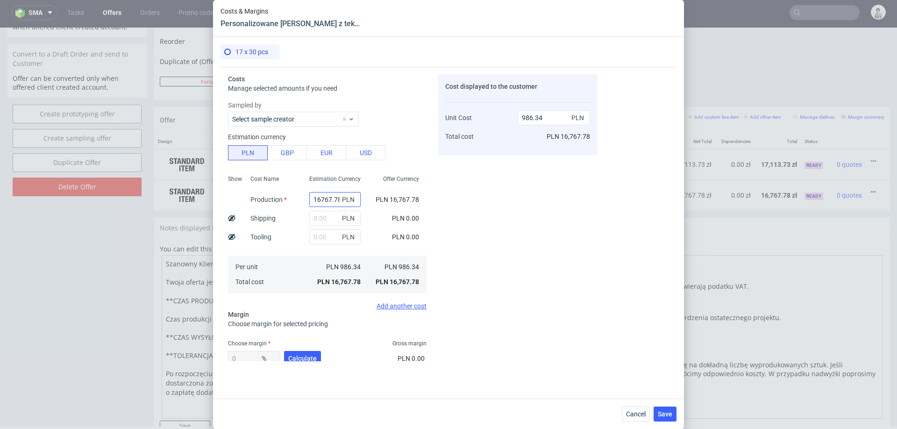
click at [332, 199] on input "16767.78" at bounding box center [334, 199] width 51 height 15
type input "1"
type input "0.06"
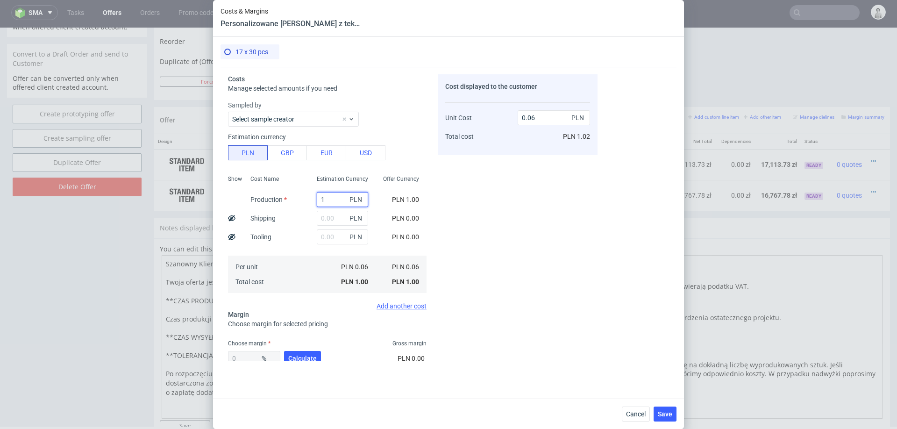
type input "12"
type input "0.71"
type input "123"
type input "7.24"
type input "12380"
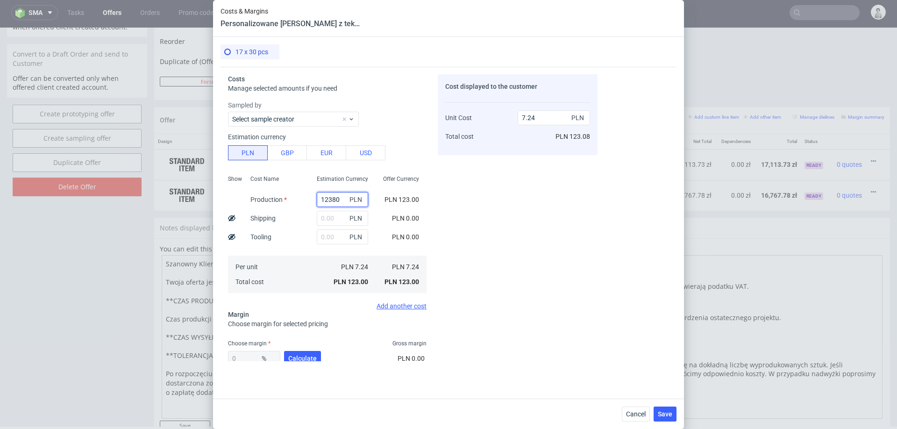
type input "728.24"
type input "12380"
click at [301, 358] on span "Calculate" at bounding box center [302, 358] width 29 height 7
type input "32.25"
type input "1074.89"
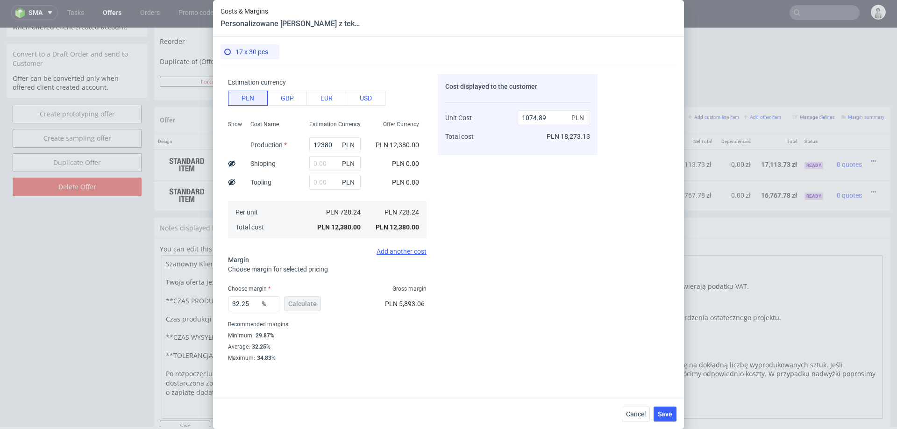
scroll to position [54, 0]
click at [250, 304] on input "32.25" at bounding box center [254, 304] width 52 height 15
type input "20"
type input "910.29"
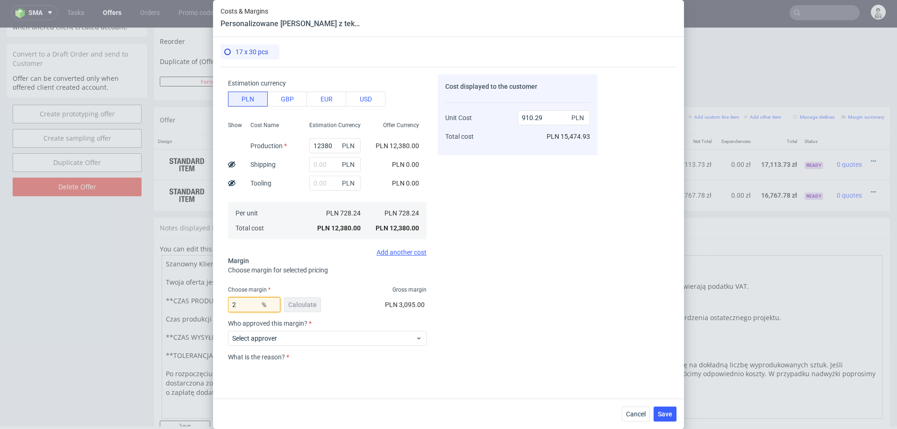
type input "23"
type input "945.76"
type input "22"
type input "933.63"
type input "21"
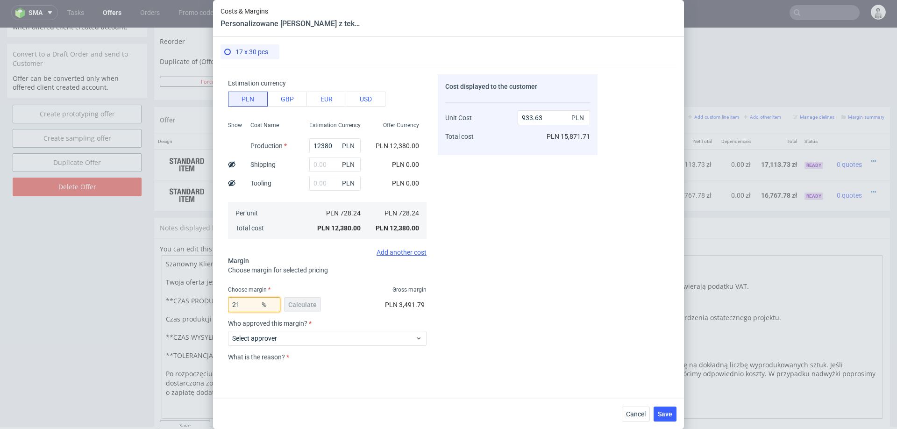
type input "921.82"
type input "21"
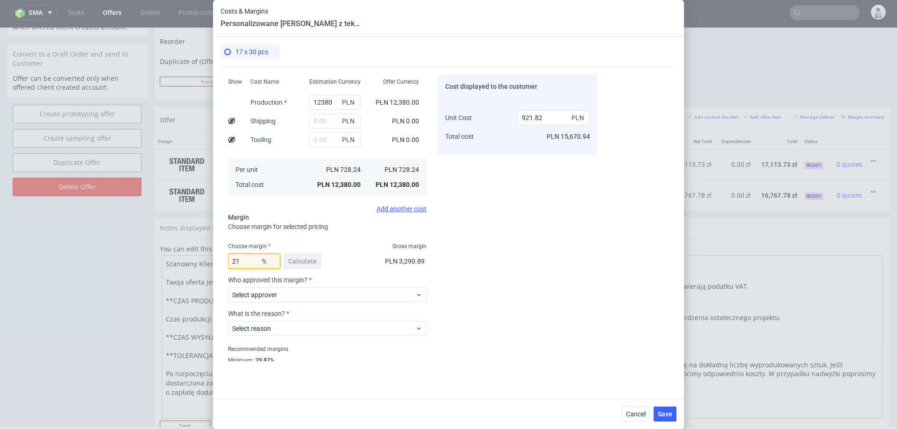
scroll to position [101, 0]
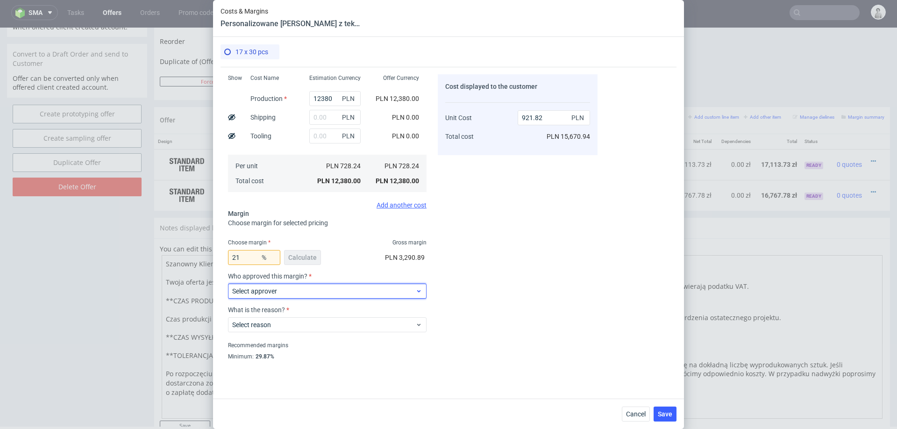
click at [310, 289] on span "Select approver" at bounding box center [323, 290] width 183 height 9
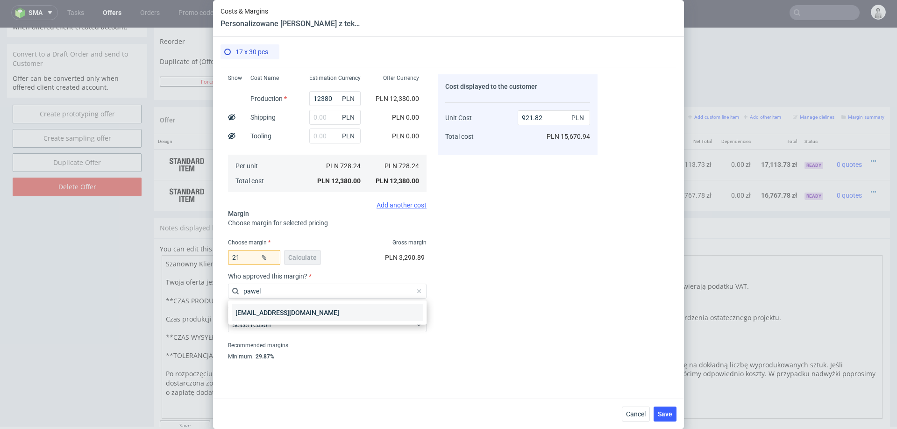
type input "pawel"
click at [302, 313] on div "[EMAIL_ADDRESS][DOMAIN_NAME]" at bounding box center [327, 312] width 191 height 17
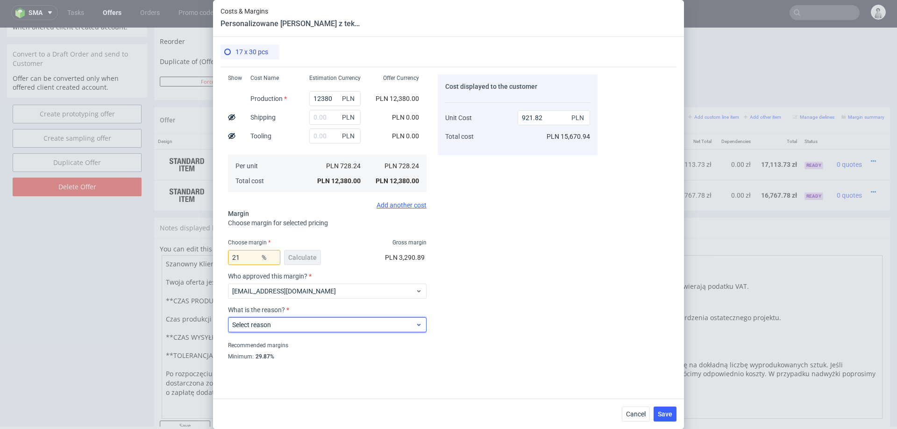
click at [299, 323] on span "Select reason" at bounding box center [323, 324] width 183 height 9
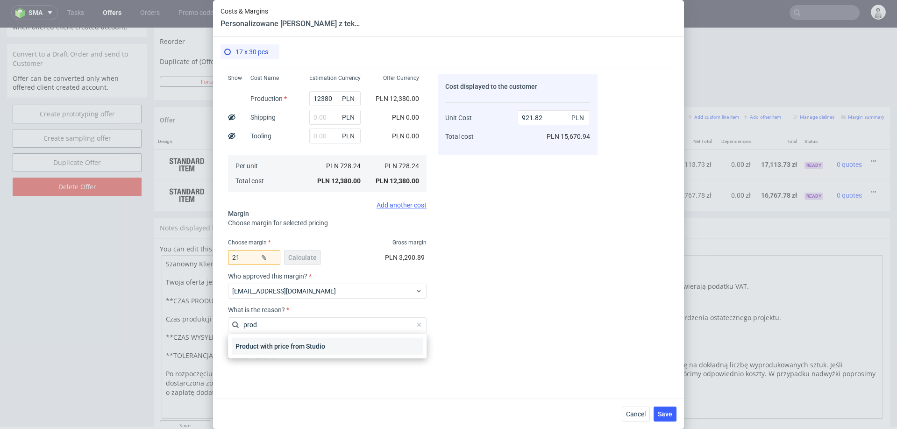
type input "prod"
click at [299, 343] on div "Product with price from Studio" at bounding box center [327, 346] width 191 height 17
click at [538, 287] on div "Cost displayed to the customer Unit Cost Total cost 921.82 PLN PLN 15,670.94" at bounding box center [518, 217] width 160 height 287
click at [246, 256] on input "21" at bounding box center [254, 257] width 52 height 15
type input "NaN"
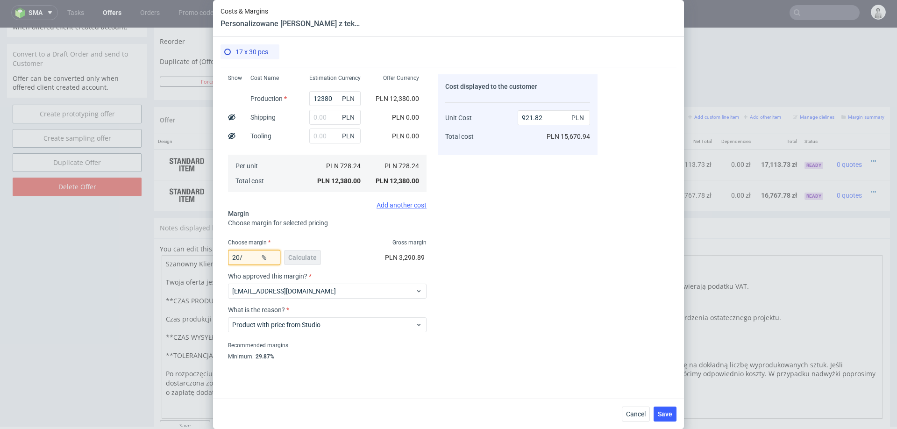
type input "728.24"
type input "N"
type input "20.5"
type input "916.02"
type input "20.6"
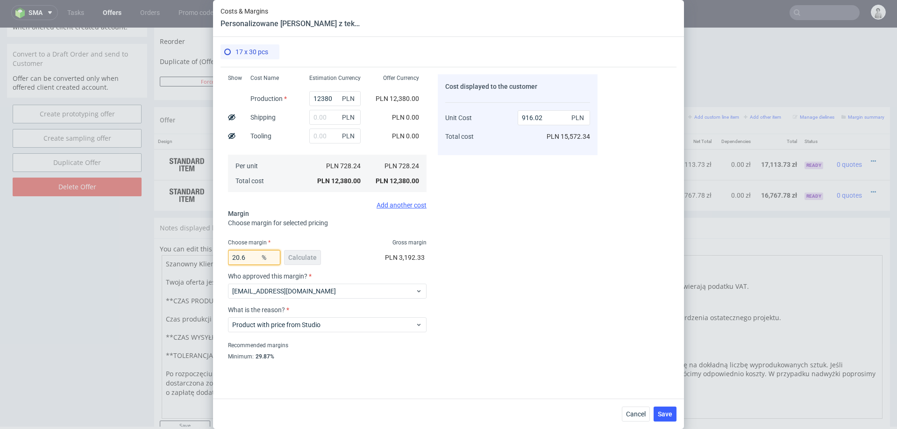
type input "917.17"
click at [438, 253] on div "Cost displayed to the customer Unit Cost Total cost 917.17 PLN PLN 15,591.89" at bounding box center [518, 217] width 160 height 287
click at [252, 255] on input "20.6" at bounding box center [254, 257] width 52 height 15
type input "20.5"
type input "916.02"
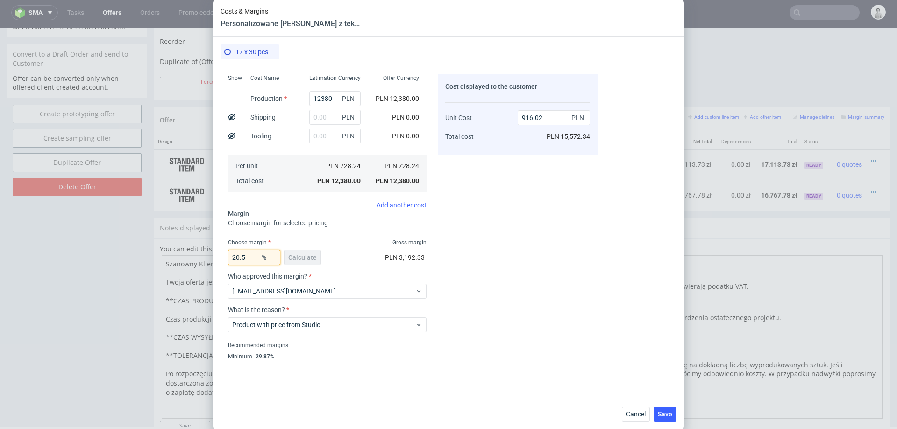
type input "20.5"
click at [443, 260] on div "Cost displayed to the customer Unit Cost Total cost 916.02 PLN PLN 15,572.34" at bounding box center [518, 217] width 160 height 287
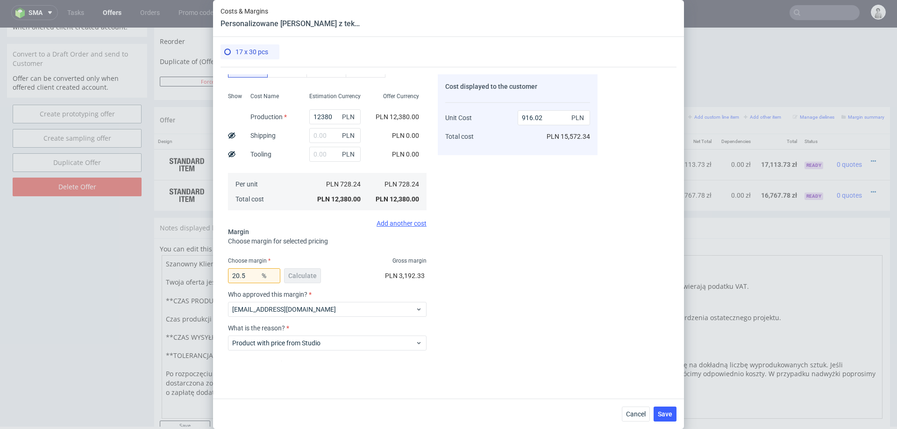
scroll to position [79, 0]
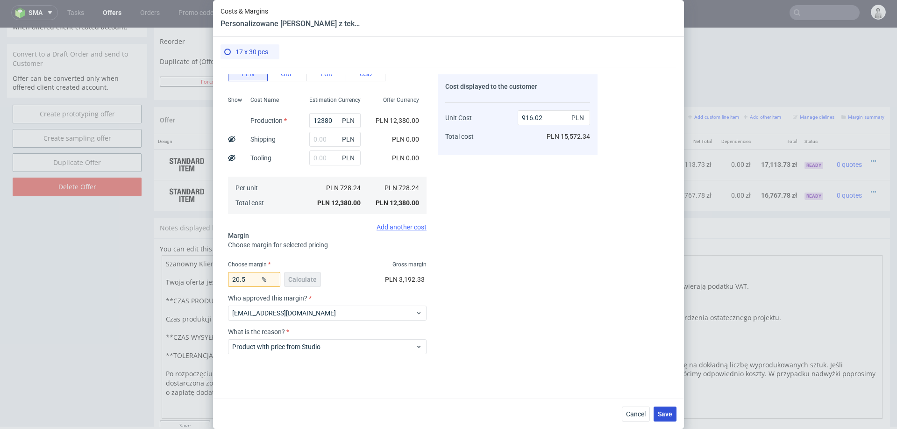
click at [660, 415] on span "Save" at bounding box center [665, 414] width 14 height 7
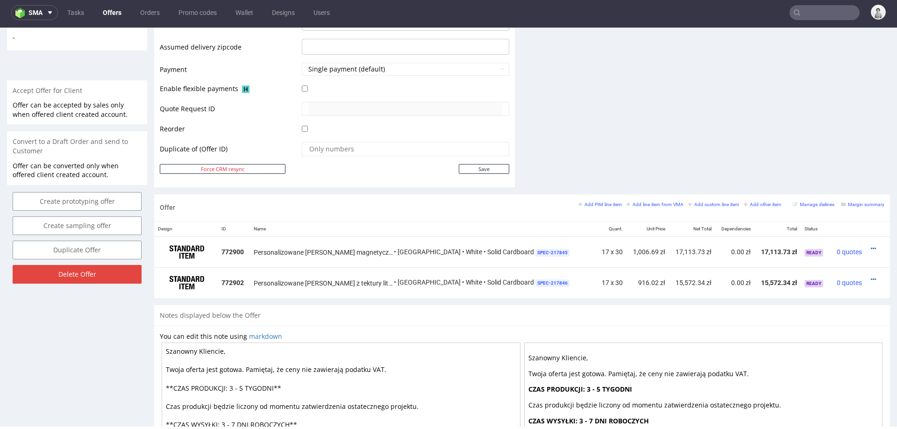
scroll to position [385, 0]
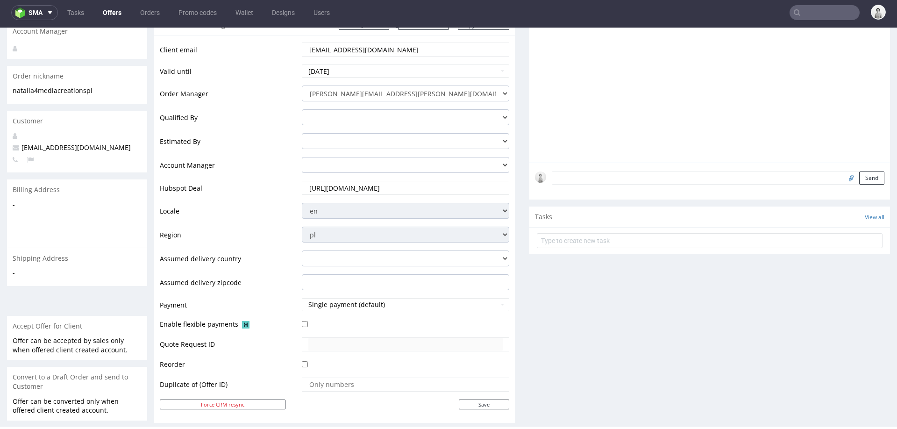
scroll to position [0, 0]
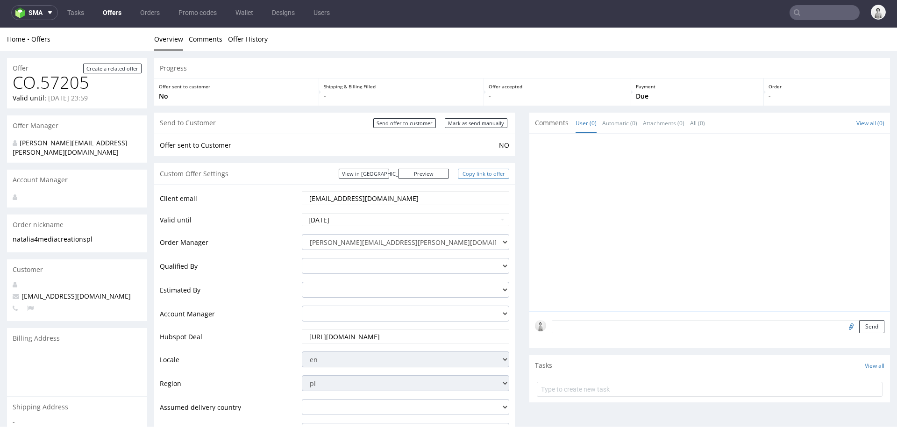
click at [470, 172] on link "Copy link to offer" at bounding box center [483, 174] width 51 height 10
click at [478, 123] on input "Mark as send manually" at bounding box center [476, 123] width 63 height 10
type input "In progress..."
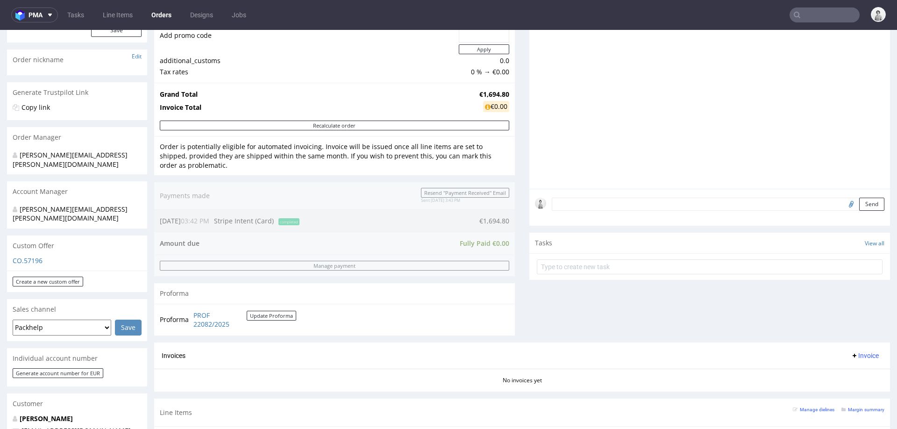
scroll to position [184, 0]
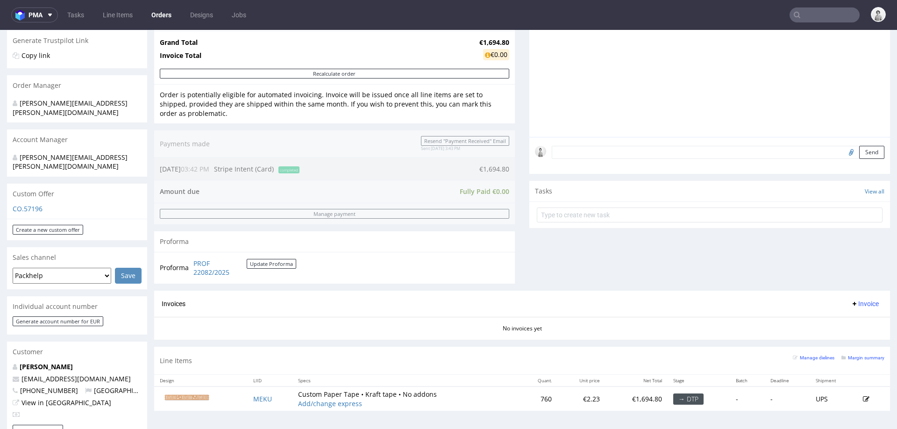
click at [179, 396] on img at bounding box center [187, 397] width 47 height 7
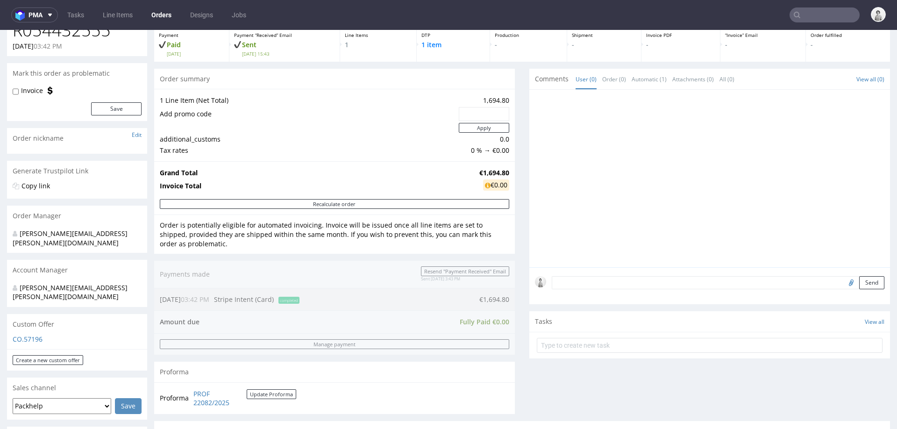
scroll to position [66, 0]
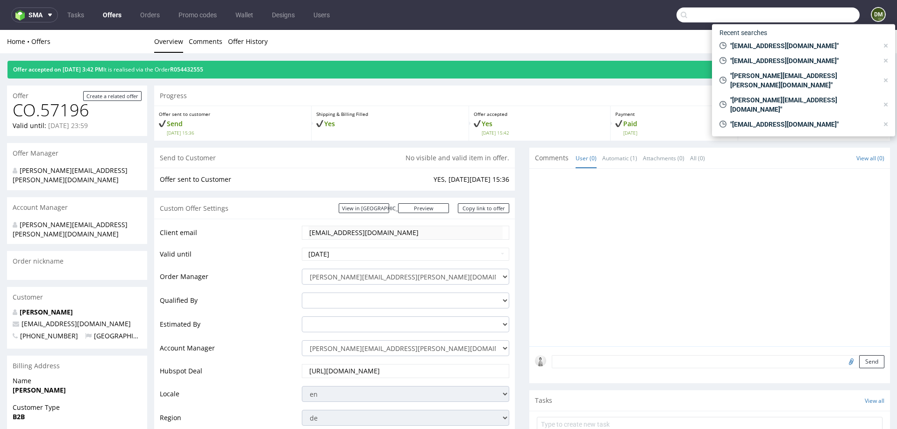
click at [827, 19] on input "text" at bounding box center [768, 14] width 183 height 15
paste input "[EMAIL_ADDRESS][DOMAIN_NAME]"
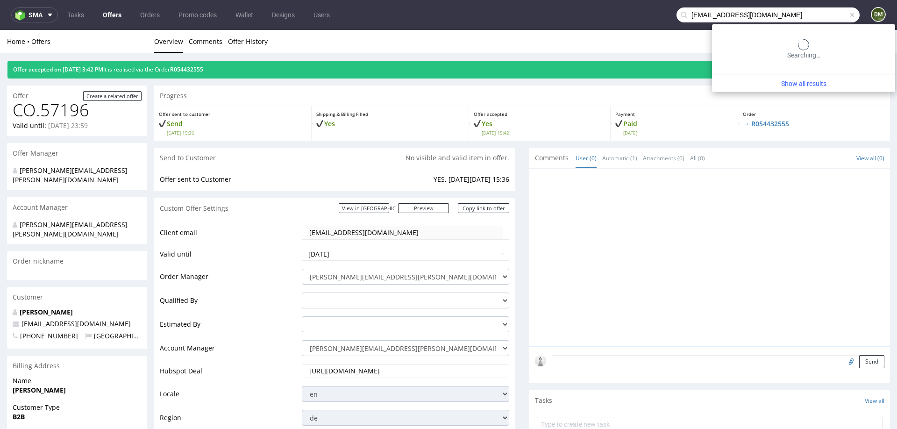
type input "[EMAIL_ADDRESS][DOMAIN_NAME]"
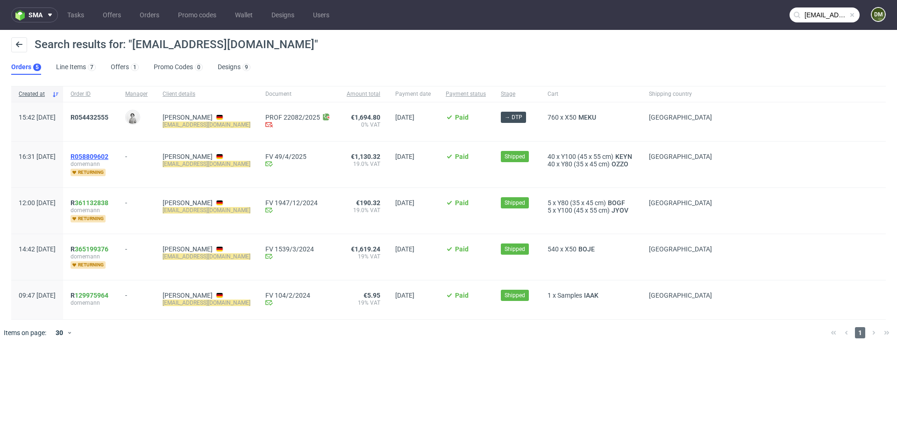
click at [107, 156] on span "R058809602" at bounding box center [90, 156] width 38 height 7
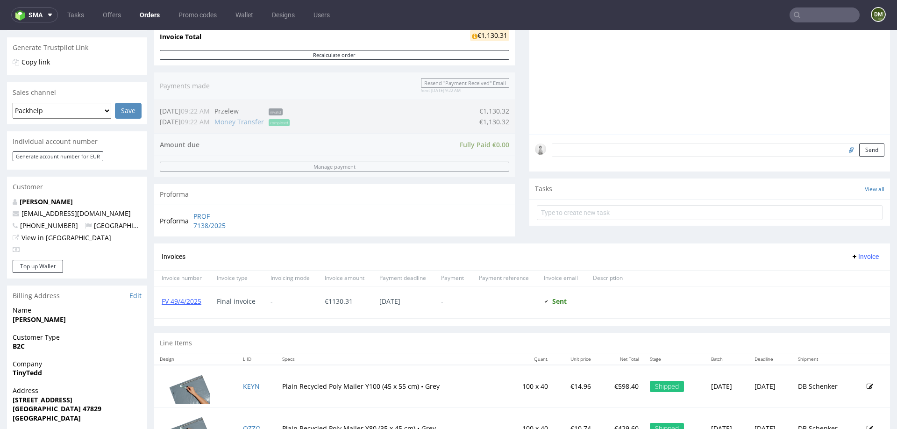
scroll to position [337, 0]
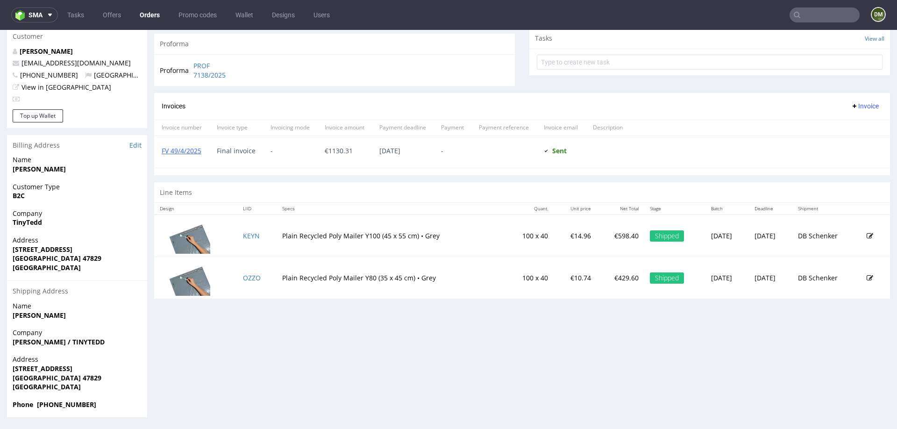
type input "teddyundpoppy@outlook.de"
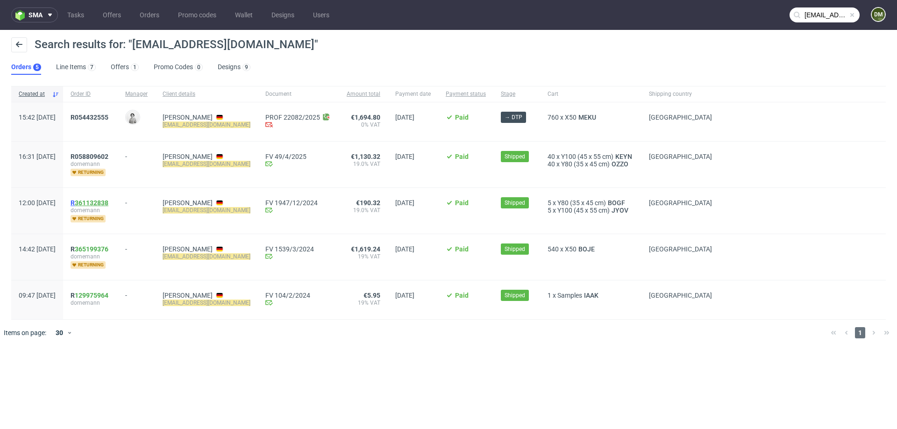
click at [108, 201] on link "361132838" at bounding box center [92, 202] width 34 height 7
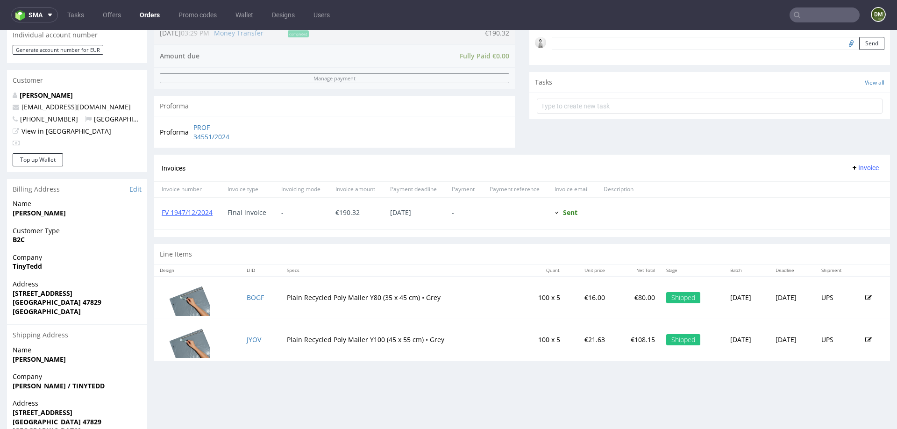
scroll to position [292, 0]
type input "teddyundpoppy@outlook.de"
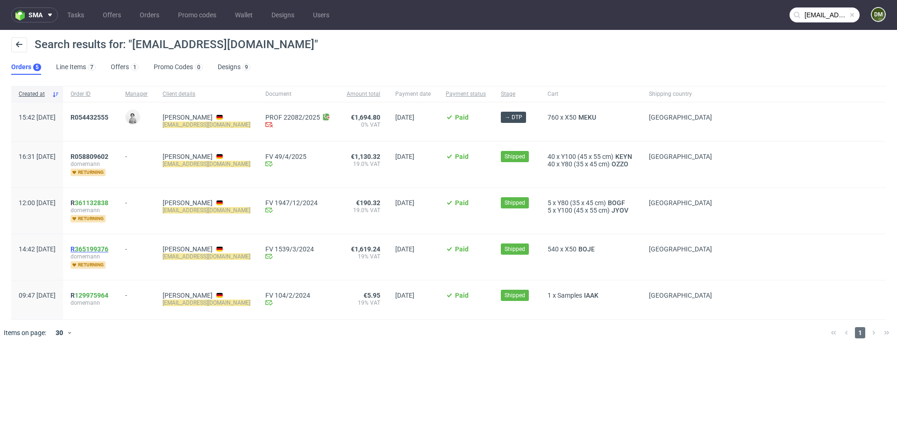
click at [108, 246] on link "365199376" at bounding box center [92, 248] width 34 height 7
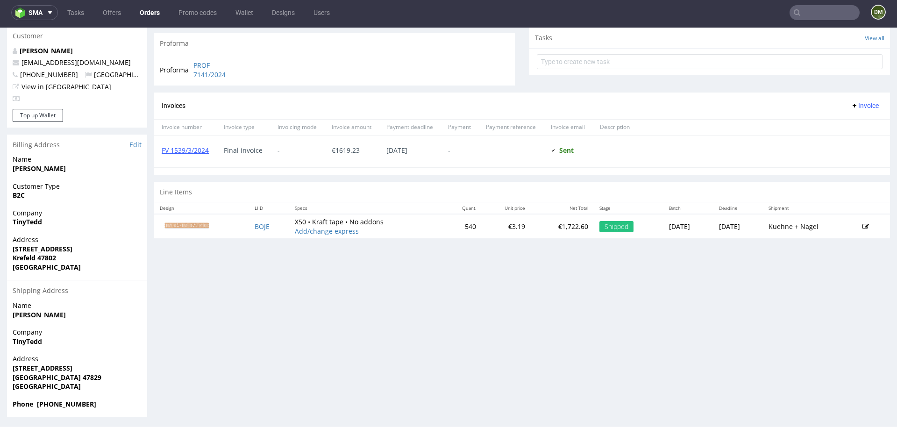
scroll to position [337, 0]
click at [180, 222] on img at bounding box center [187, 223] width 47 height 7
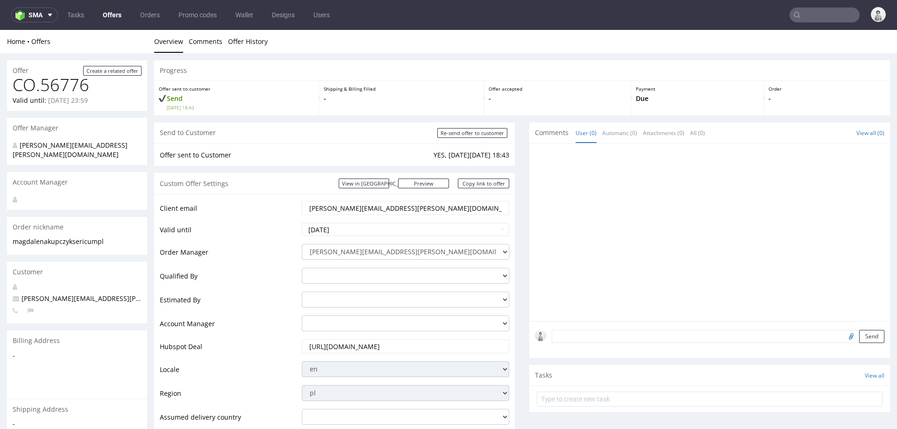
scroll to position [421, 0]
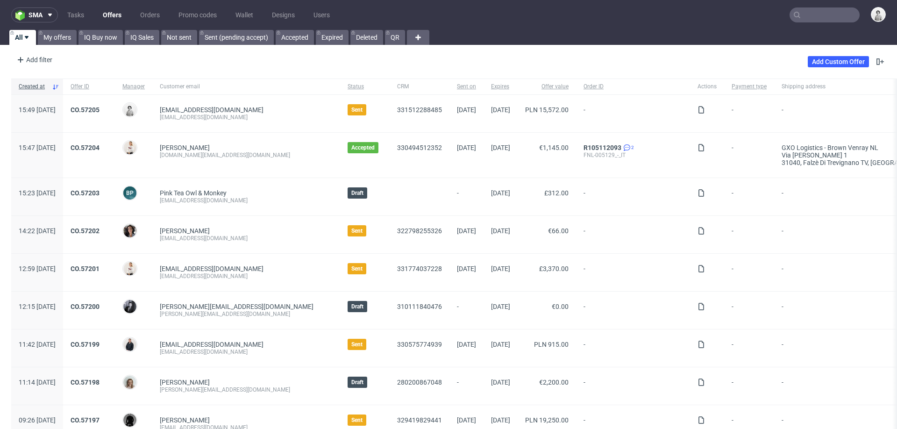
click at [805, 15] on input "text" at bounding box center [825, 14] width 70 height 15
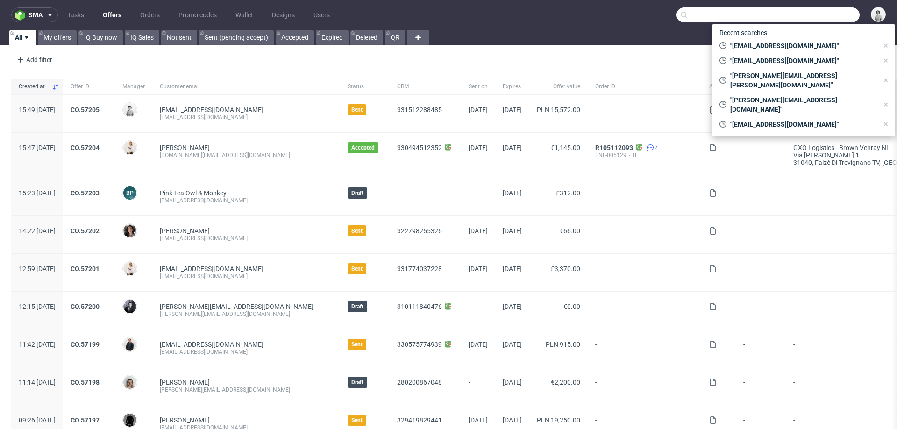
paste input "[EMAIL_ADDRESS][PERSON_NAME][DOMAIN_NAME]"
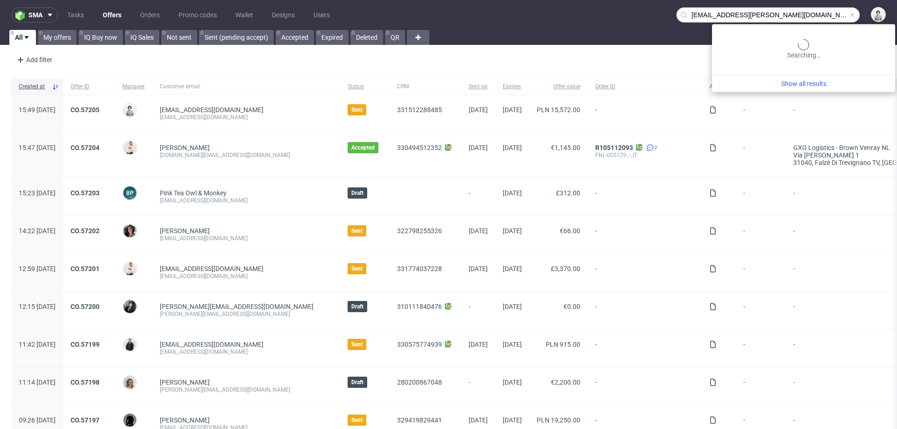
type input "[EMAIL_ADDRESS][PERSON_NAME][DOMAIN_NAME]"
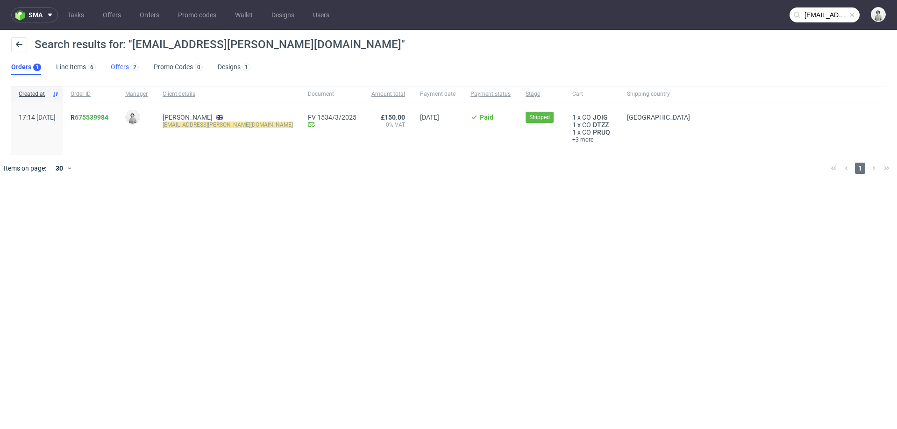
click at [120, 69] on link "Offers 2" at bounding box center [125, 67] width 28 height 15
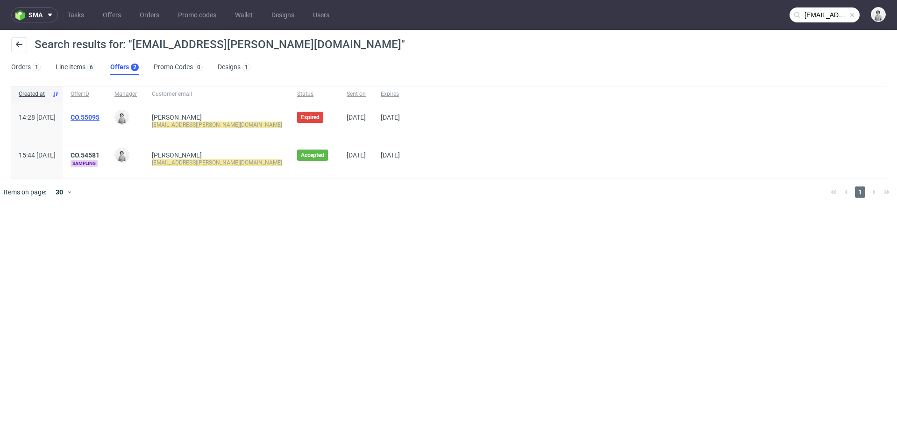
click at [100, 114] on link "CO.55095" at bounding box center [85, 117] width 29 height 7
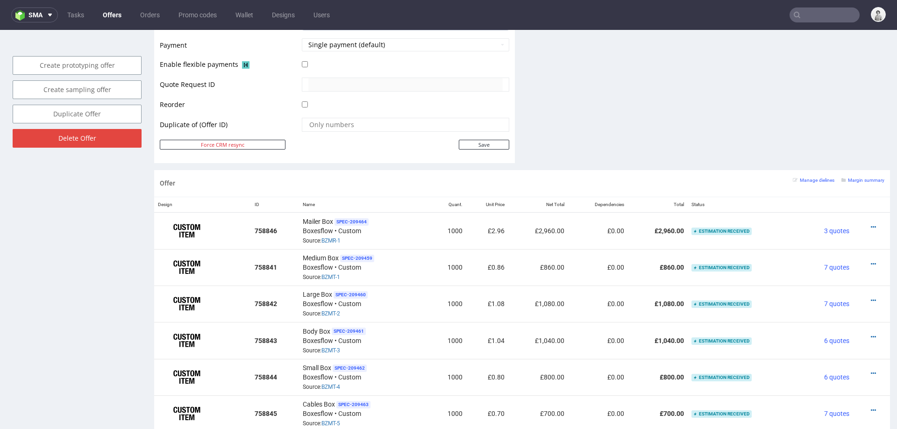
scroll to position [520, 0]
